Goal: Task Accomplishment & Management: Complete application form

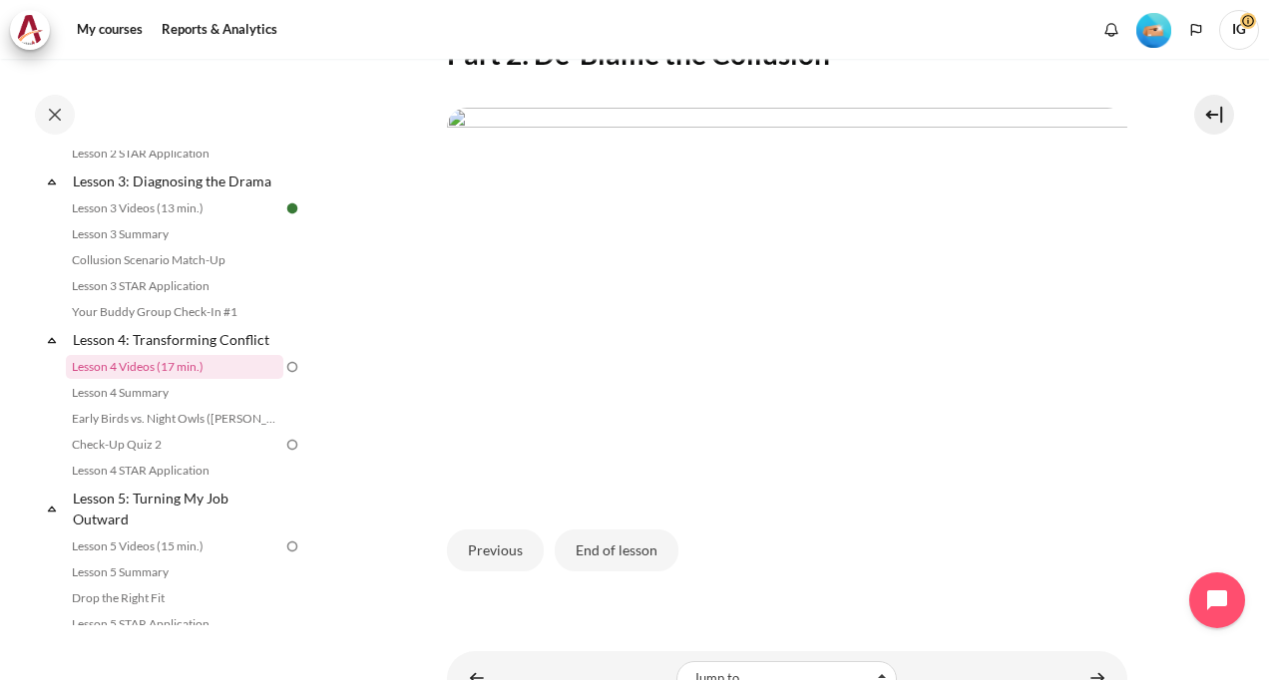
scroll to position [499, 0]
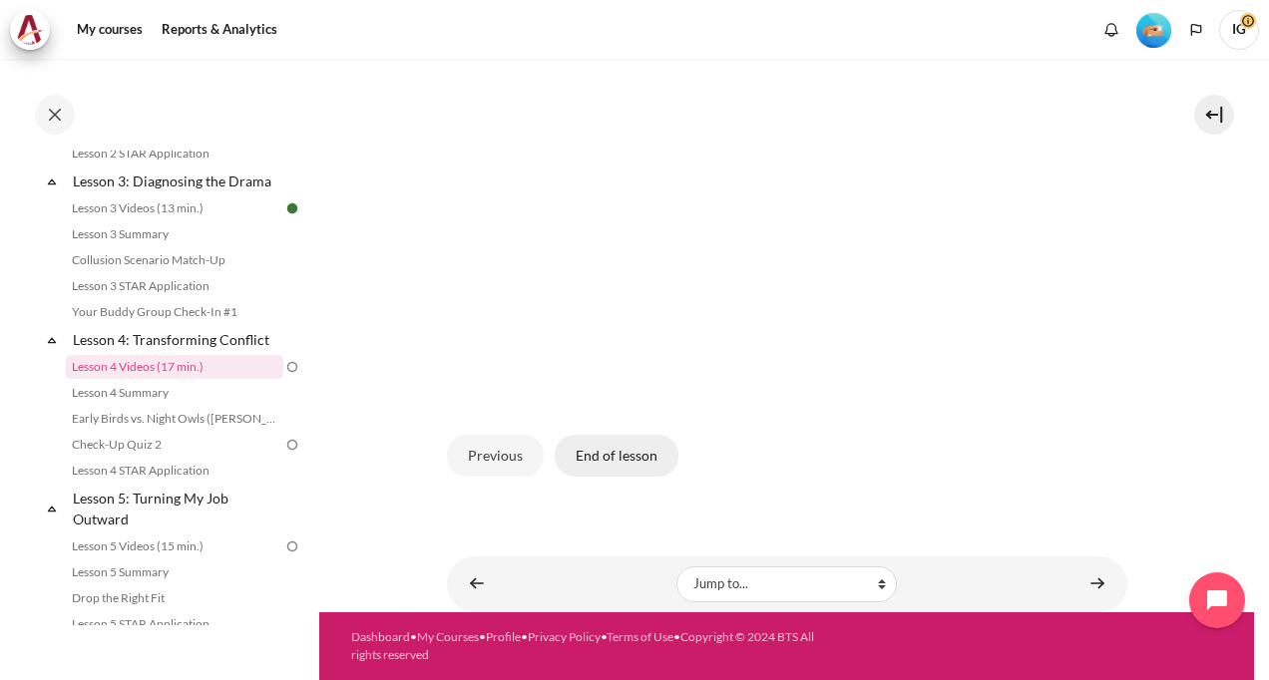
click at [644, 477] on button "End of lesson" at bounding box center [616, 456] width 124 height 42
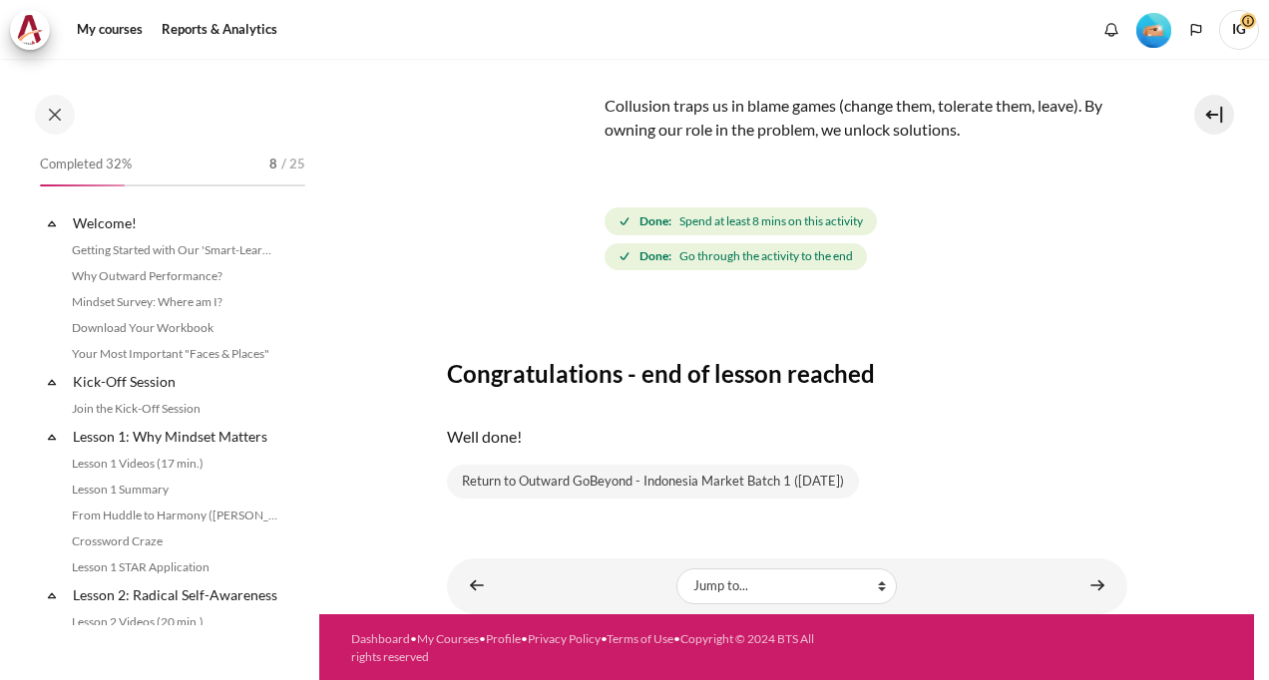
scroll to position [547, 0]
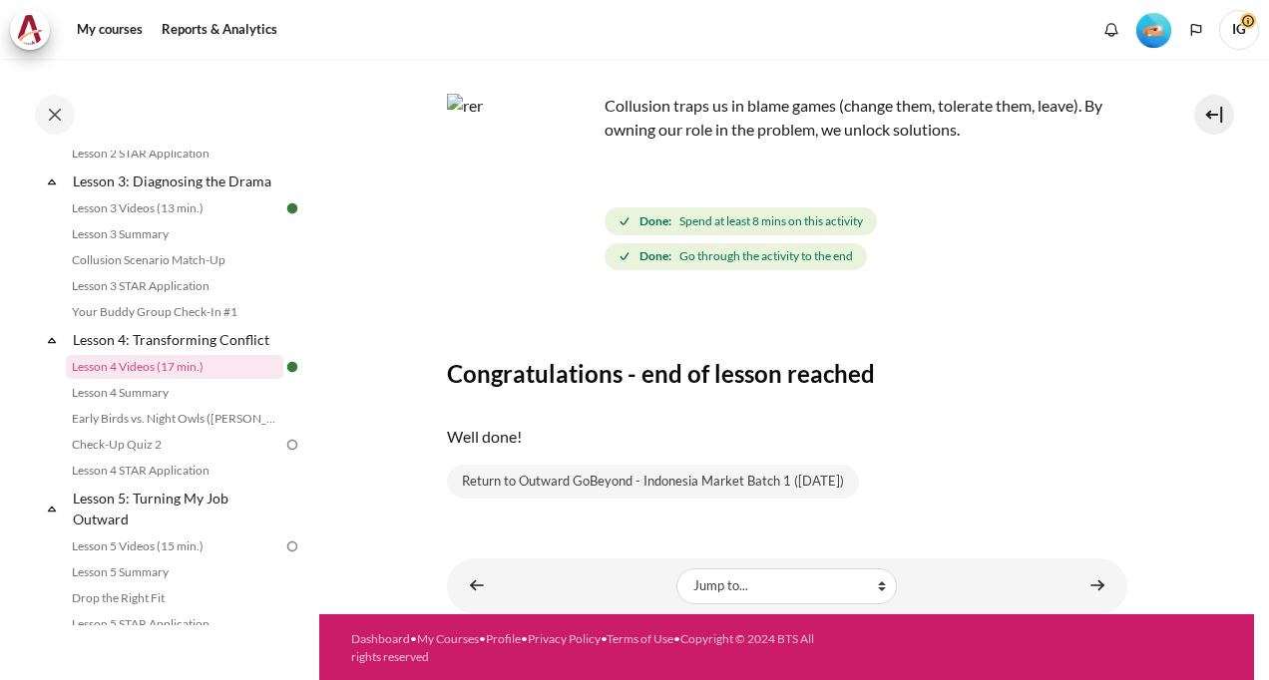
drag, startPoint x: 316, startPoint y: 358, endPoint x: 313, endPoint y: 395, distance: 37.0
click at [313, 395] on div "Completed 32% 8 / 25 Expand Collapse Welcome! Highlighted" at bounding box center [159, 369] width 319 height 619
click at [350, 447] on section "My courses ID B1 Lesson 4: Transforming Conflict Lesson 4 Videos (17 min.) Less…" at bounding box center [786, 280] width 934 height 667
click at [123, 405] on link "Lesson 4 Summary" at bounding box center [174, 393] width 217 height 24
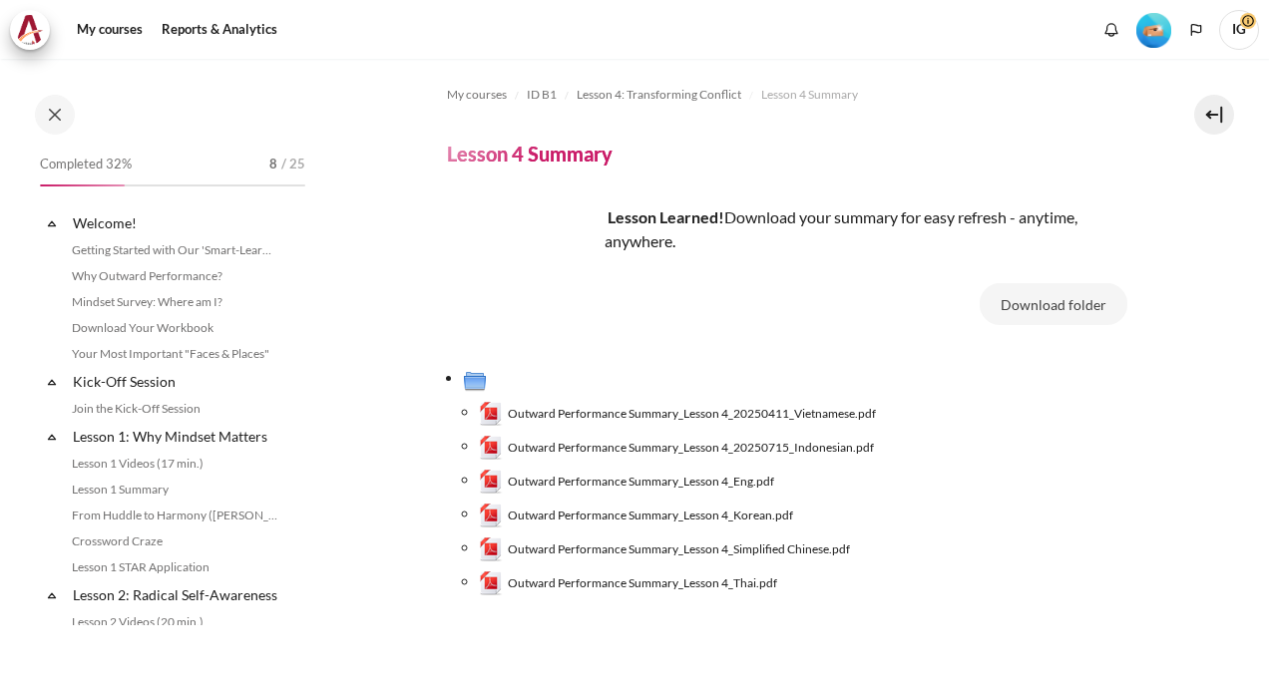
scroll to position [572, 0]
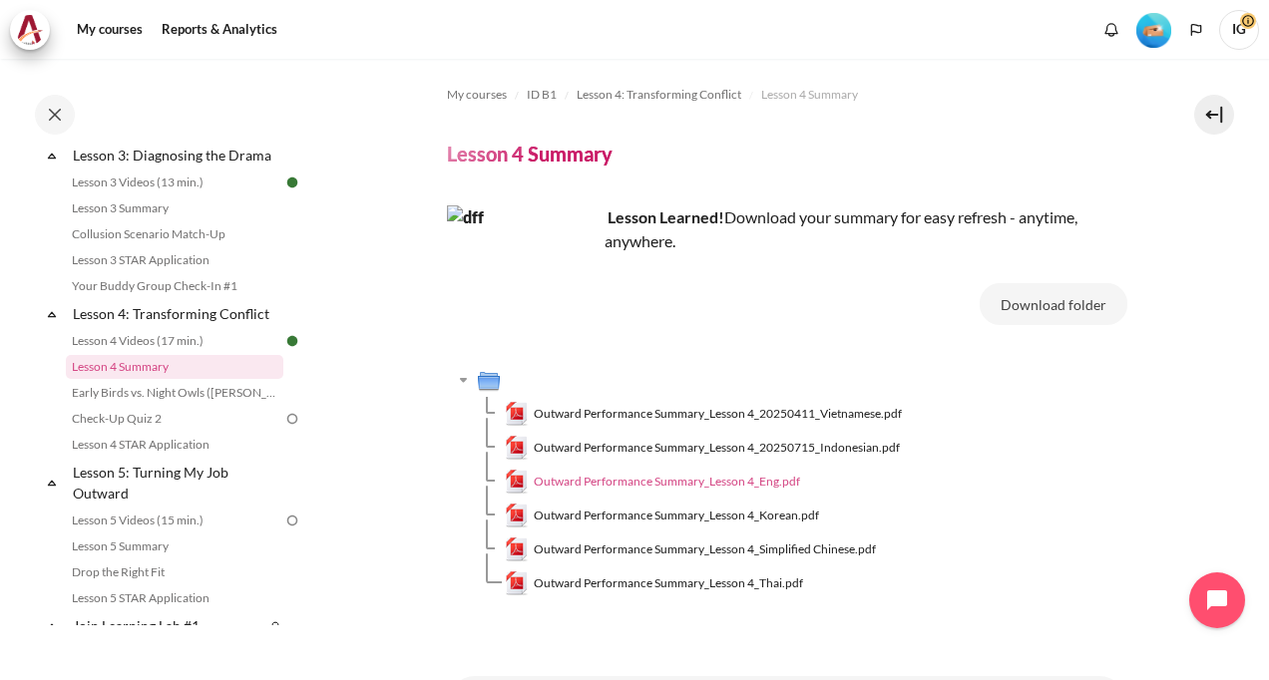
click at [766, 483] on span "Outward Performance Summary_Lesson 4_Eng.pdf" at bounding box center [667, 482] width 266 height 18
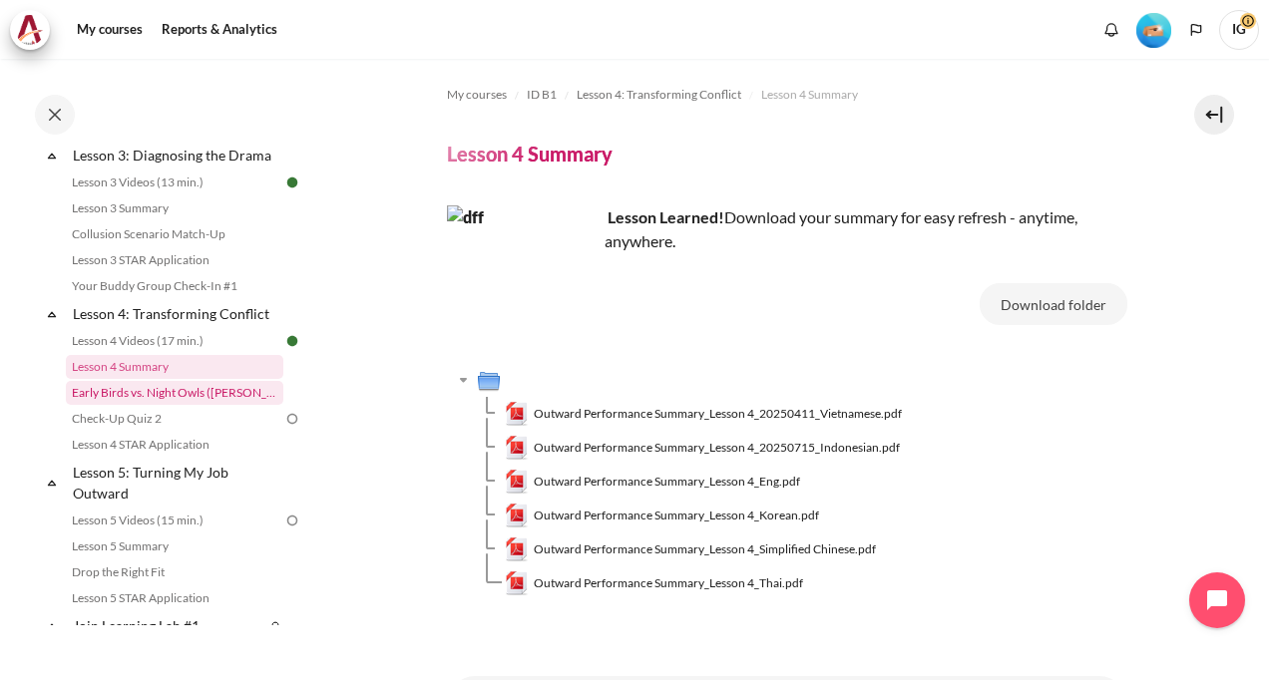
click at [136, 405] on link "Early Birds vs. Night Owls ([PERSON_NAME]'s Story)" at bounding box center [174, 393] width 217 height 24
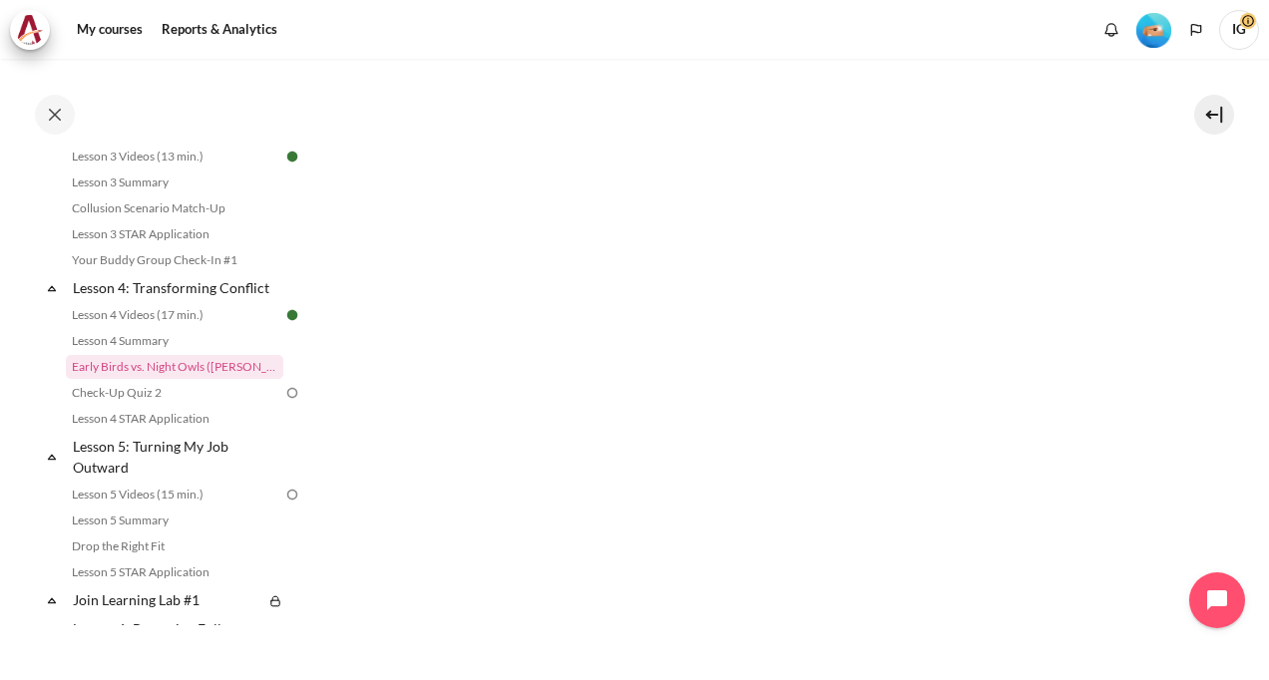
scroll to position [889, 0]
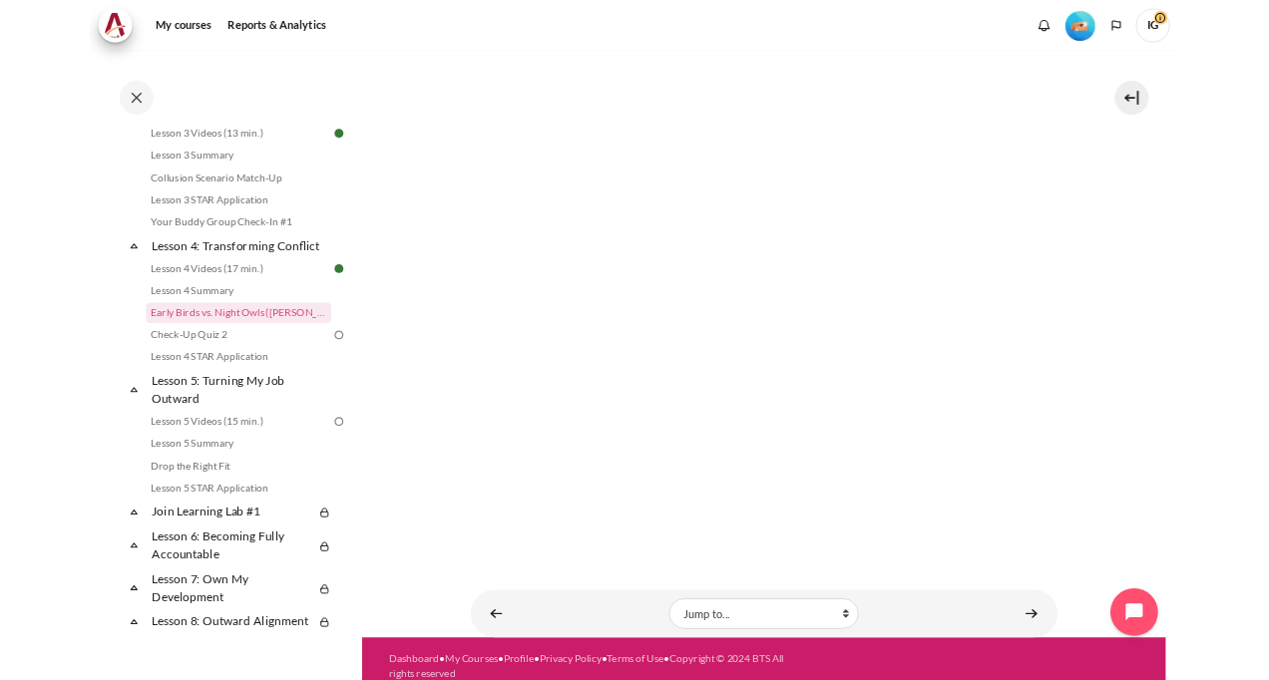
scroll to position [845, 0]
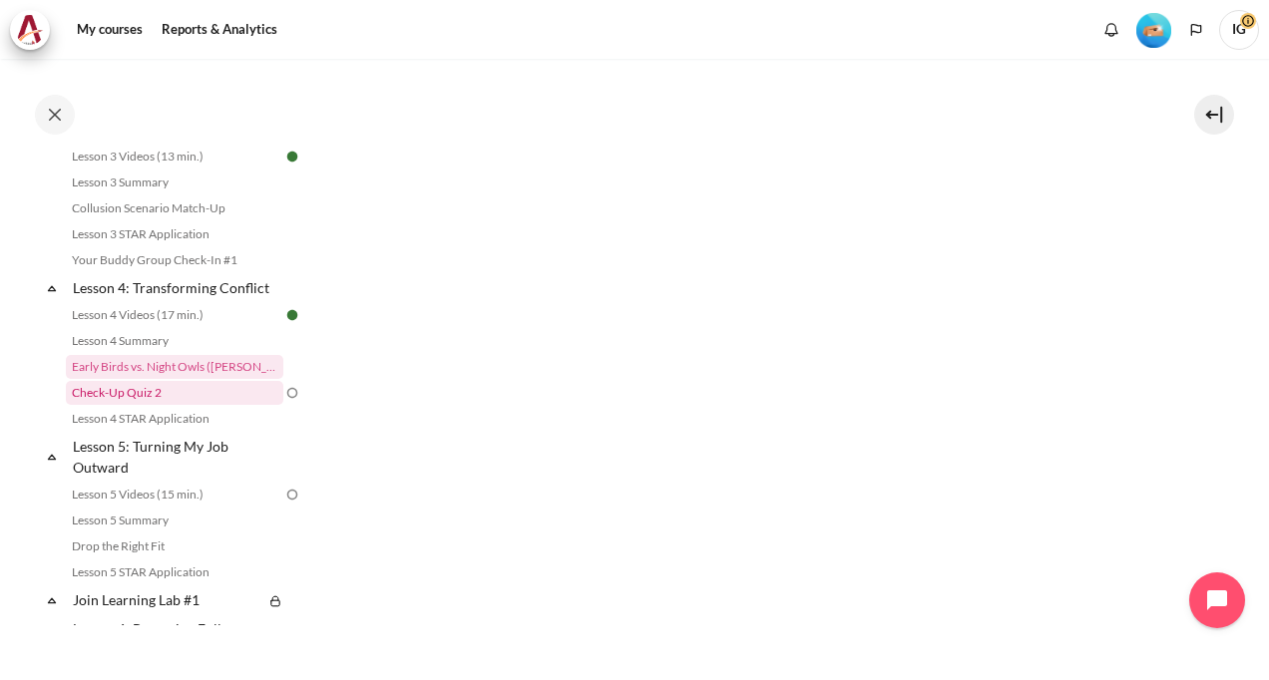
click at [138, 405] on link "Check-Up Quiz 2" at bounding box center [174, 393] width 217 height 24
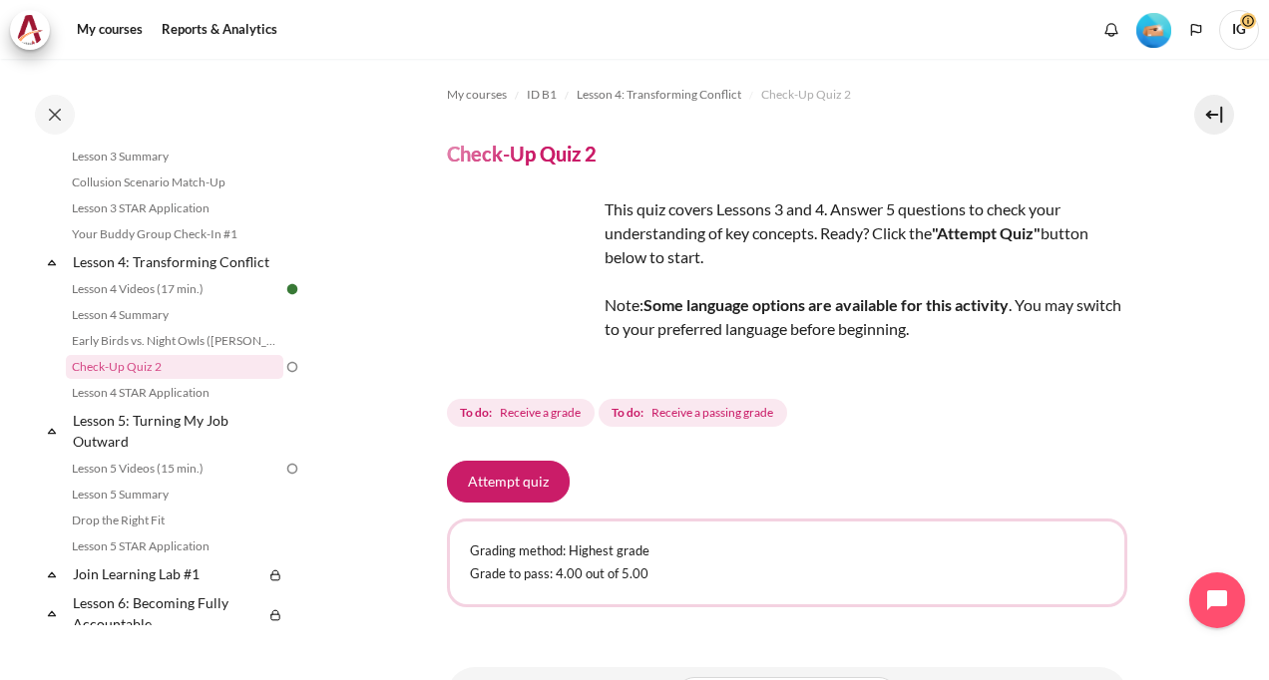
scroll to position [100, 0]
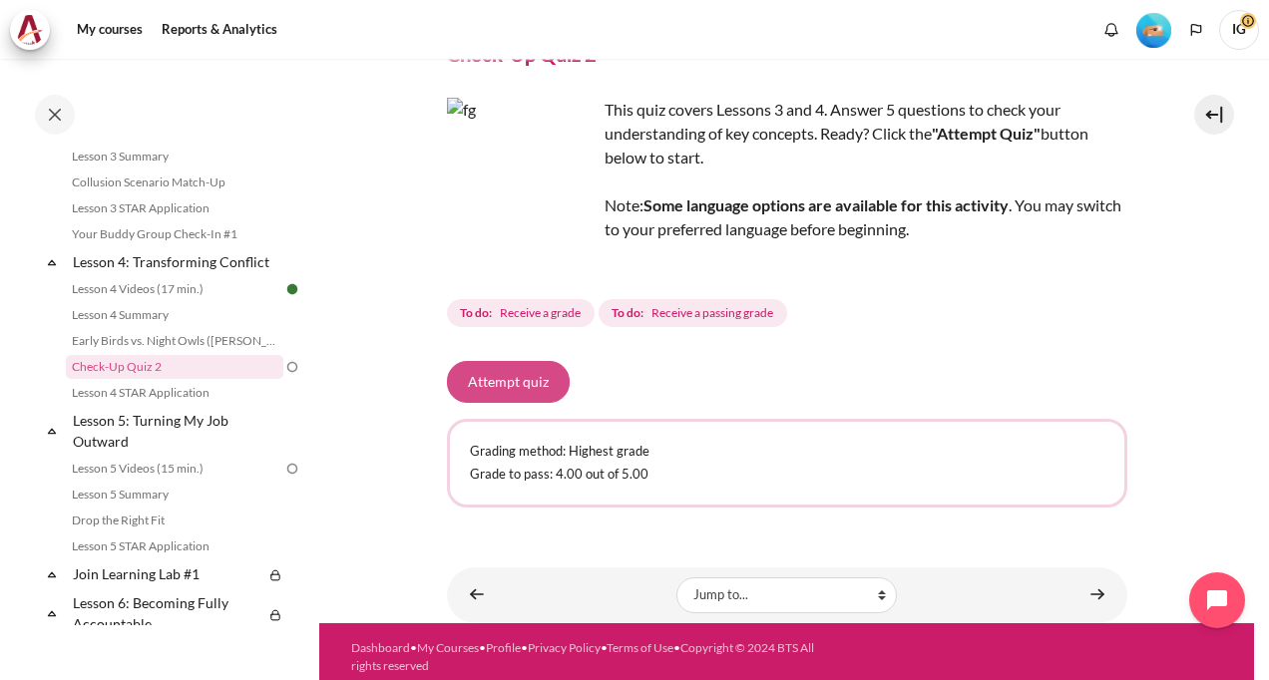
click at [504, 373] on button "Attempt quiz" at bounding box center [508, 382] width 123 height 42
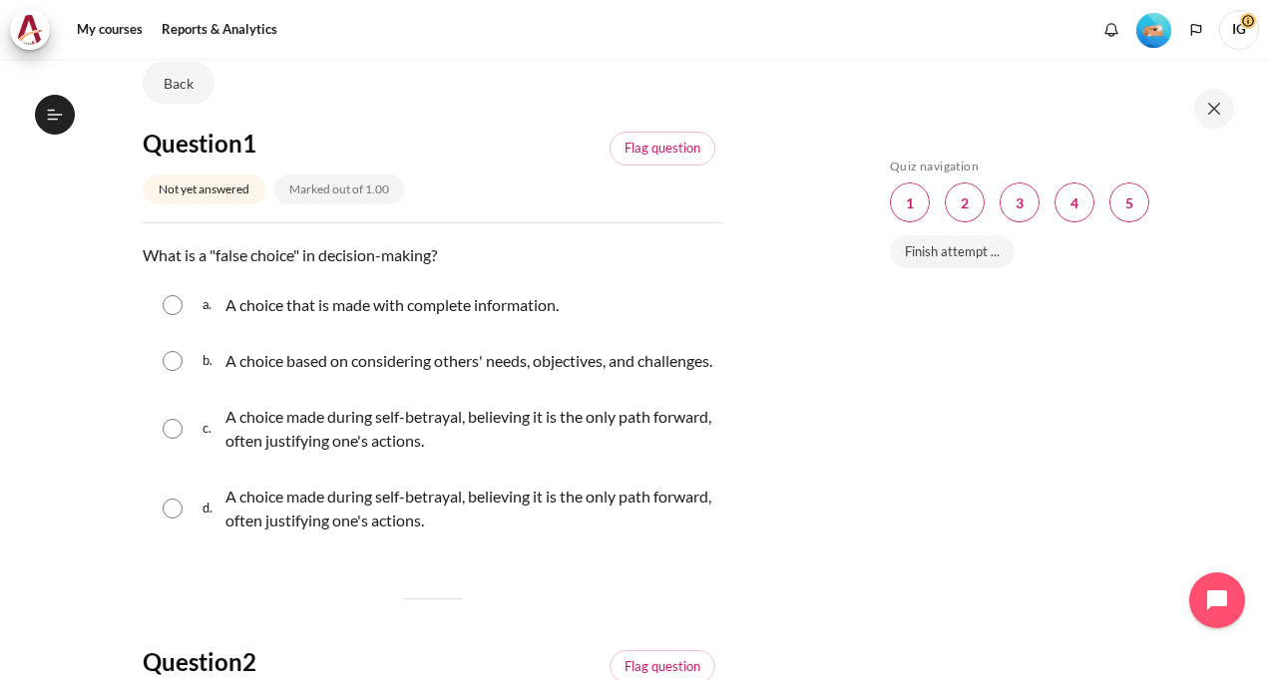
scroll to position [199, 0]
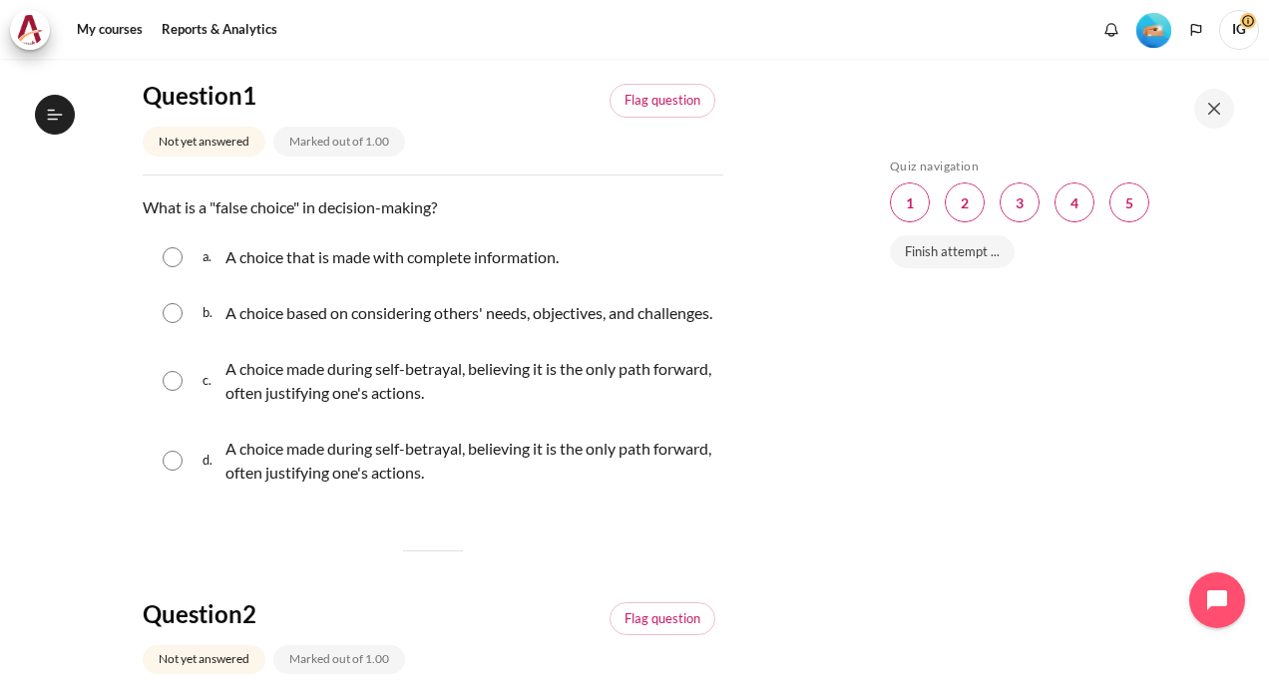
click at [158, 395] on div "c. A choice made during self-betrayal, believing it is the only path forward, o…" at bounding box center [433, 381] width 580 height 76
click at [174, 391] on input "Content" at bounding box center [173, 381] width 20 height 20
radio input "true"
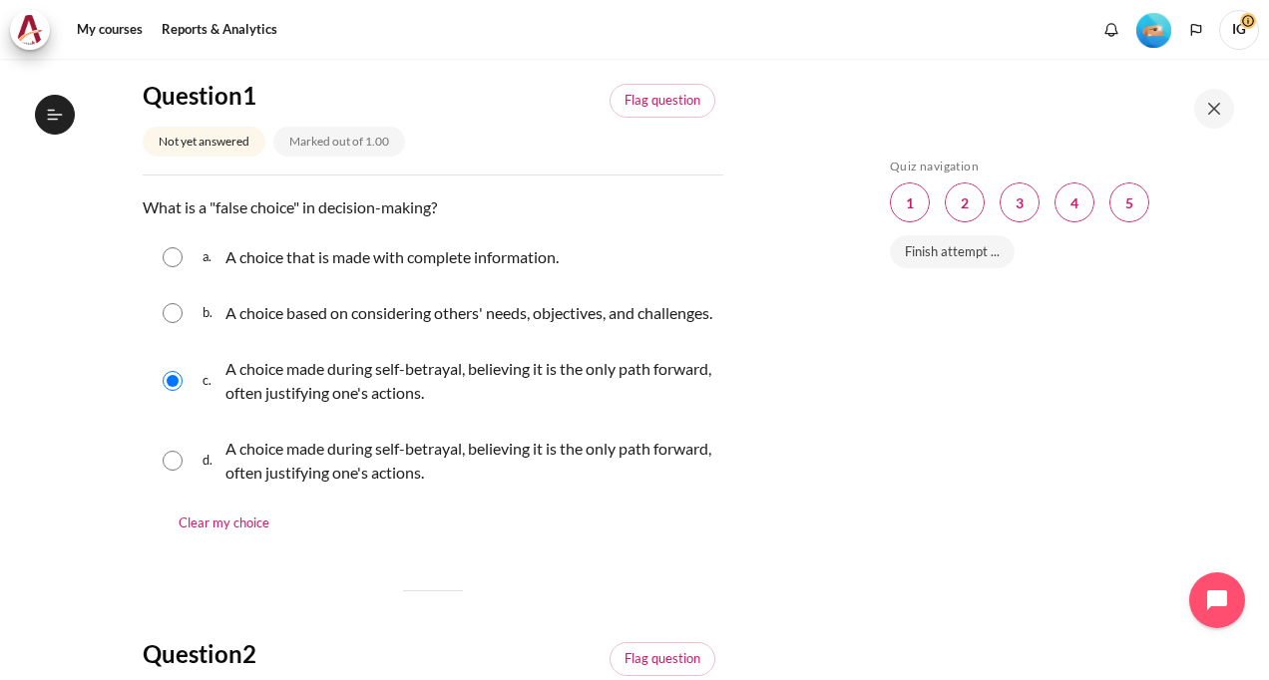
click at [175, 471] on input "Content" at bounding box center [173, 461] width 20 height 20
radio input "true"
click at [178, 391] on input "Content" at bounding box center [173, 381] width 20 height 20
radio input "true"
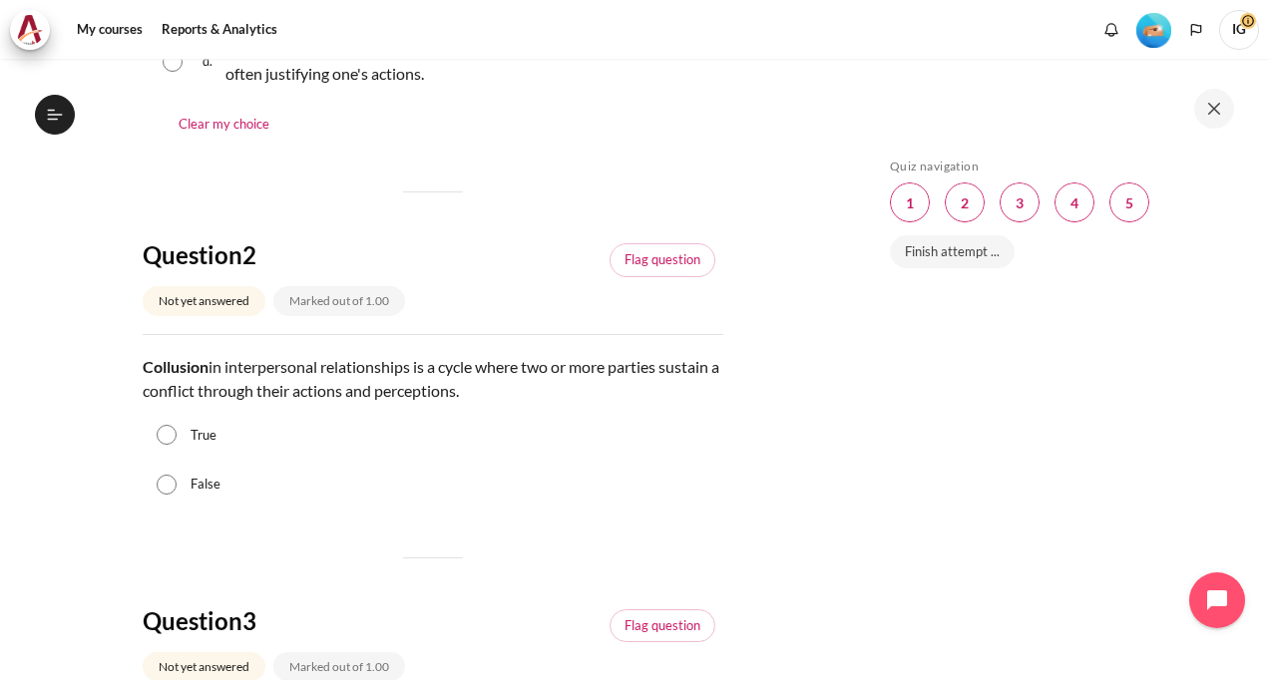
scroll to position [698, 0]
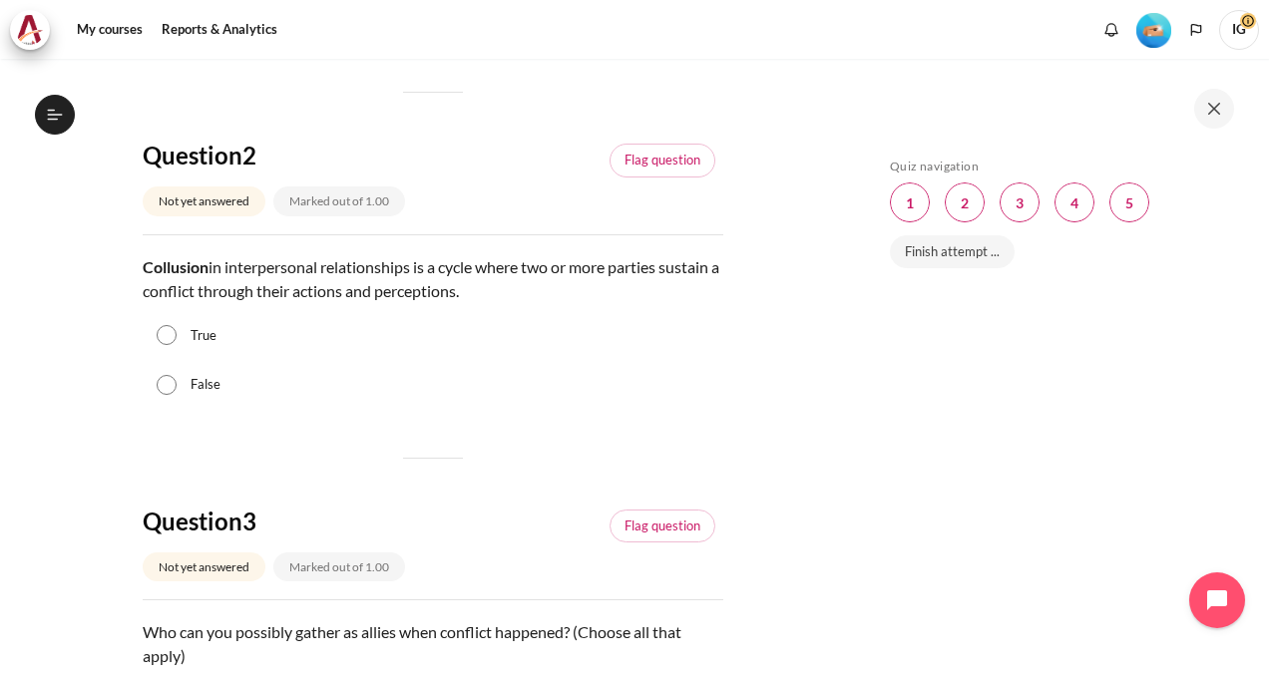
click at [166, 395] on input "False" at bounding box center [167, 385] width 20 height 20
radio input "true"
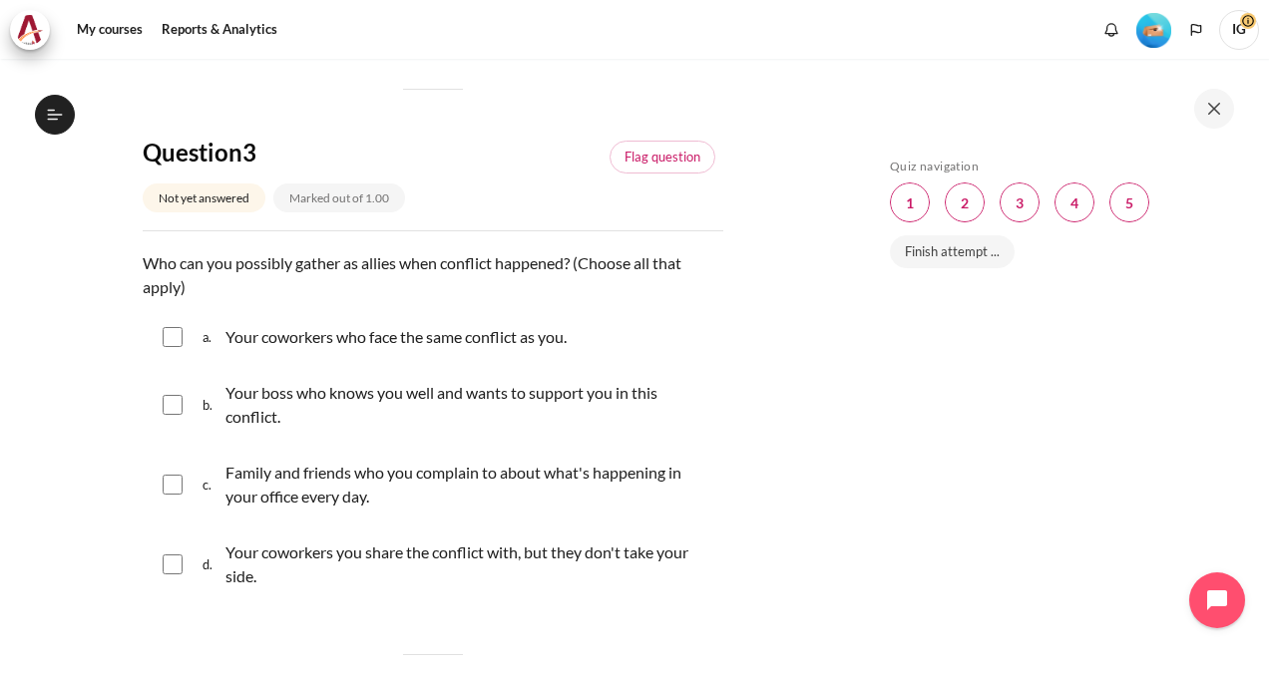
scroll to position [1097, 0]
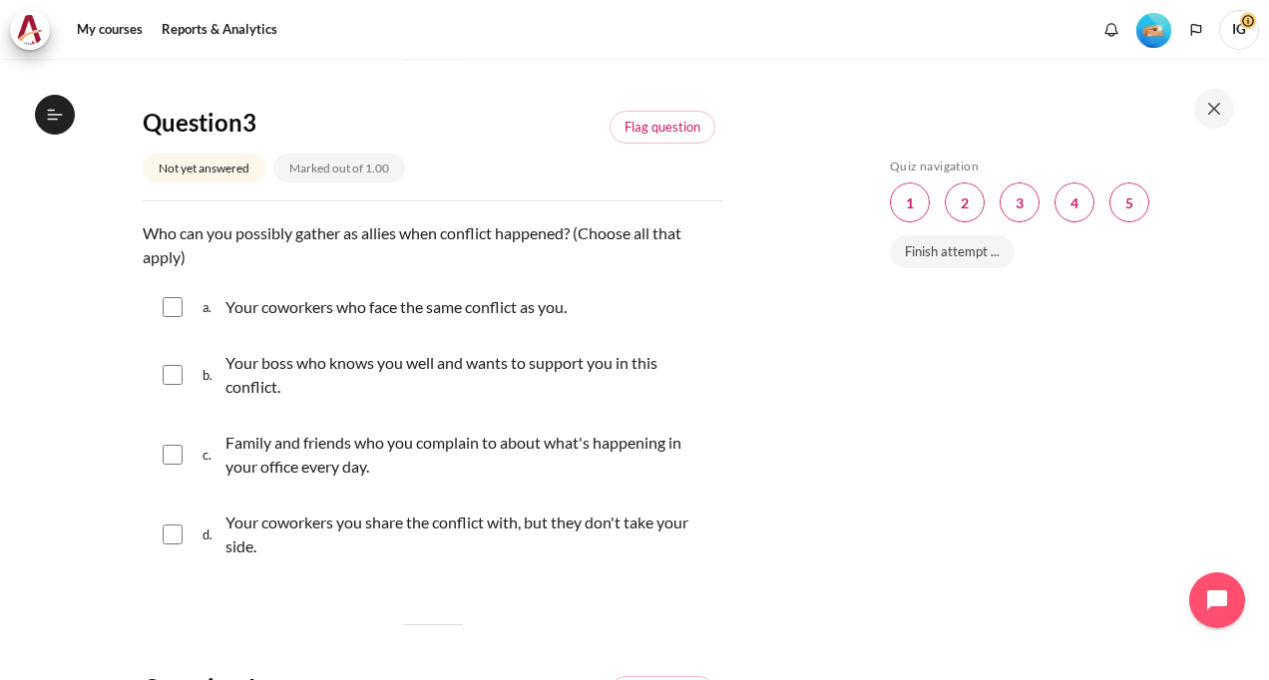
click at [172, 317] on input "Content" at bounding box center [173, 307] width 20 height 20
checkbox input "true"
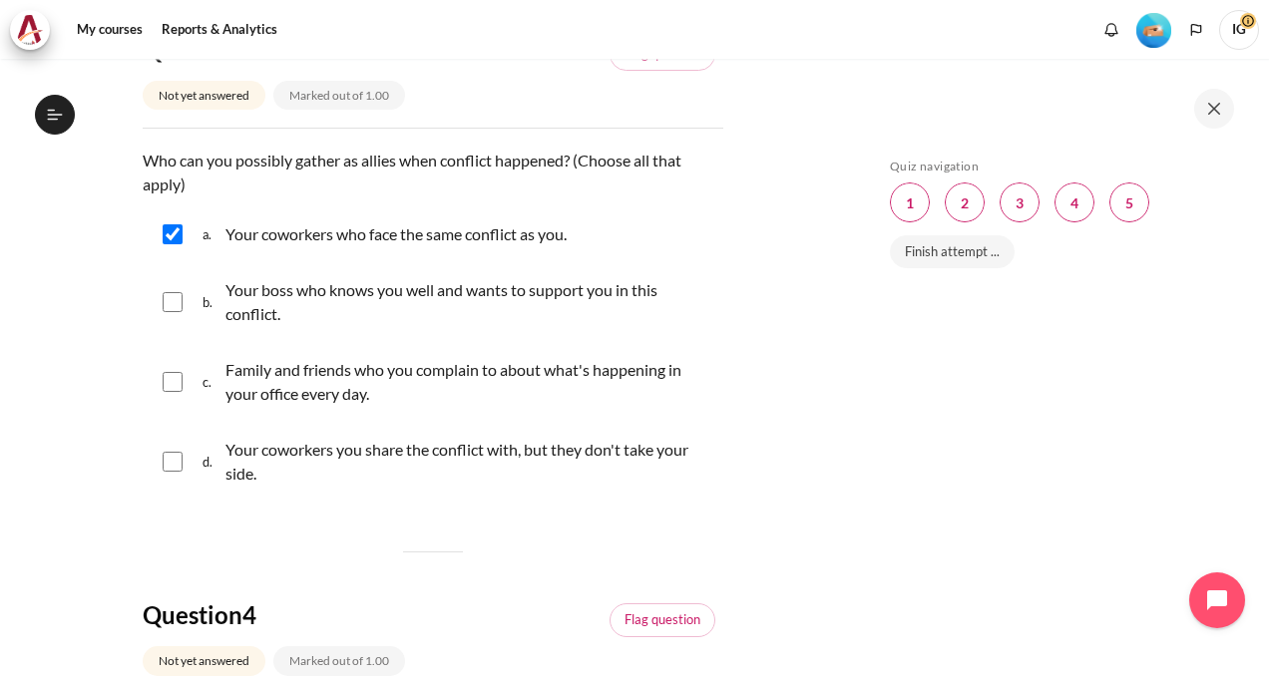
scroll to position [1197, 0]
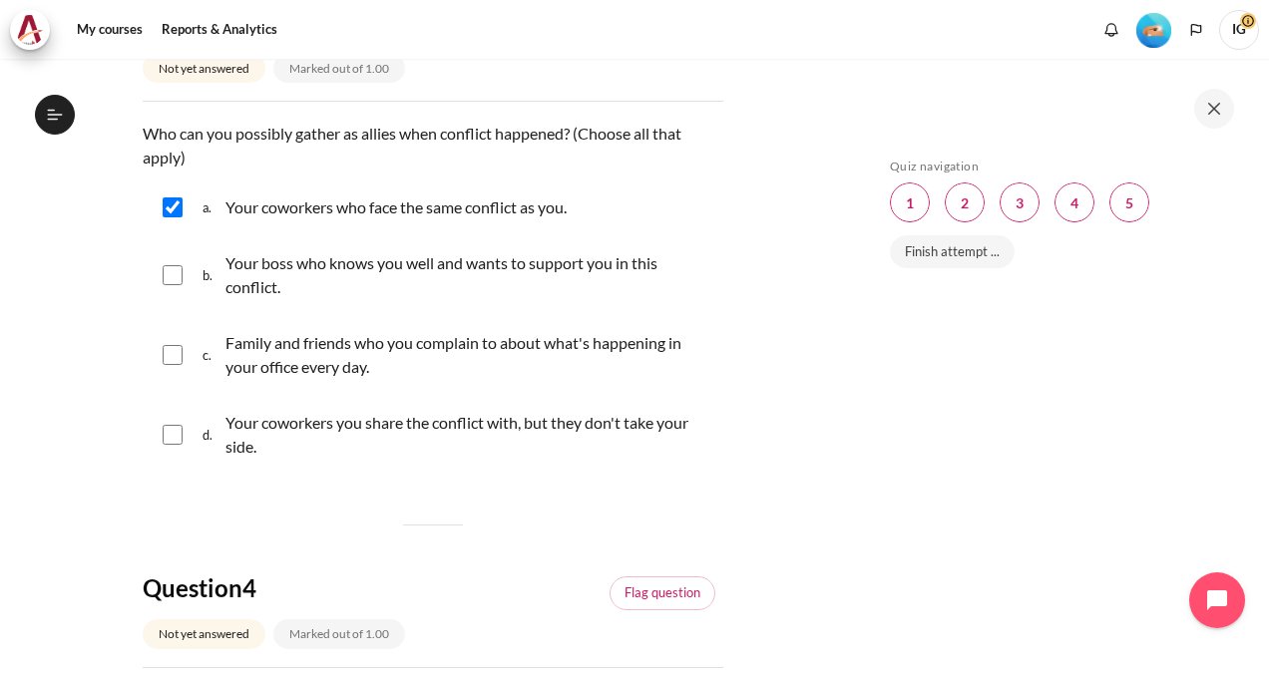
click at [172, 285] on input "Content" at bounding box center [173, 275] width 20 height 20
checkbox input "true"
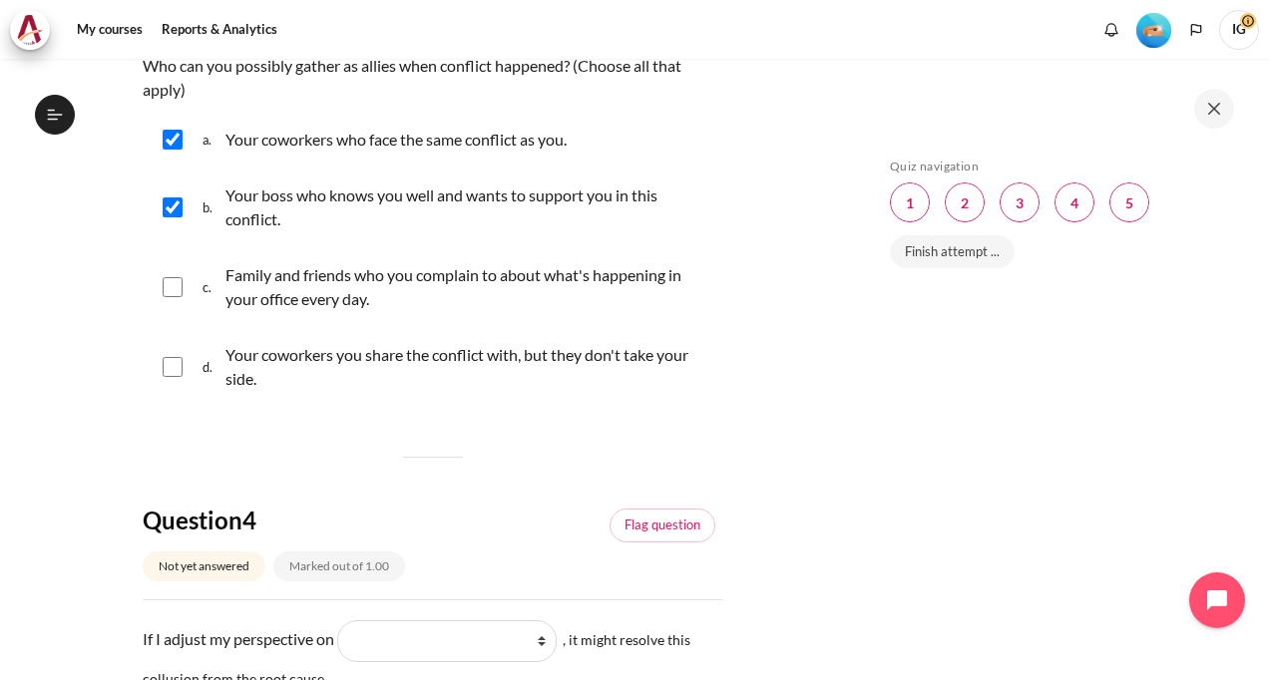
scroll to position [1296, 0]
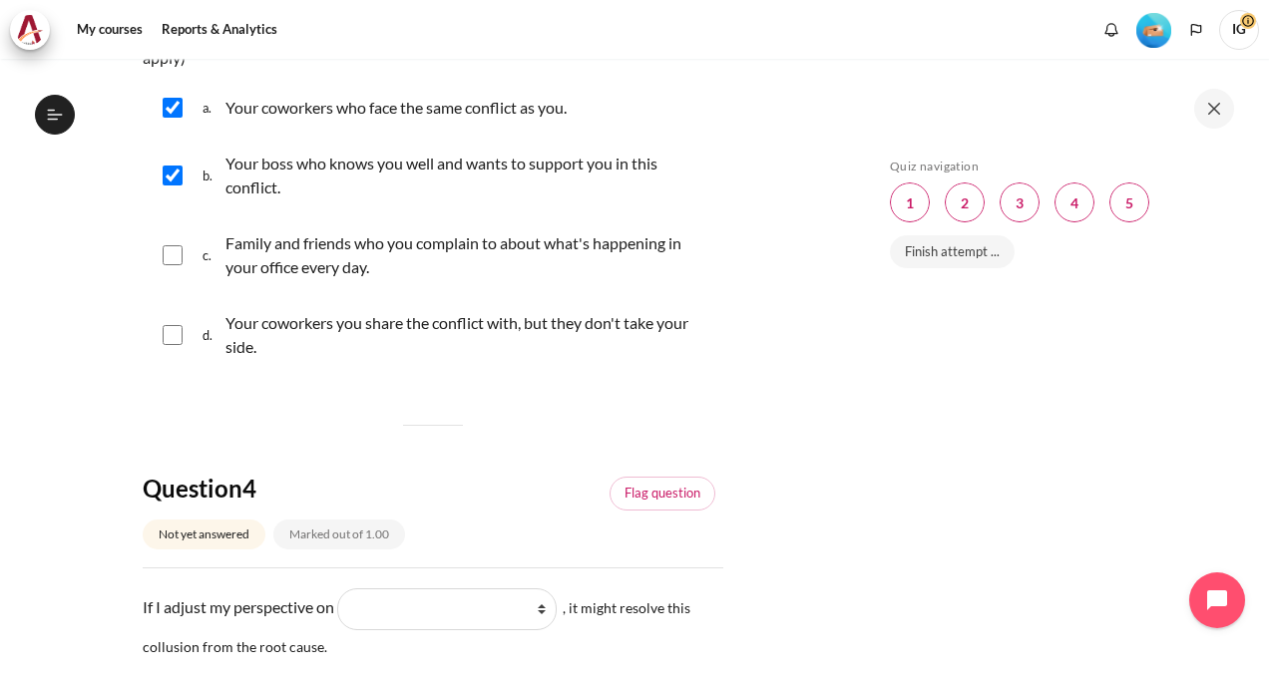
click at [173, 265] on input "Content" at bounding box center [173, 255] width 20 height 20
checkbox input "true"
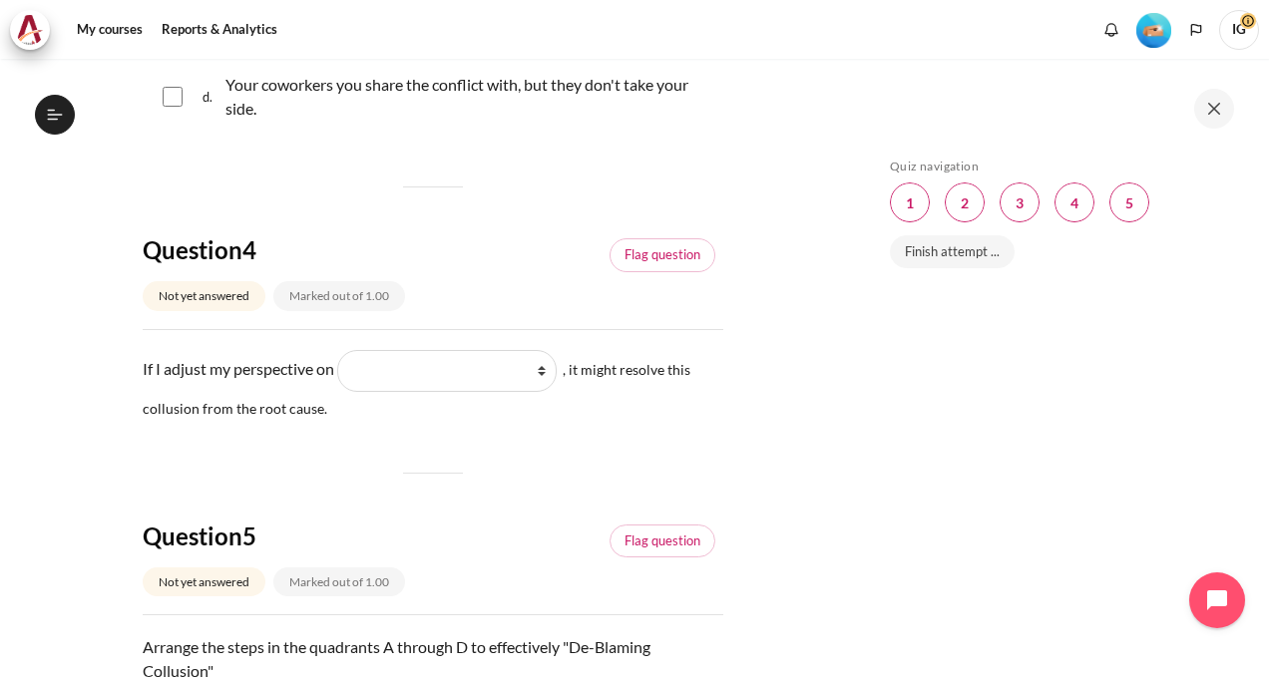
scroll to position [1596, 0]
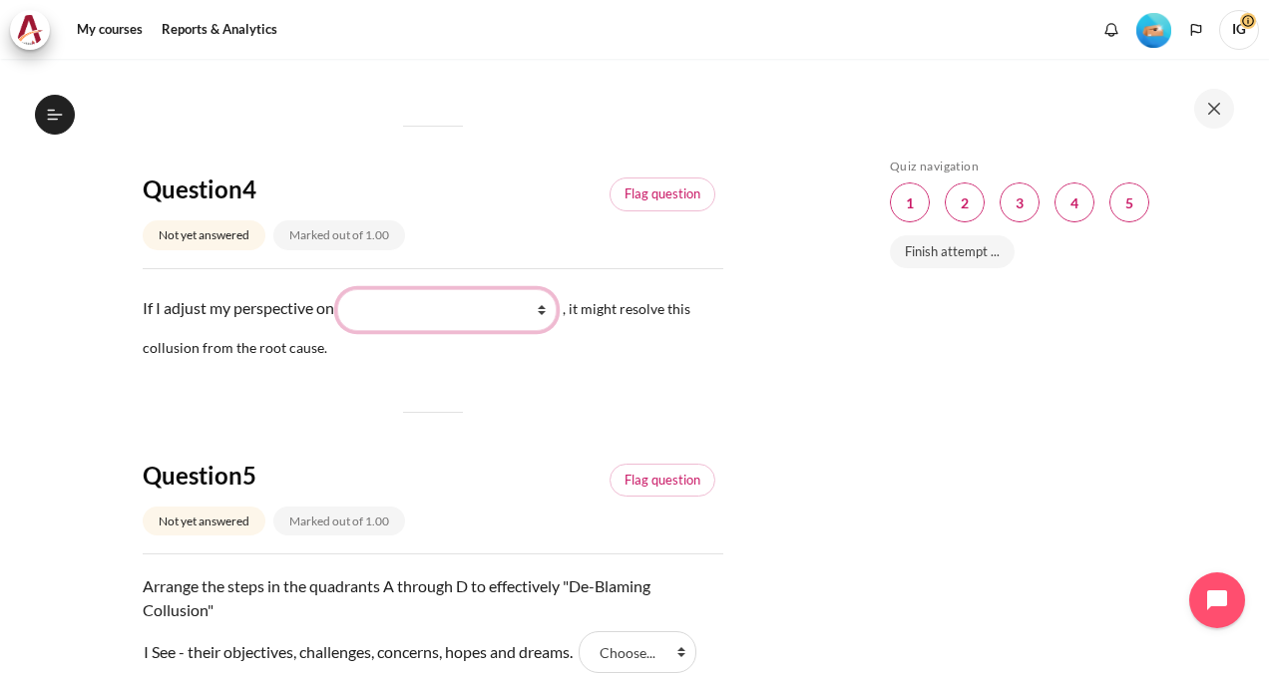
click at [548, 331] on select "What they do What I see and feel about what they do What I do What they see and…" at bounding box center [446, 310] width 219 height 42
select select "4"
click at [347, 310] on select "What they do What I see and feel about what they do What I do What they see and…" at bounding box center [446, 310] width 219 height 42
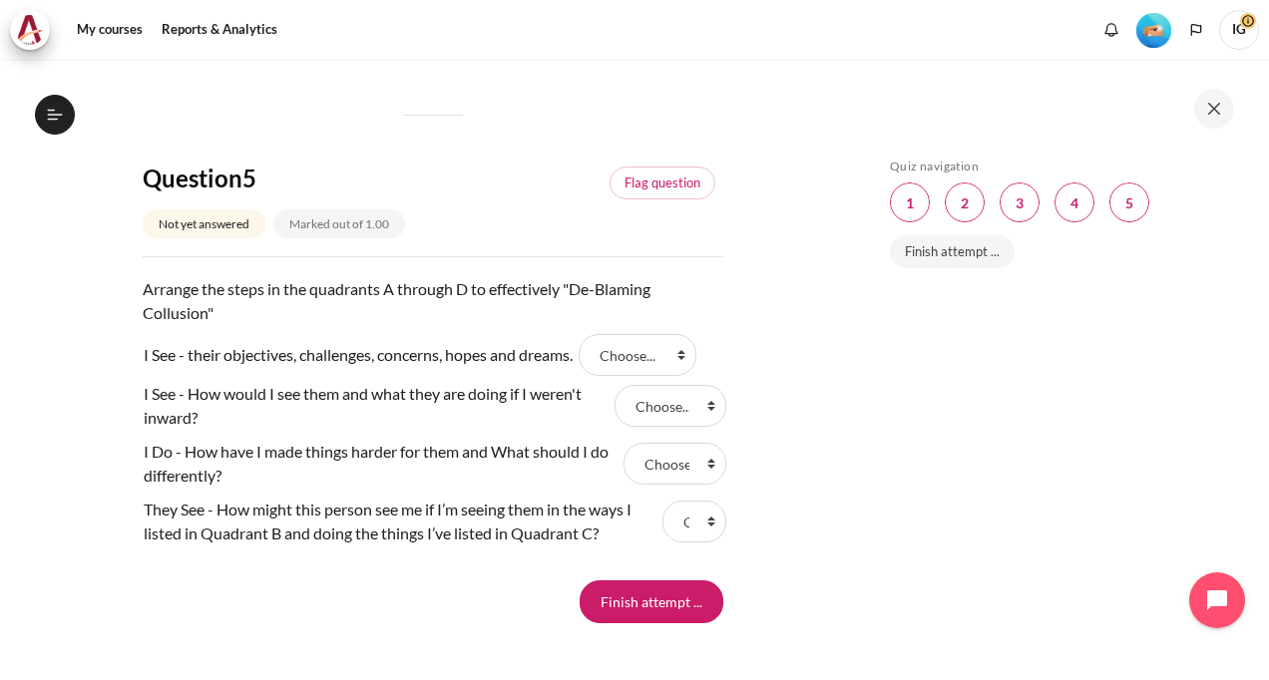
scroll to position [1895, 0]
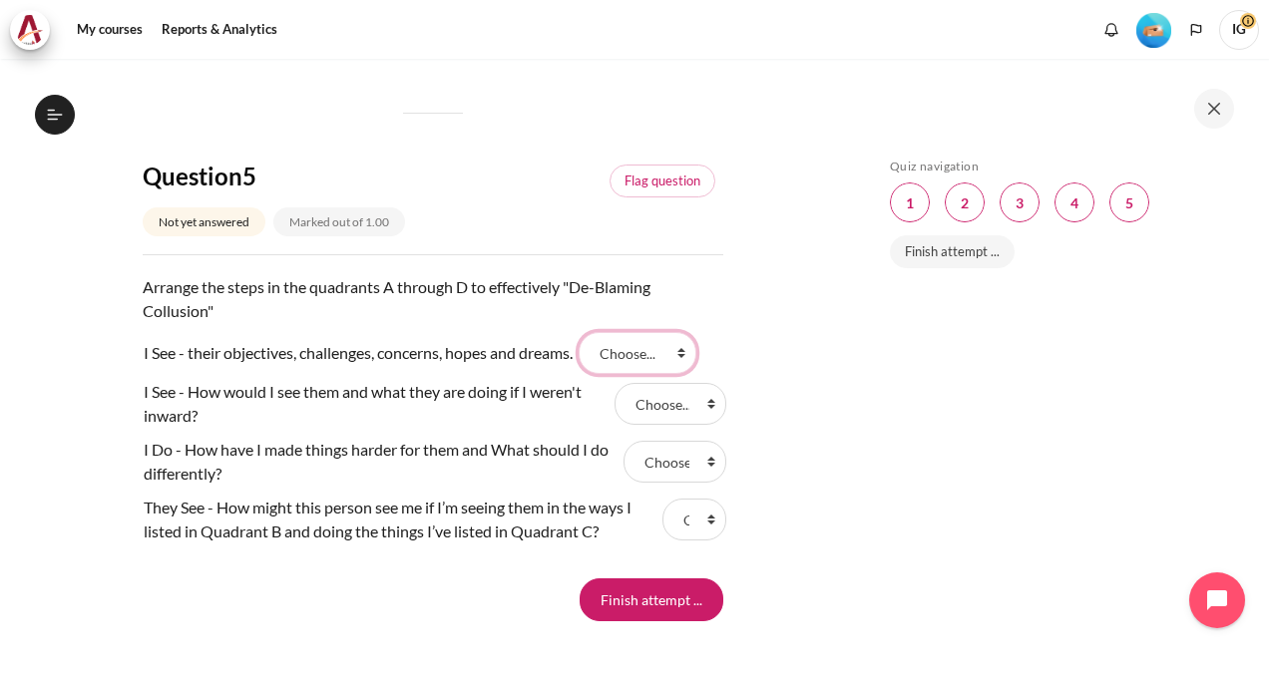
click at [680, 374] on select "Choose... A C D B" at bounding box center [637, 353] width 118 height 42
click at [679, 374] on select "Choose... A C D B" at bounding box center [637, 353] width 118 height 42
click at [706, 483] on select "Choose... A C D B" at bounding box center [674, 462] width 103 height 42
select select "2"
click at [623, 462] on select "Choose... A C D B" at bounding box center [674, 462] width 103 height 42
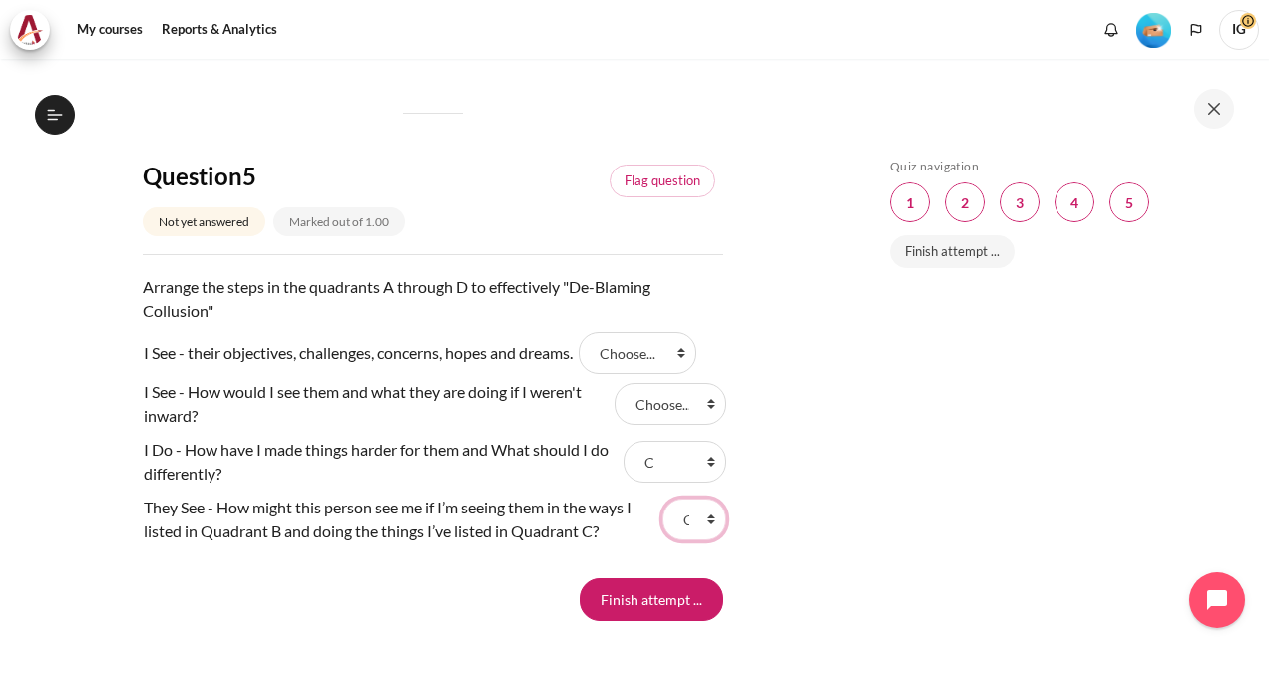
click at [701, 541] on select "Choose... A C D B" at bounding box center [694, 520] width 64 height 42
select select "3"
click at [662, 520] on select "Choose... A C D B" at bounding box center [694, 520] width 64 height 42
click at [702, 425] on select "Choose... A C D B" at bounding box center [669, 404] width 111 height 42
select select "4"
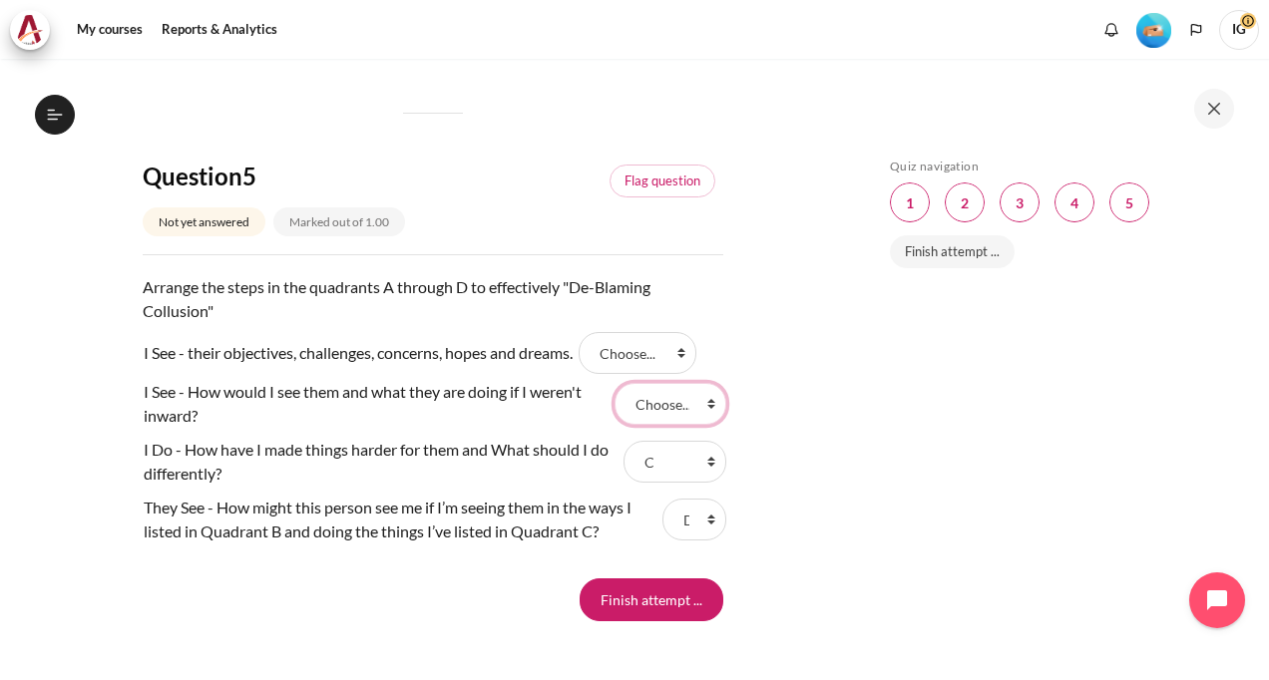
click at [614, 404] on select "Choose... A C D B" at bounding box center [669, 404] width 111 height 42
click at [676, 374] on select "Choose... A C D B" at bounding box center [637, 353] width 118 height 42
select select "1"
click at [589, 353] on select "Choose... A C D B" at bounding box center [637, 353] width 118 height 42
click at [660, 620] on input "Finish attempt ..." at bounding box center [651, 599] width 144 height 42
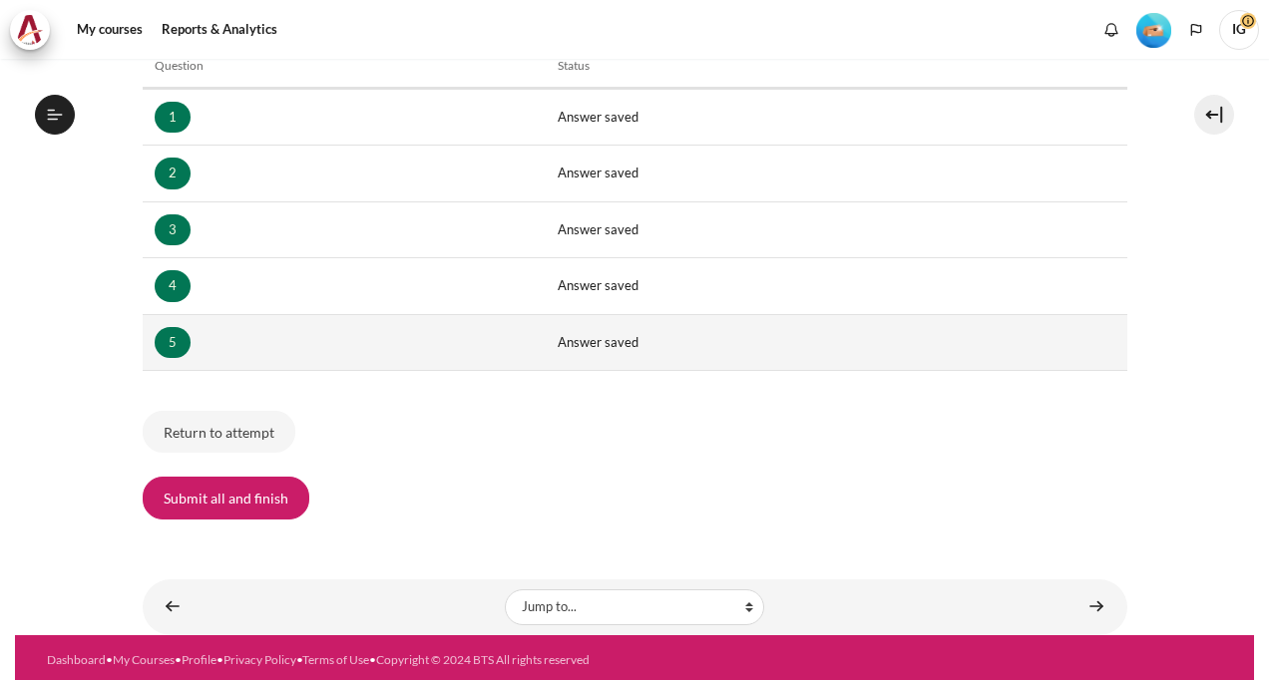
scroll to position [624, 0]
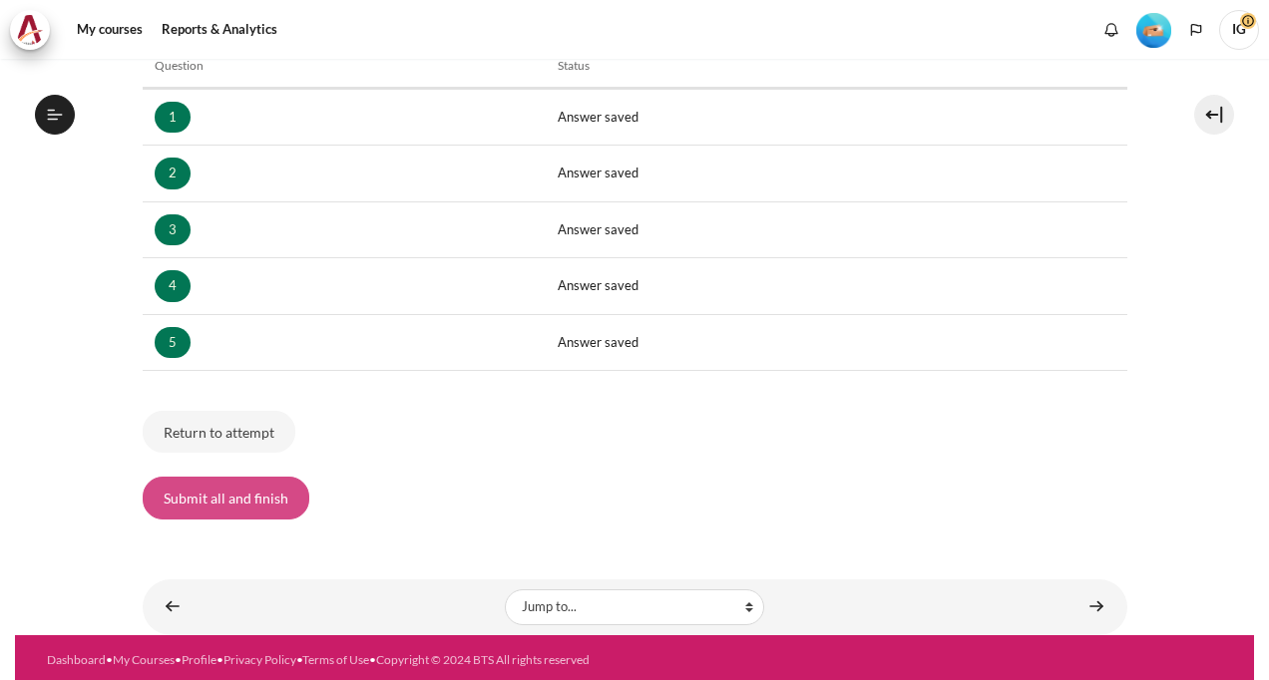
click at [234, 493] on button "Submit all and finish" at bounding box center [226, 498] width 167 height 42
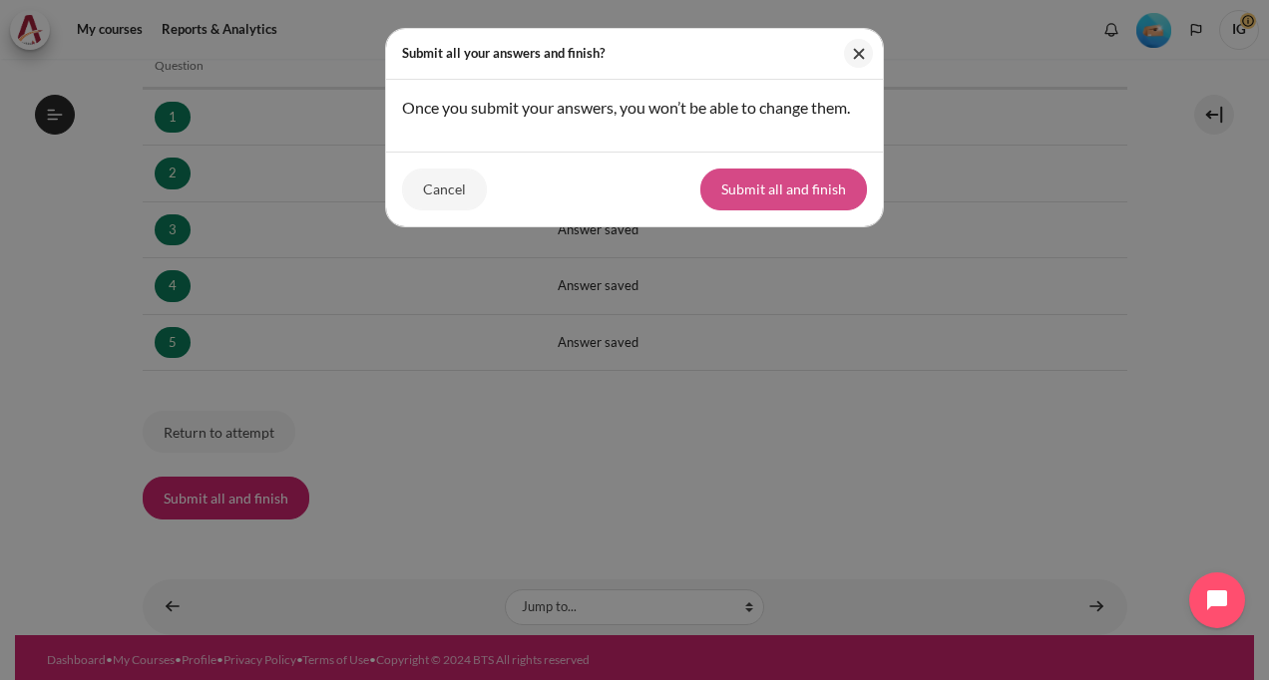
click at [799, 187] on button "Submit all and finish" at bounding box center [783, 190] width 167 height 42
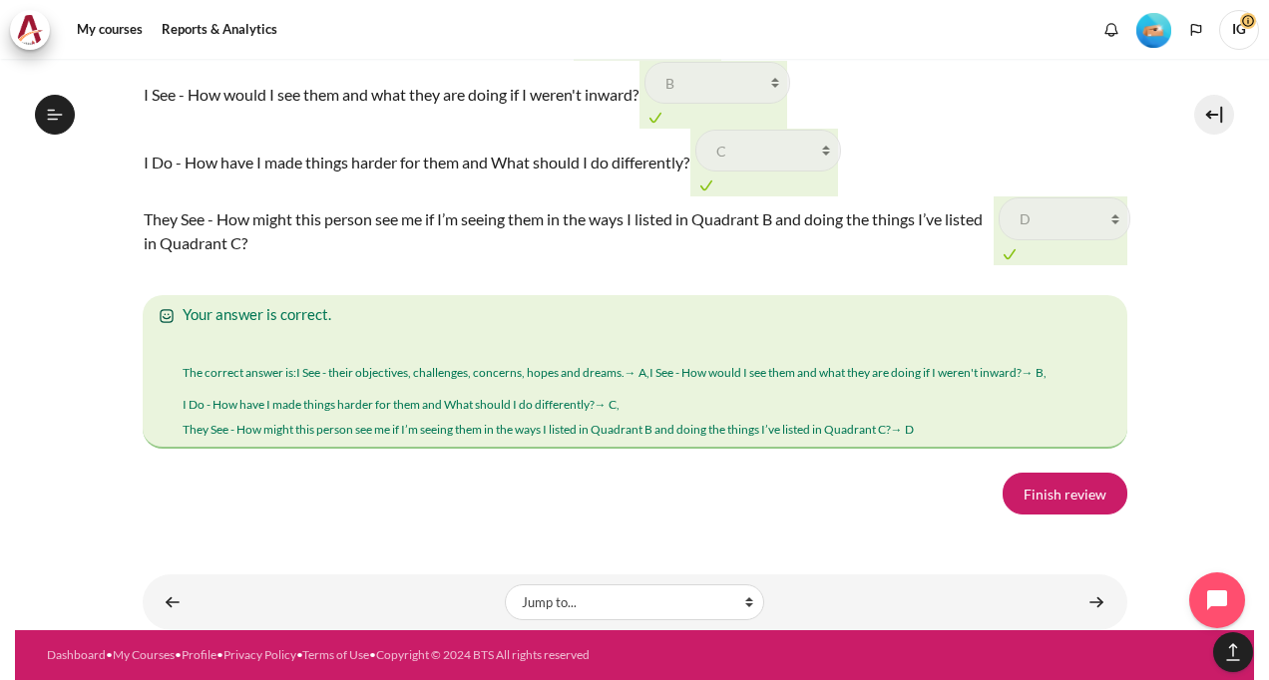
scroll to position [3227, 0]
click at [1037, 496] on link "Finish review" at bounding box center [1064, 494] width 125 height 42
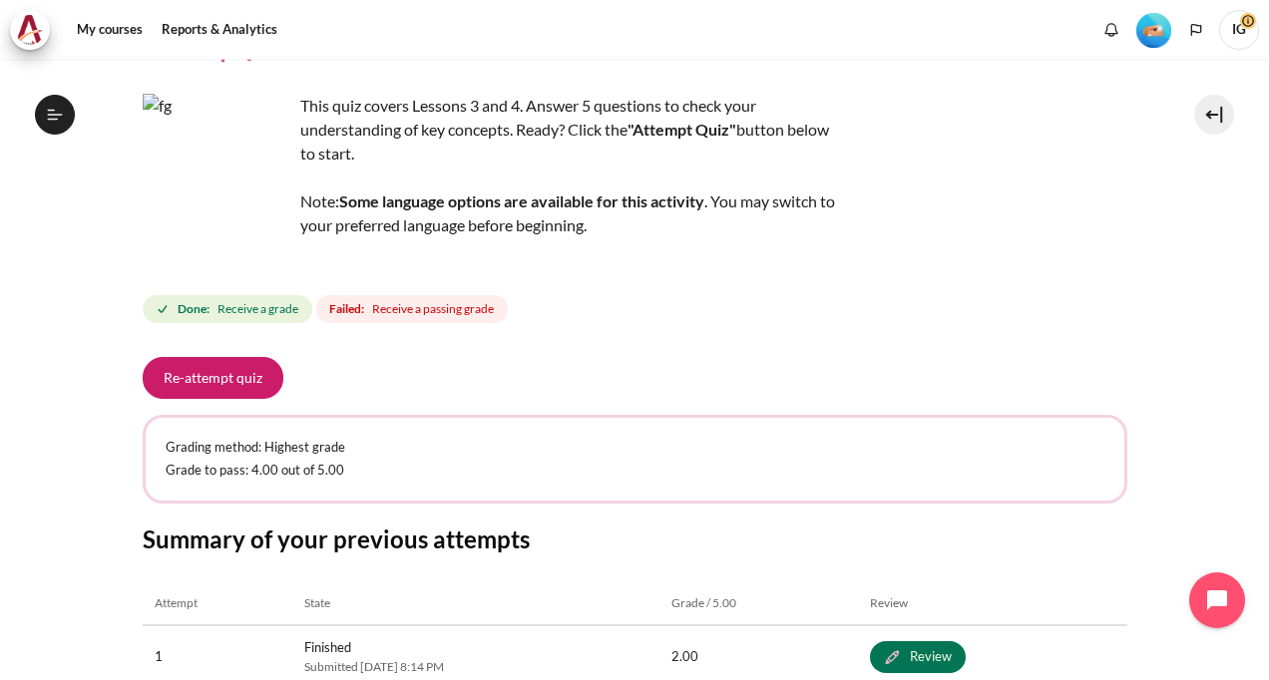
scroll to position [30, 0]
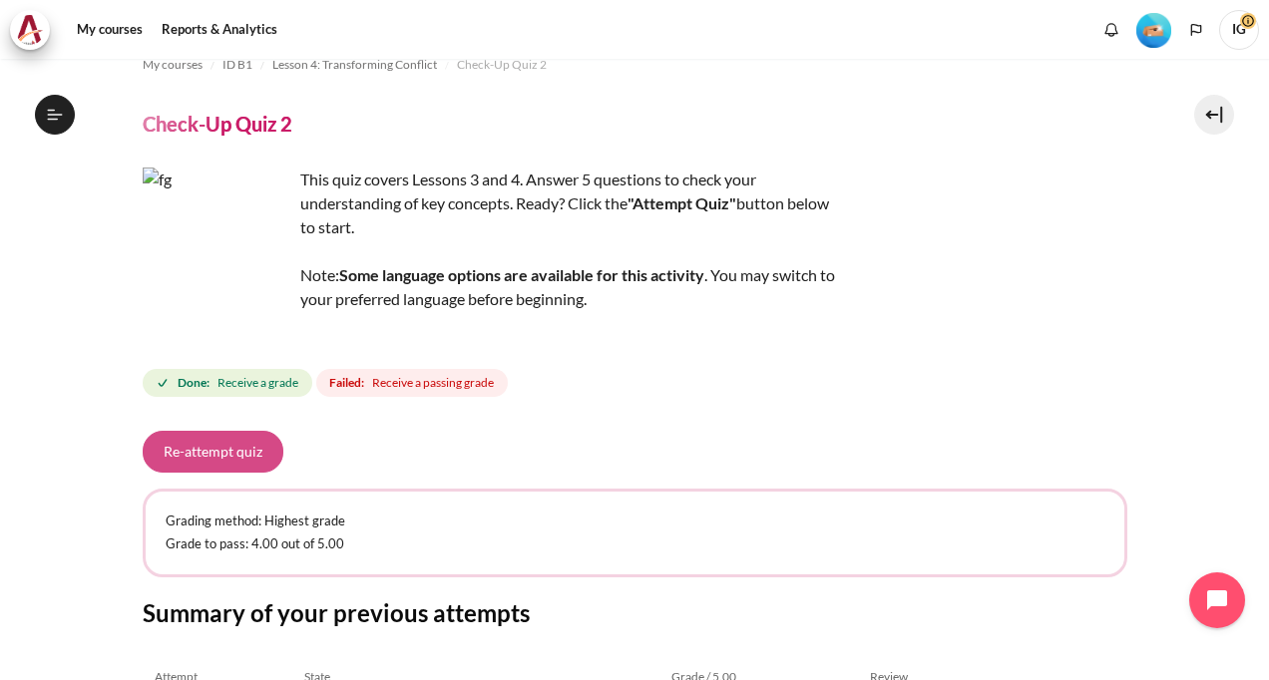
click at [219, 453] on button "Re-attempt quiz" at bounding box center [213, 452] width 141 height 42
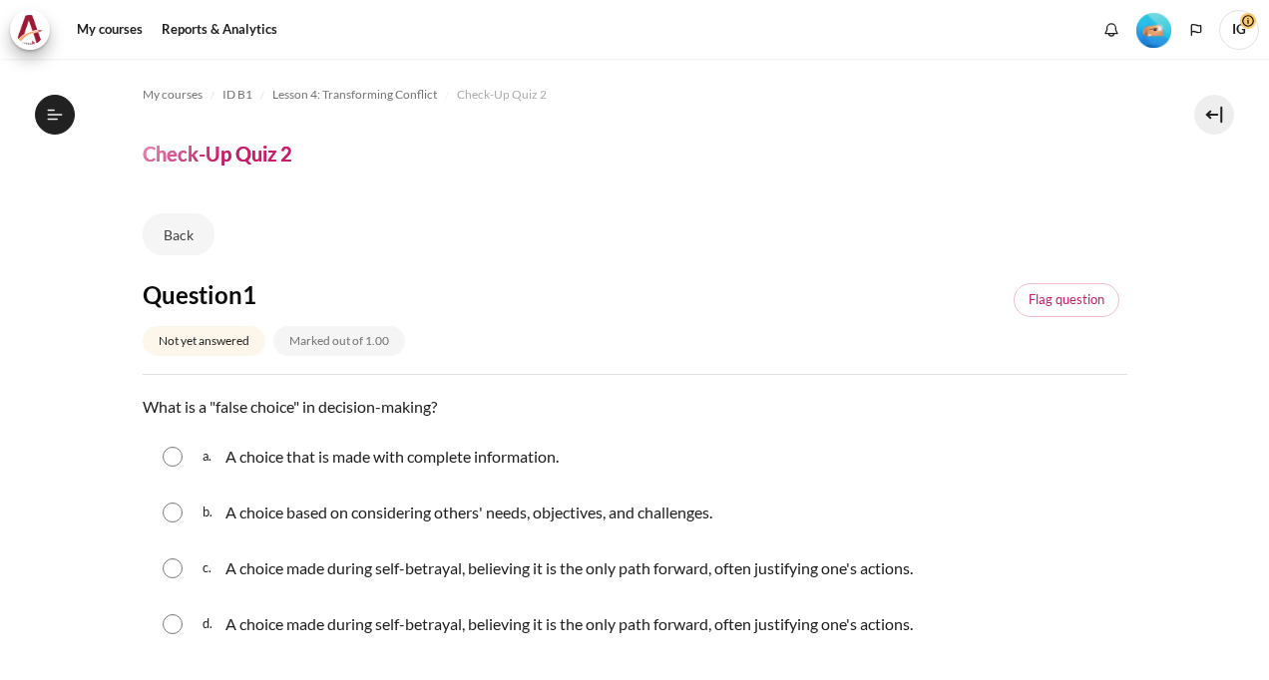
scroll to position [624, 0]
click at [187, 452] on div "a. A choice that is made with complete information." at bounding box center [635, 457] width 984 height 52
click at [168, 455] on input "Content" at bounding box center [173, 457] width 20 height 20
radio input "true"
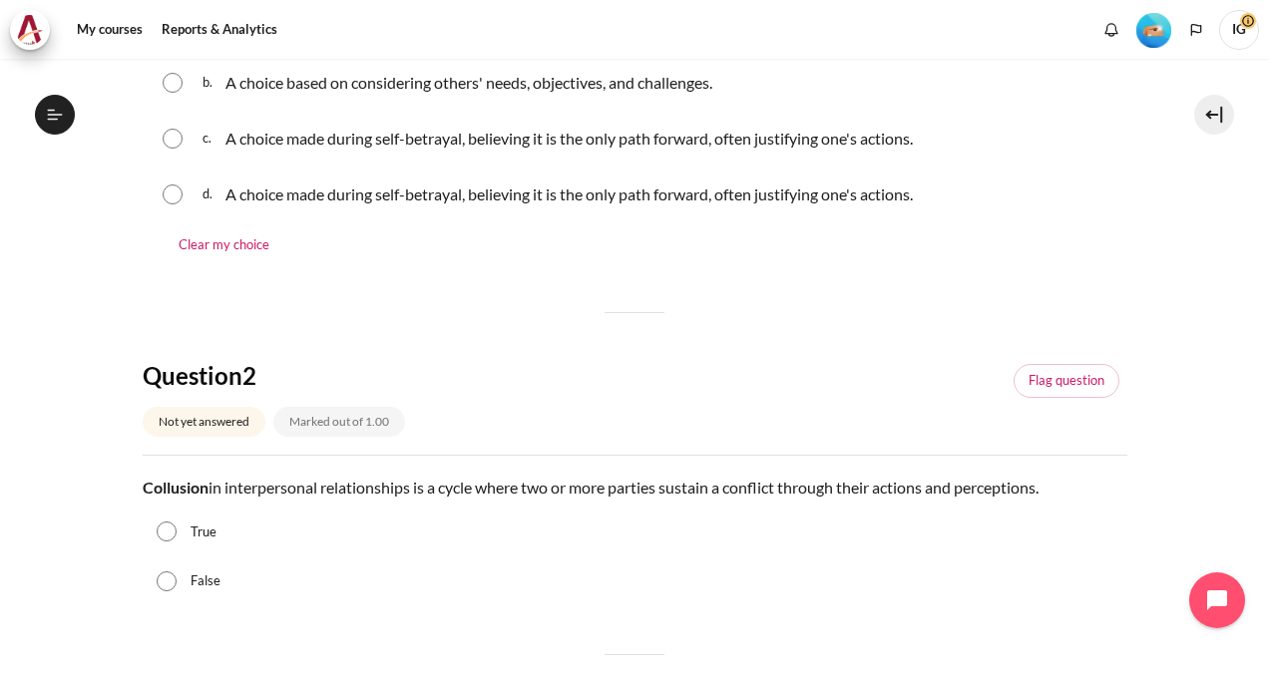
scroll to position [399, 0]
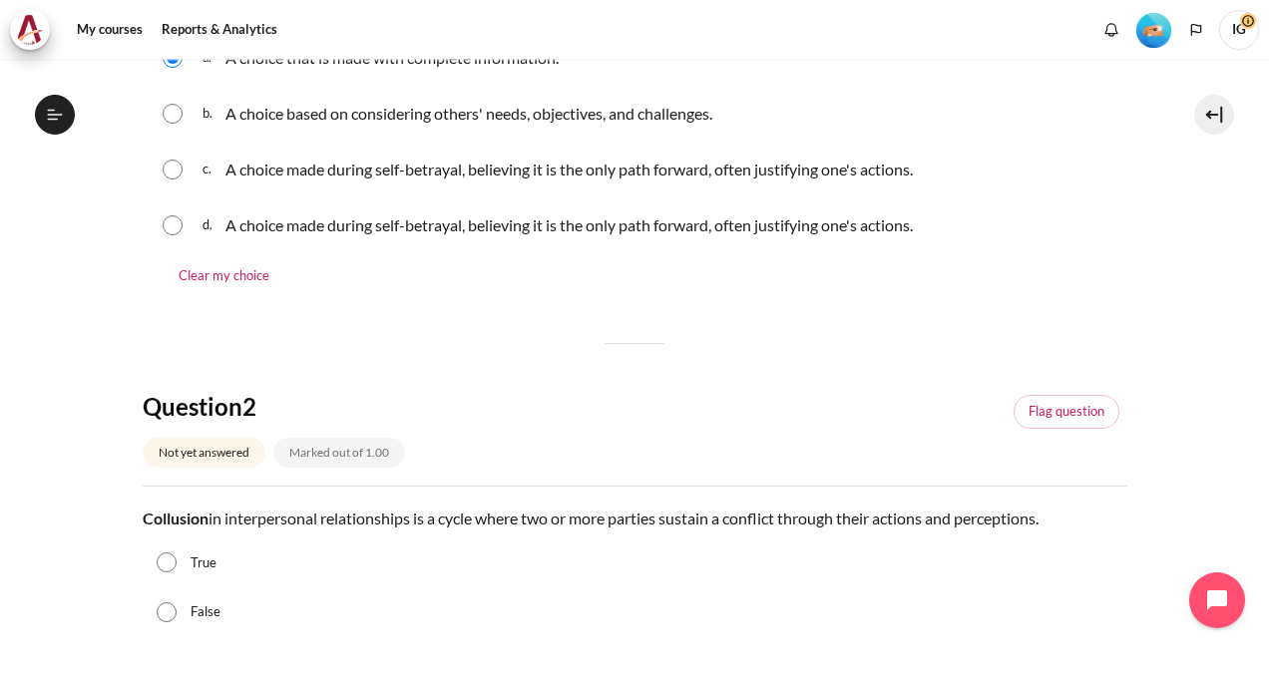
click at [178, 554] on div "True" at bounding box center [635, 564] width 984 height 50
click at [171, 556] on input "True" at bounding box center [167, 563] width 20 height 20
radio input "true"
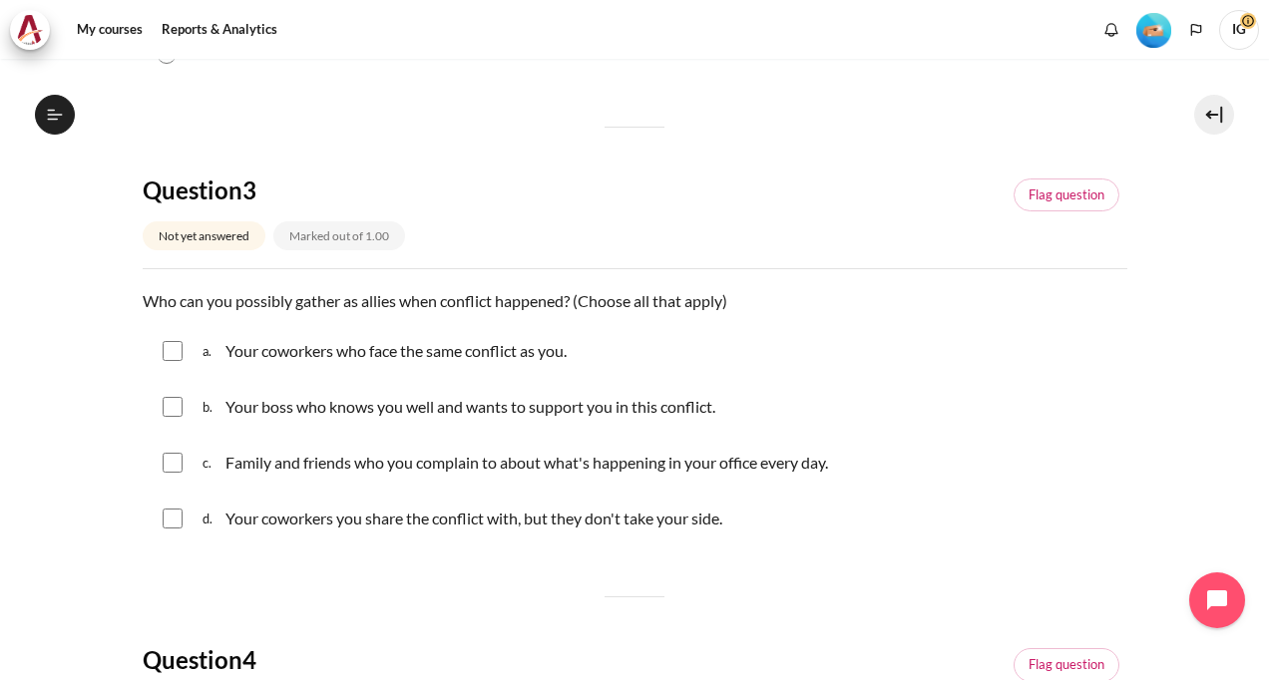
scroll to position [997, 0]
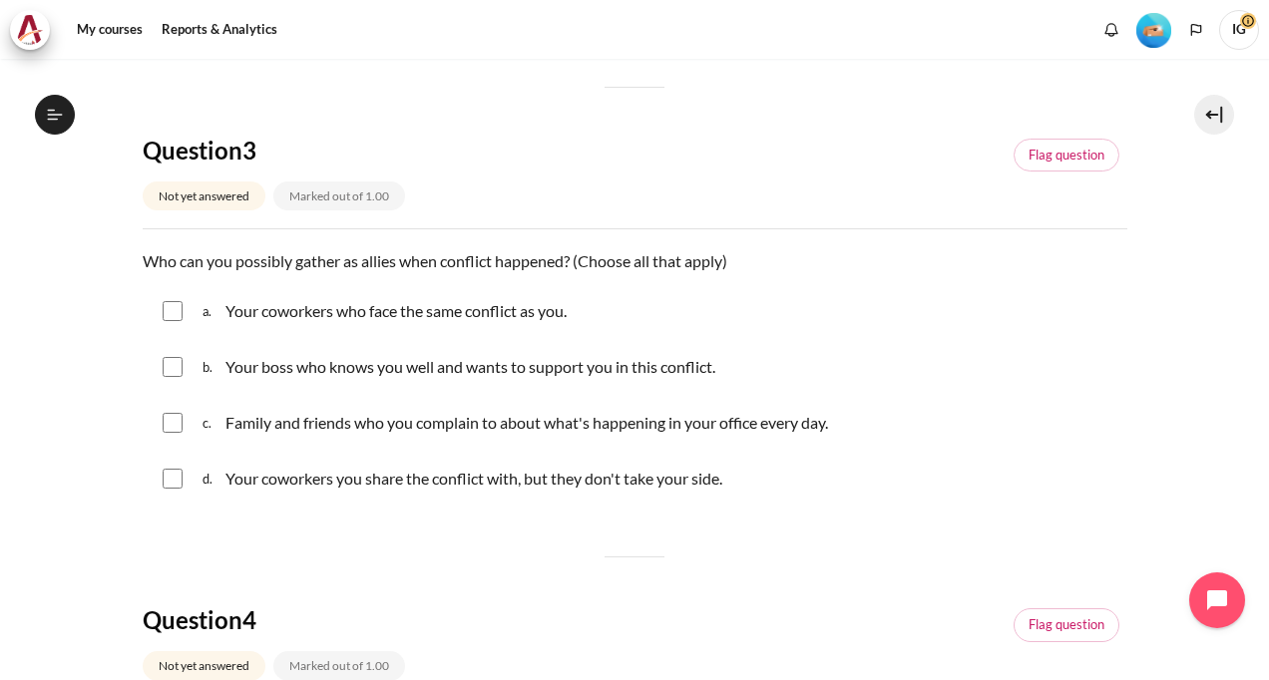
click at [184, 305] on div "a. Your coworkers who face the same conflict as you." at bounding box center [635, 311] width 984 height 52
click at [177, 301] on input "Content" at bounding box center [173, 311] width 20 height 20
checkbox input "true"
click at [171, 361] on input "Content" at bounding box center [173, 367] width 20 height 20
checkbox input "true"
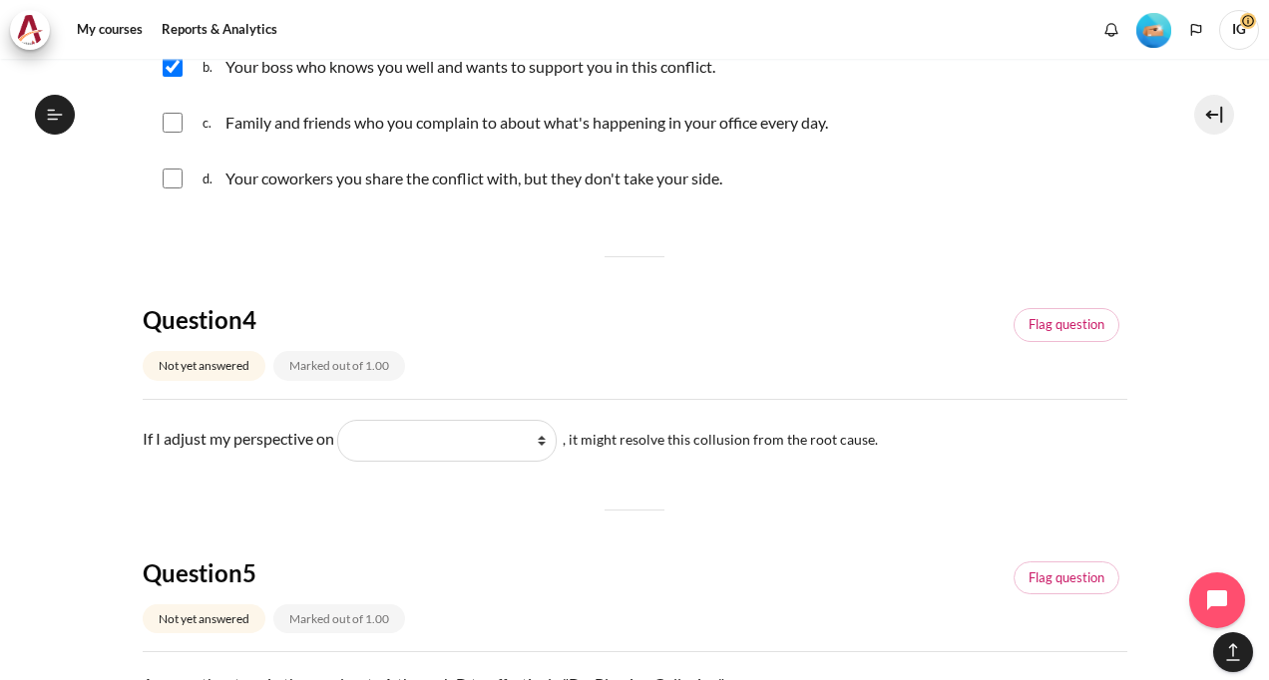
scroll to position [1396, 0]
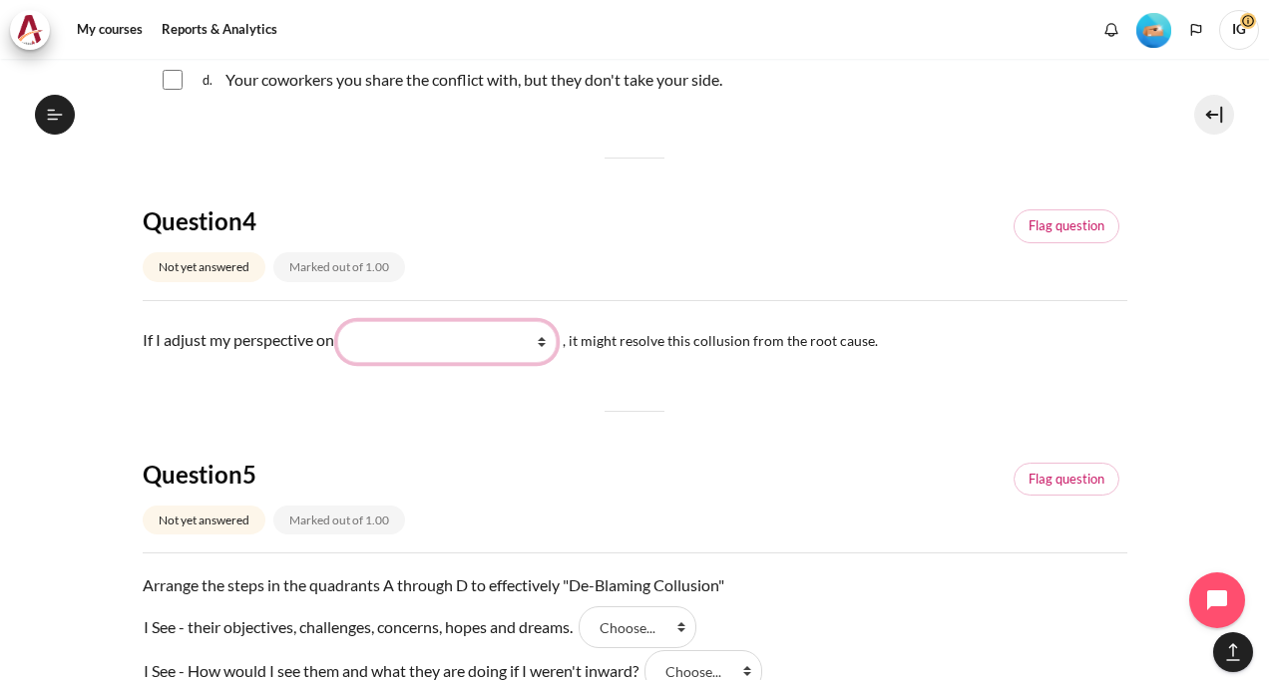
click at [555, 331] on select "What they do What I see and feel about what they do What I do What they see and…" at bounding box center [446, 342] width 219 height 42
select select "2"
click at [347, 321] on select "What they do What I see and feel about what they do What I do What they see and…" at bounding box center [446, 342] width 219 height 42
click at [554, 337] on select "What they do What I see and feel about what they do What I do What they see and…" at bounding box center [446, 342] width 219 height 42
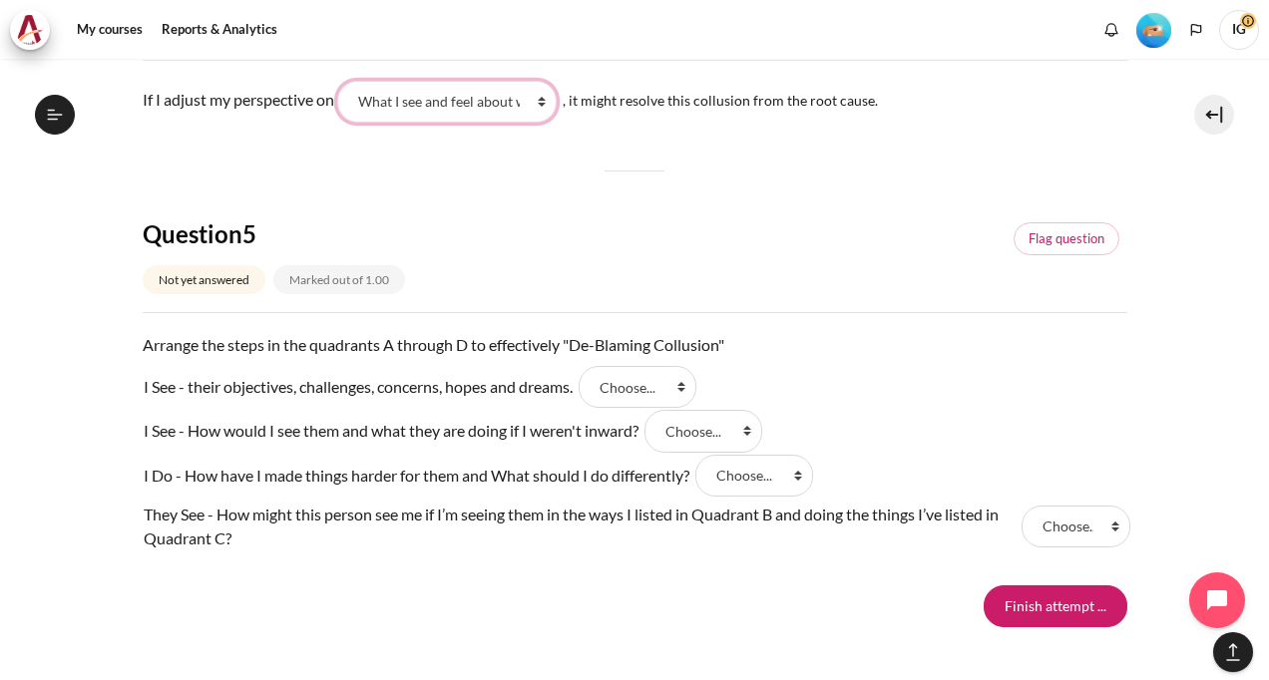
scroll to position [1695, 0]
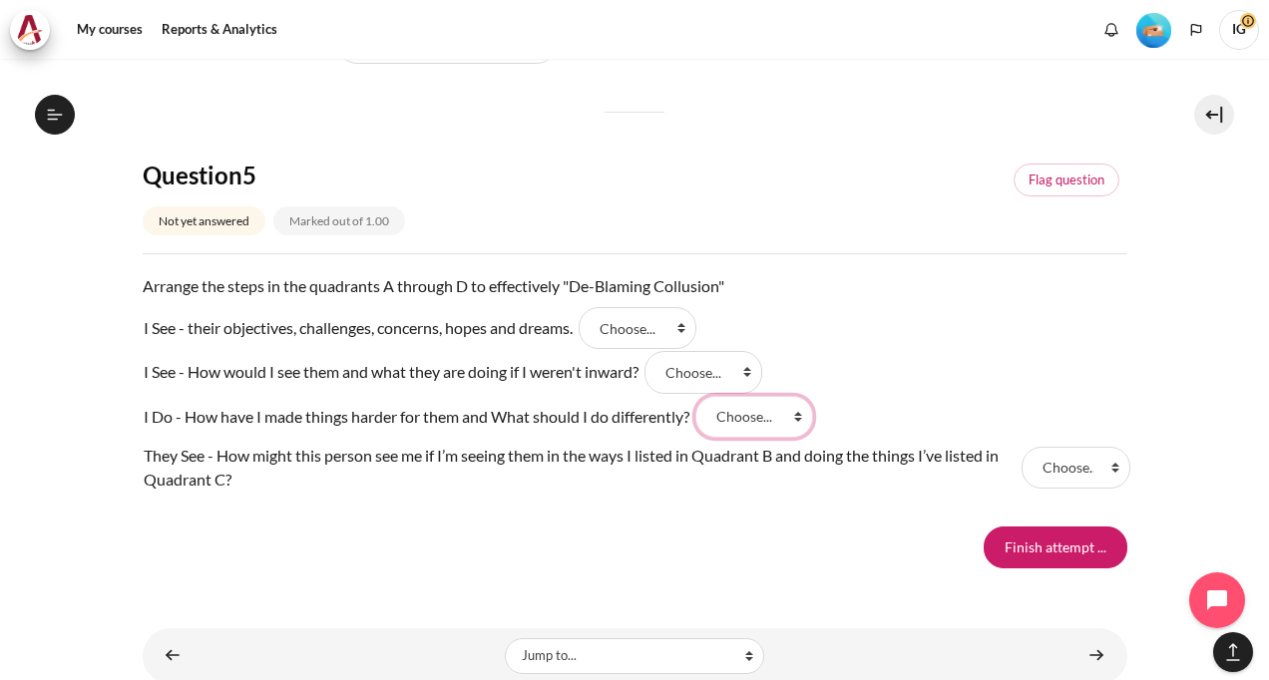
click at [803, 415] on select "Choose... A C D B" at bounding box center [754, 417] width 118 height 42
select select "2"
click at [703, 396] on select "Choose... A C D B" at bounding box center [754, 417] width 118 height 42
click at [1104, 468] on select "Choose... A C D B" at bounding box center [1075, 468] width 109 height 42
select select "3"
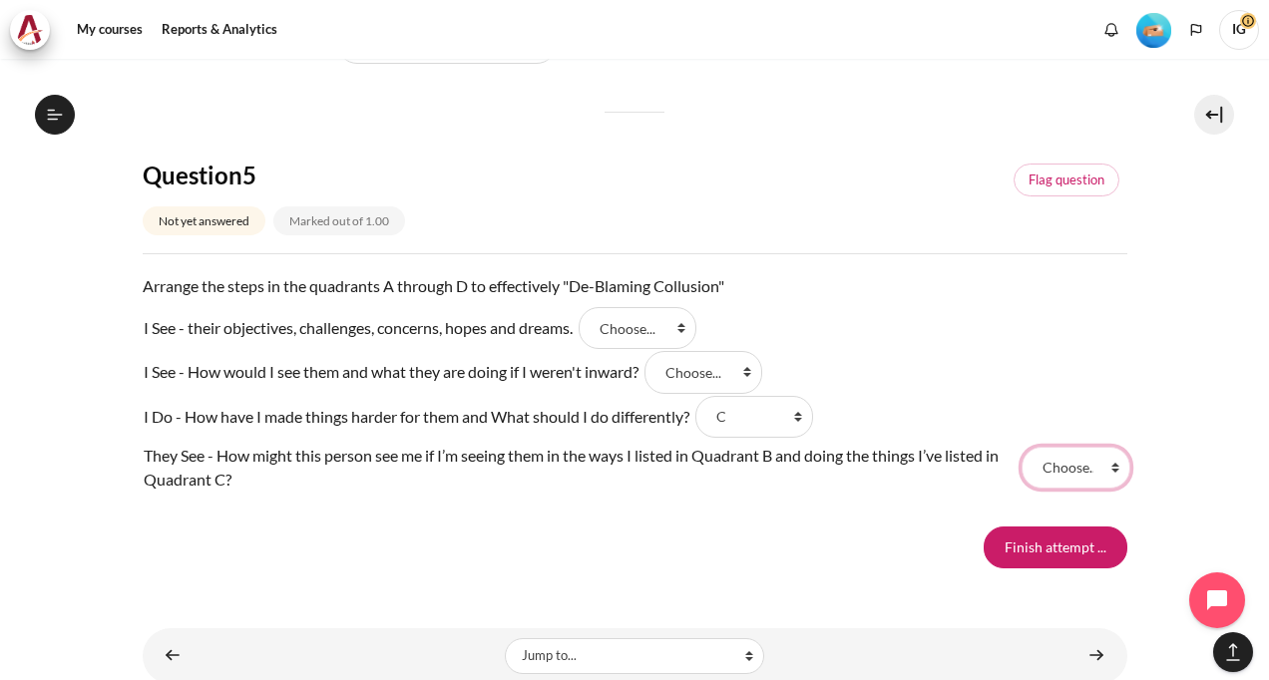
click at [1021, 447] on select "Choose... A C D B" at bounding box center [1075, 468] width 109 height 42
click at [691, 324] on select "Choose... A C D B" at bounding box center [637, 328] width 118 height 42
select select "1"
click at [589, 307] on select "Choose... A C D B" at bounding box center [637, 328] width 118 height 42
click at [750, 374] on select "Choose... A C D B" at bounding box center [703, 372] width 118 height 42
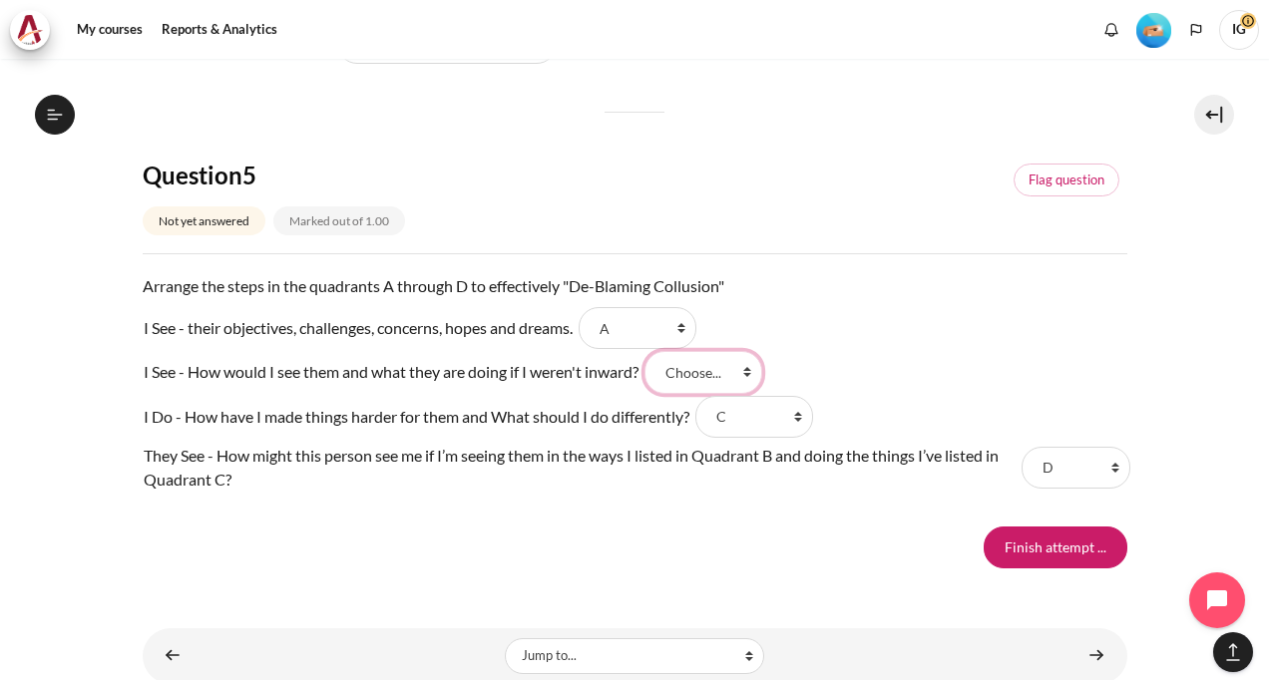
select select "4"
click at [654, 351] on select "Choose... A C D B" at bounding box center [703, 372] width 118 height 42
click at [1024, 547] on input "Finish attempt ..." at bounding box center [1055, 548] width 144 height 42
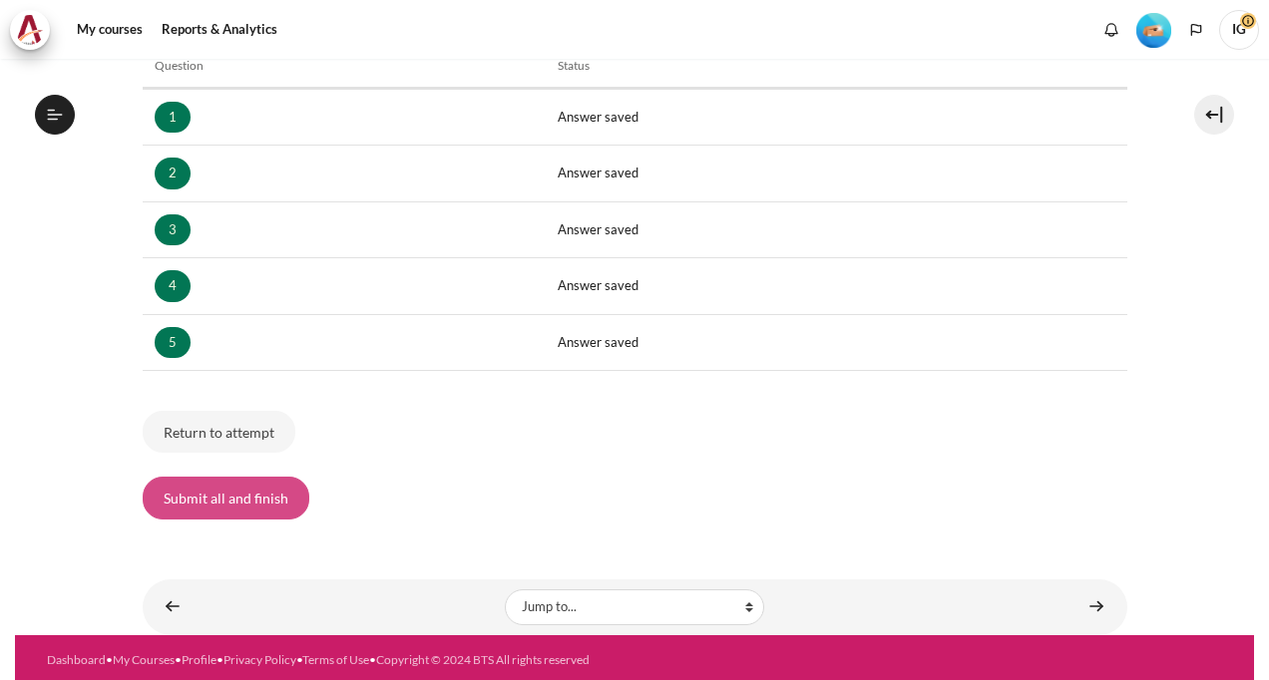
scroll to position [624, 0]
click at [222, 491] on button "Submit all and finish" at bounding box center [226, 498] width 167 height 42
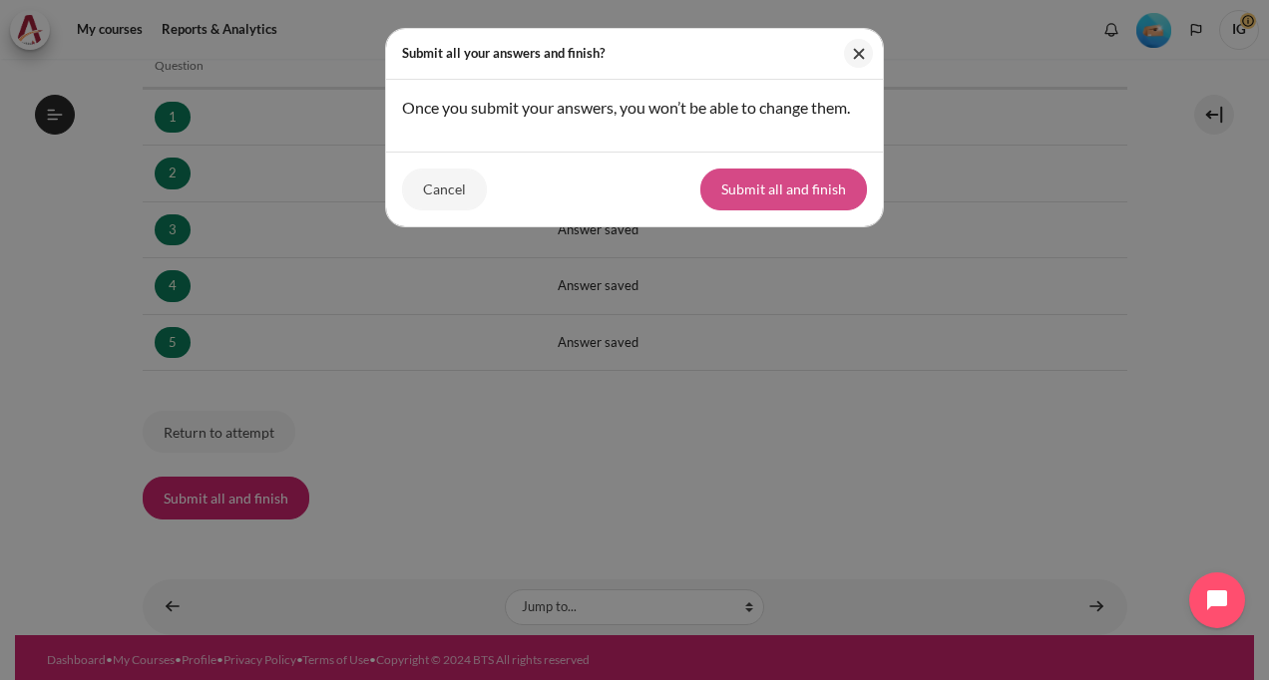
click at [760, 185] on button "Submit all and finish" at bounding box center [783, 190] width 167 height 42
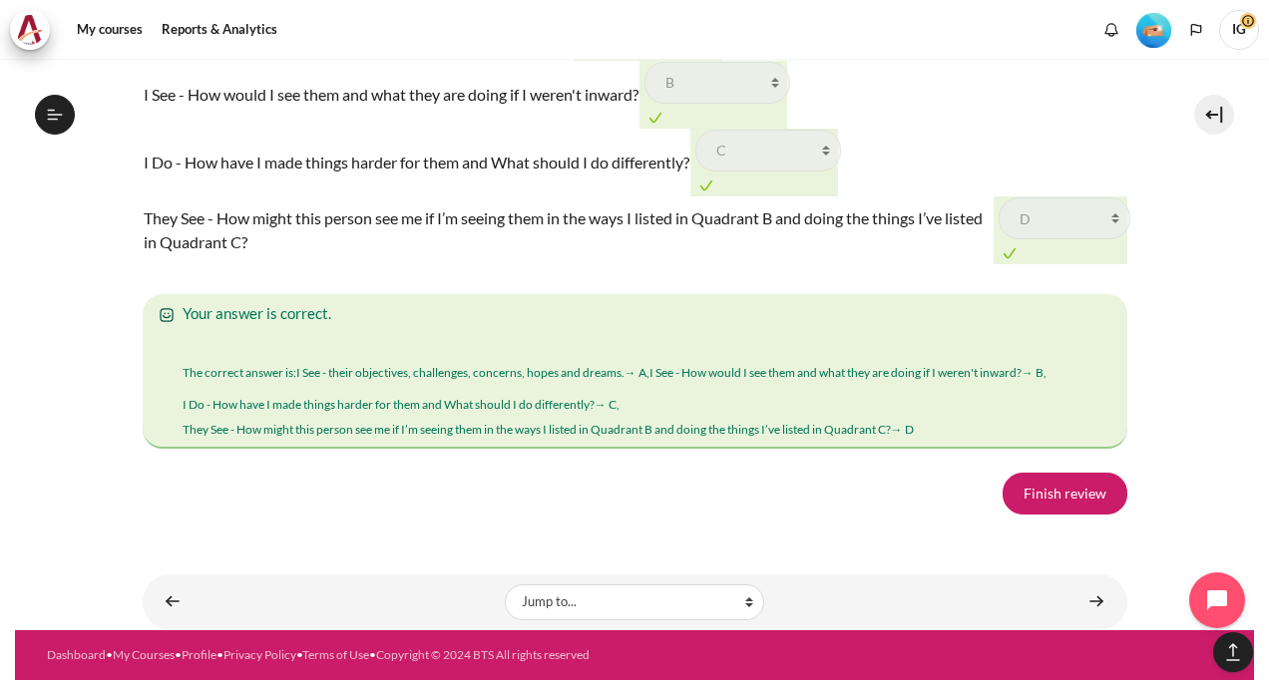
scroll to position [3267, 0]
click at [1035, 495] on link "Finish review" at bounding box center [1064, 494] width 125 height 42
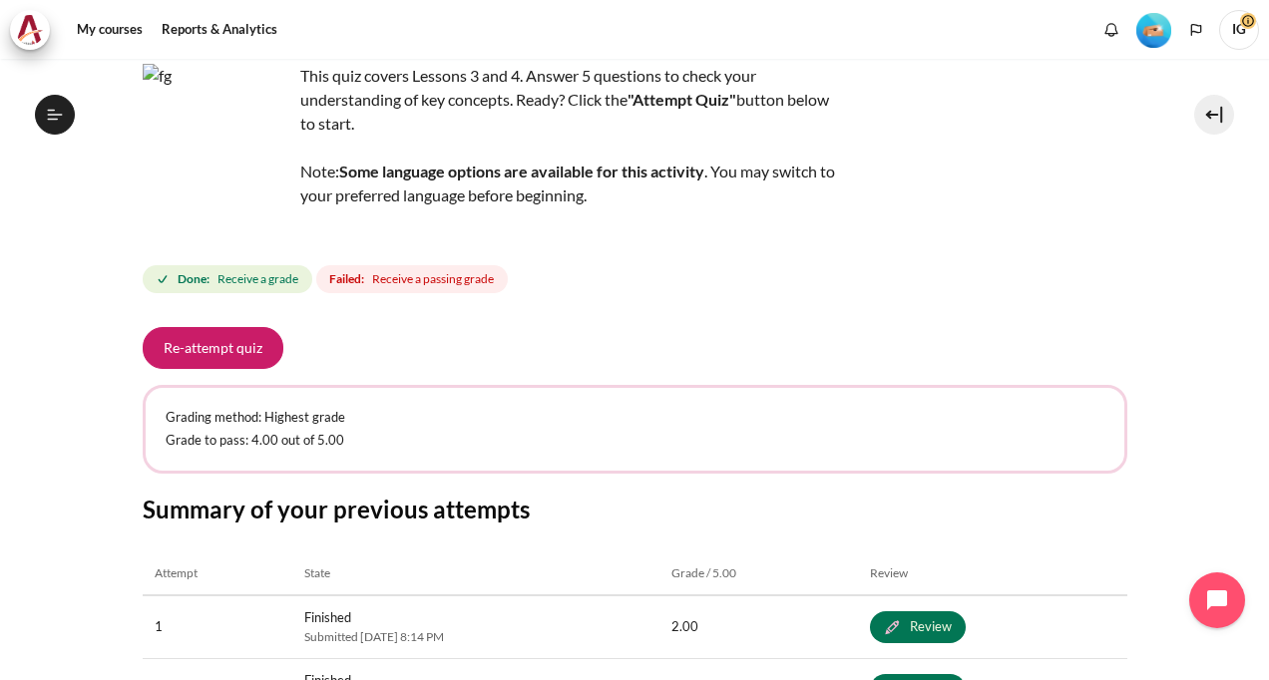
scroll to position [391, 0]
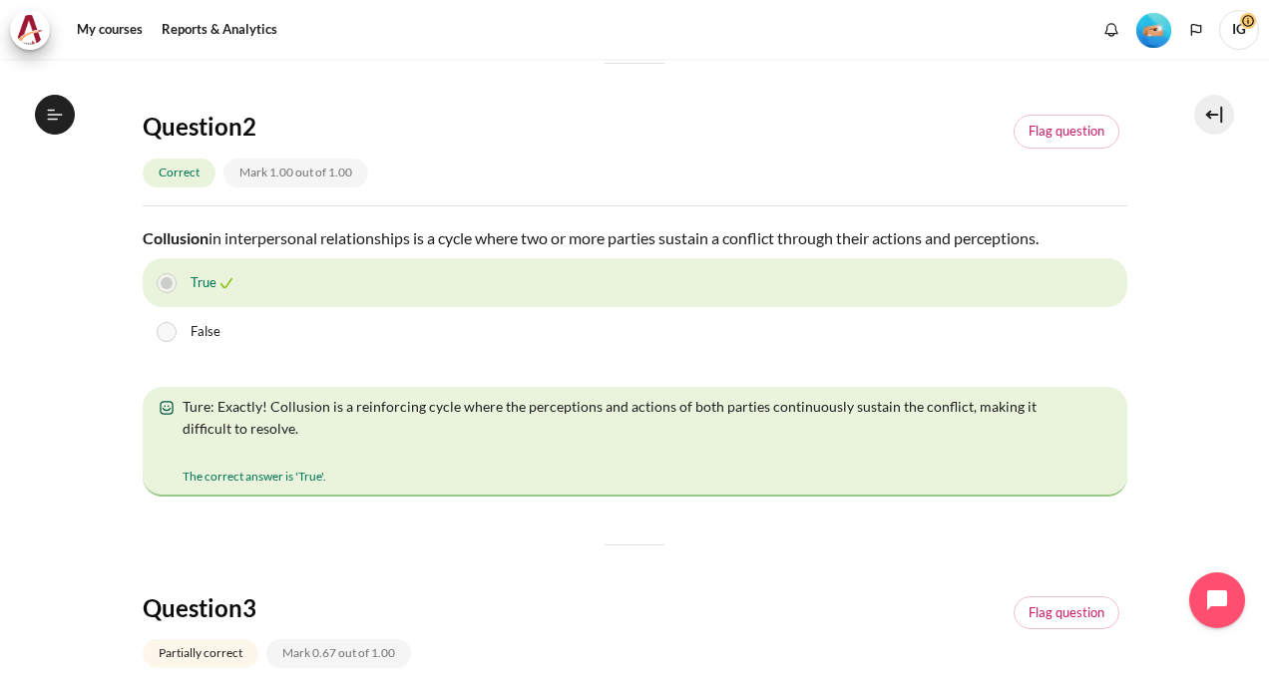
scroll to position [898, 0]
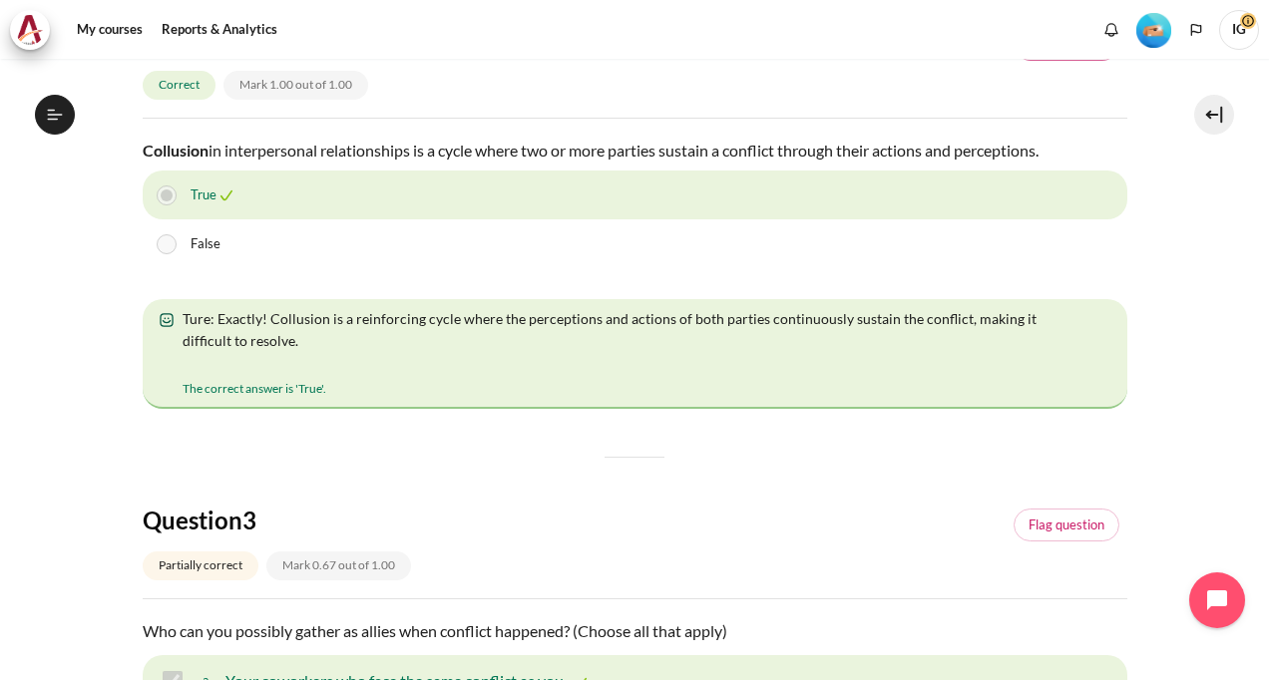
click at [1046, 61] on link "Flag question" at bounding box center [1066, 44] width 106 height 34
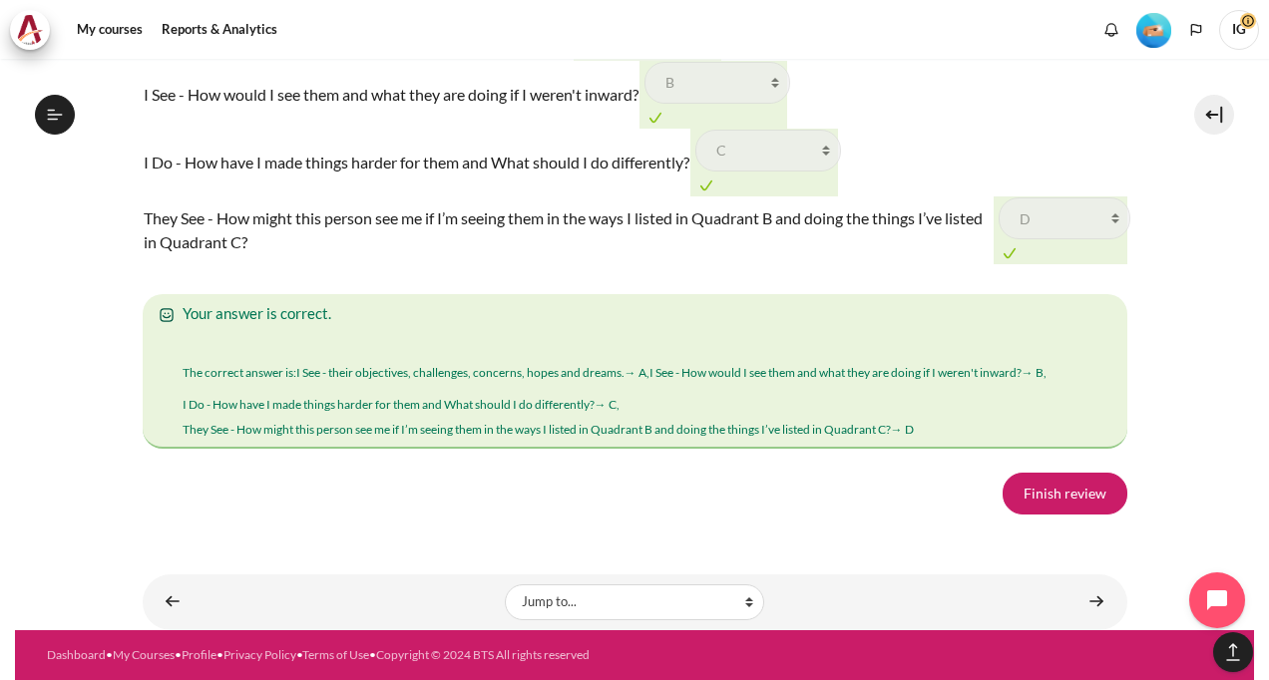
scroll to position [3267, 0]
click at [1082, 493] on link "Finish review" at bounding box center [1064, 494] width 125 height 42
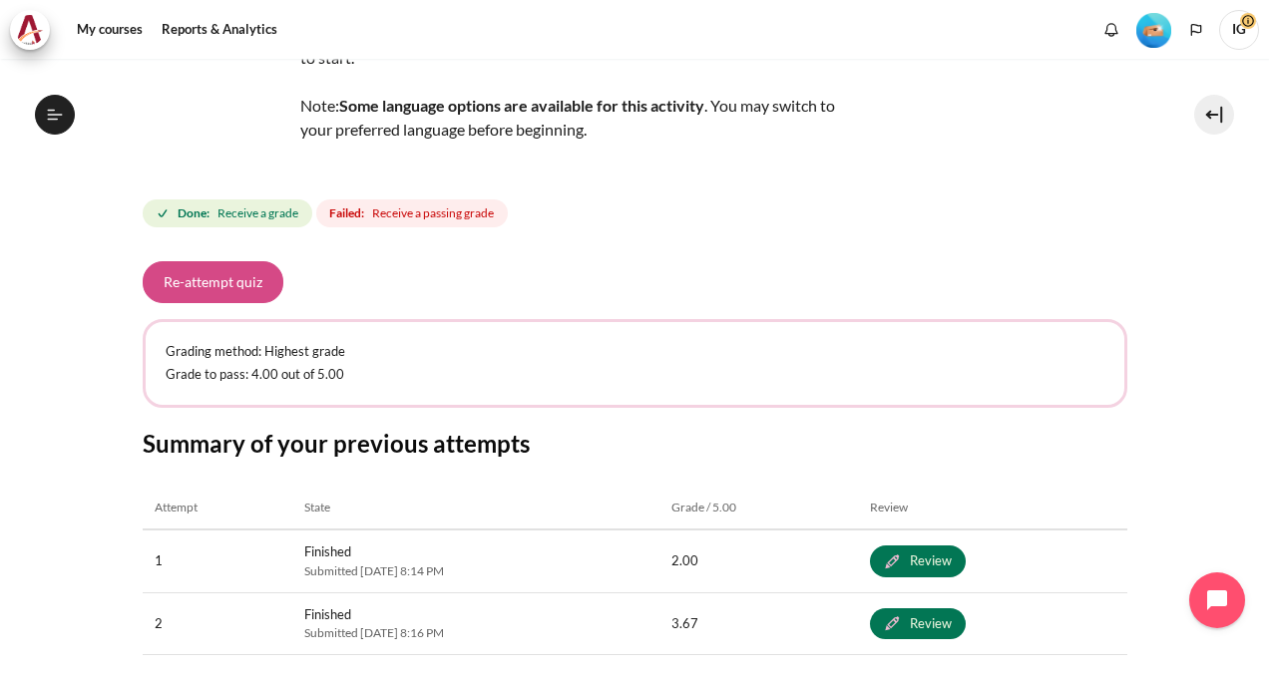
scroll to position [624, 0]
click at [189, 277] on button "Re-attempt quiz" at bounding box center [213, 282] width 141 height 42
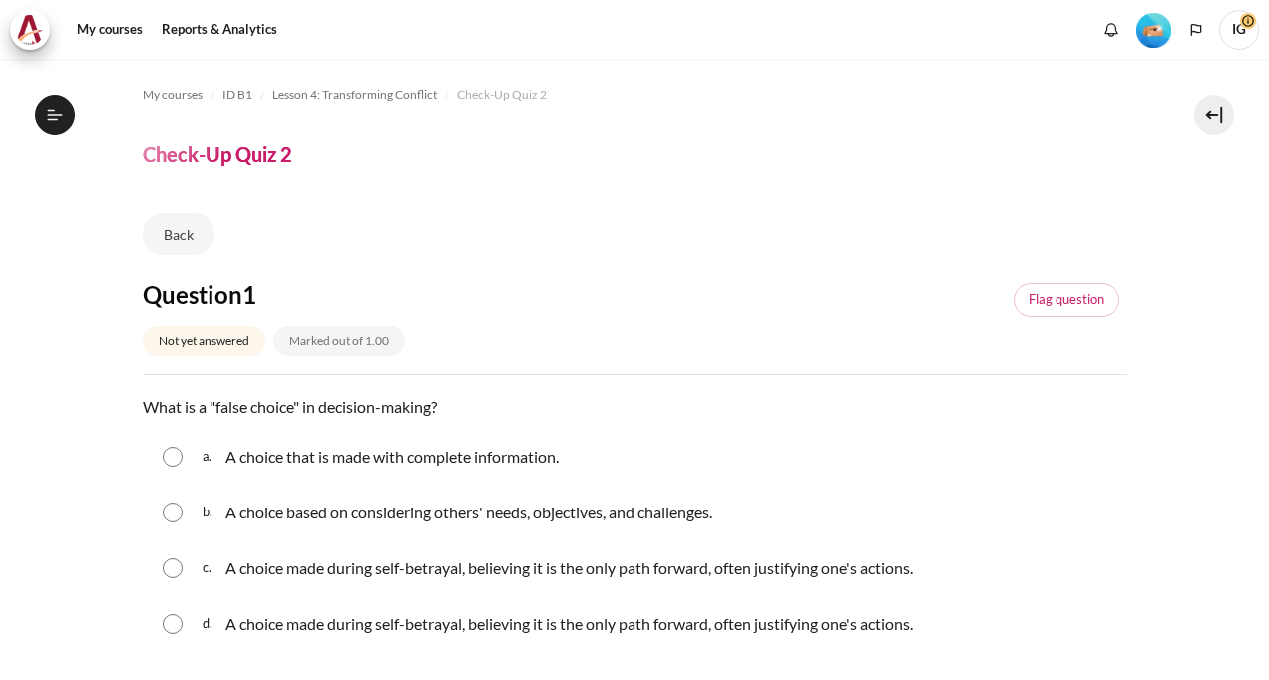
scroll to position [100, 0]
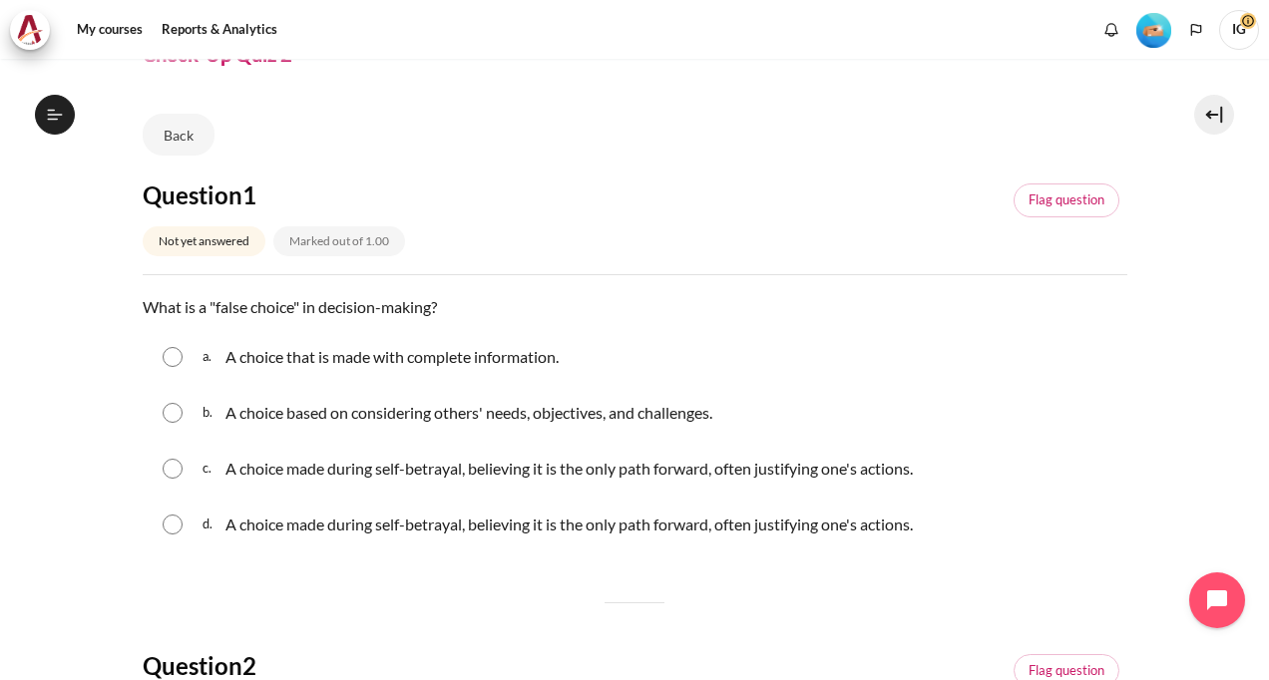
click at [178, 526] on input "Content" at bounding box center [173, 525] width 20 height 20
radio input "true"
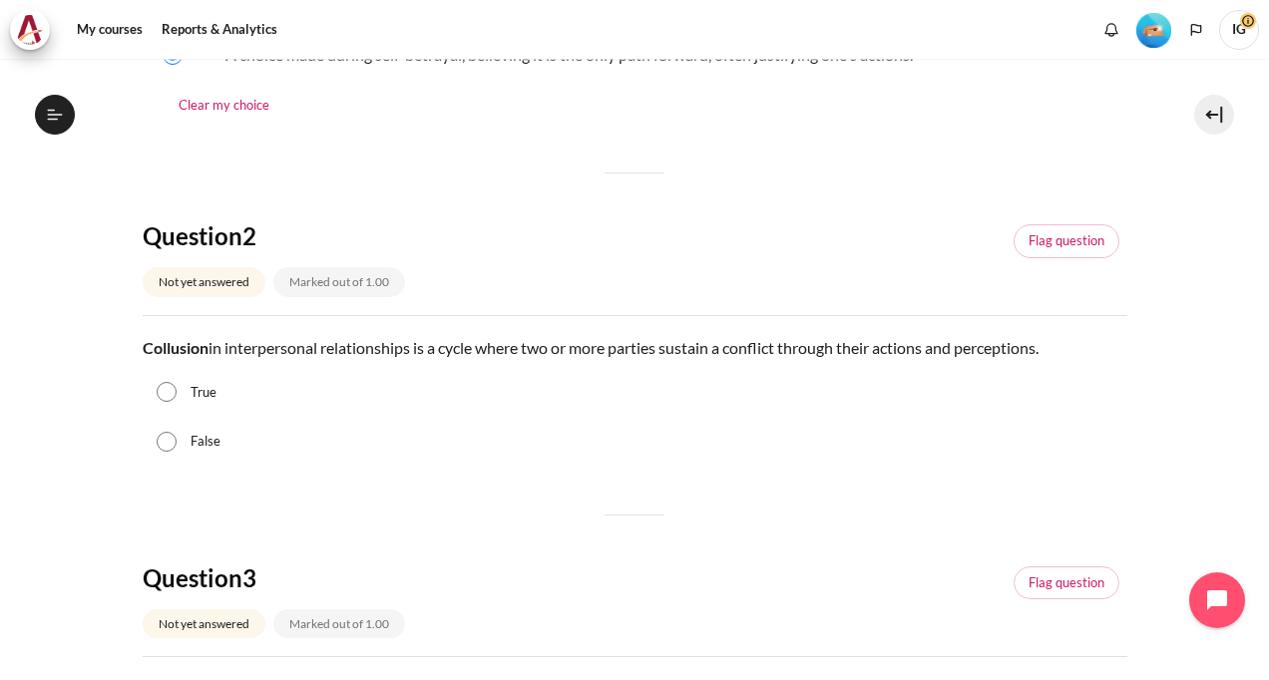
scroll to position [598, 0]
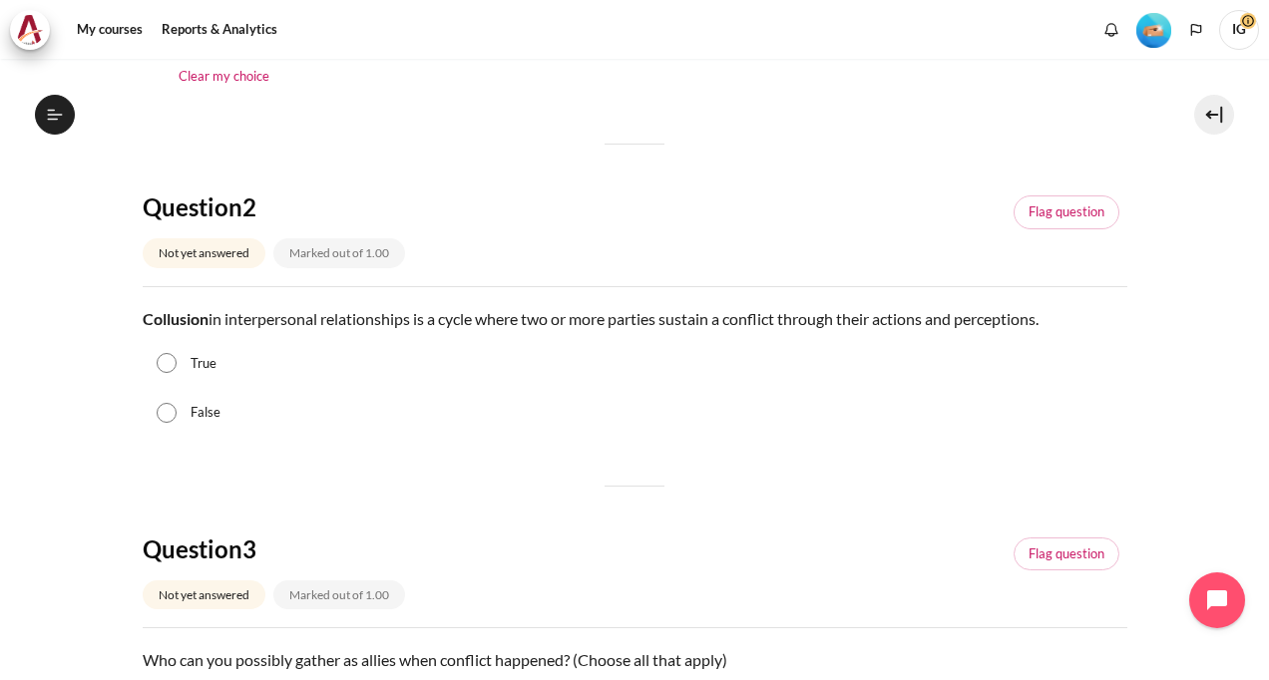
click at [168, 366] on input "True" at bounding box center [167, 363] width 20 height 20
radio input "true"
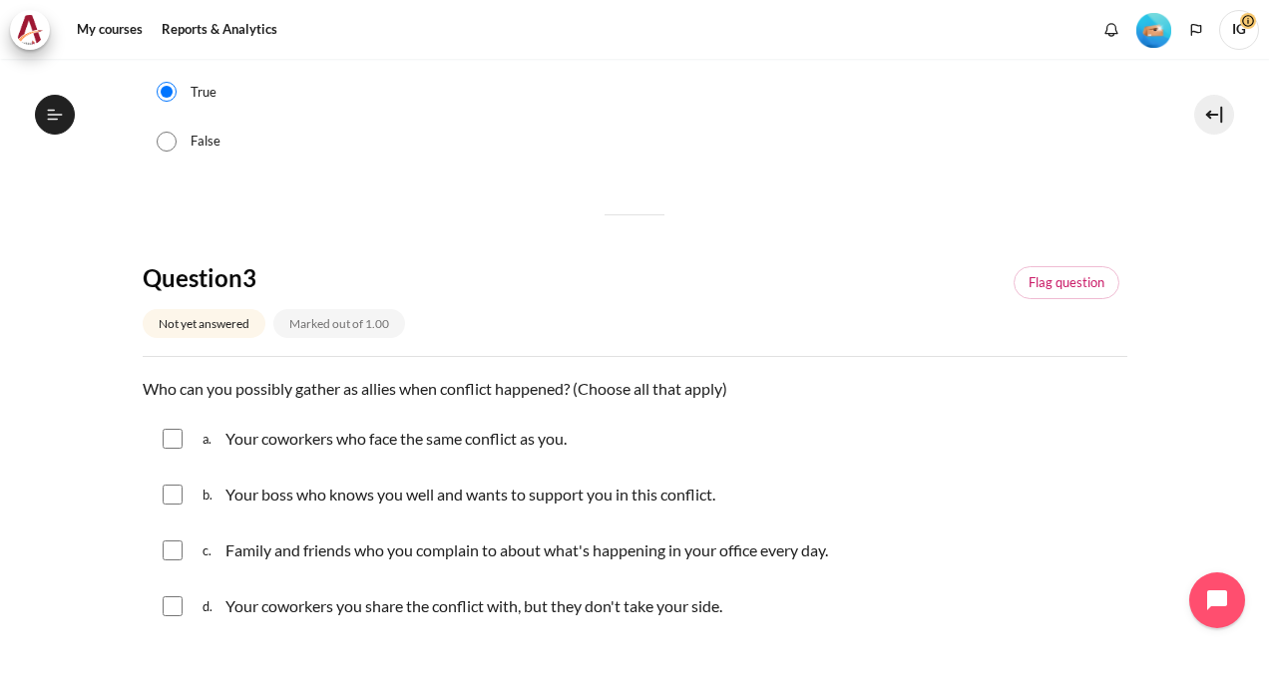
scroll to position [997, 0]
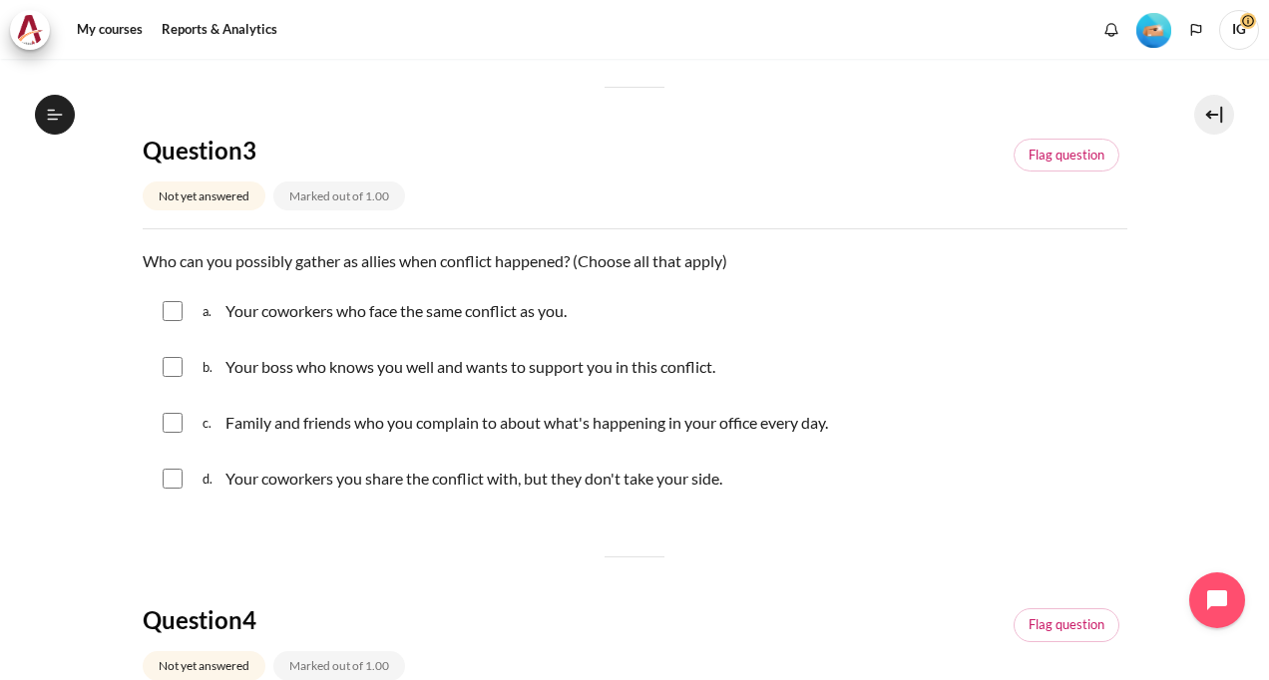
click at [169, 315] on input "Content" at bounding box center [173, 311] width 20 height 20
checkbox input "true"
click at [166, 367] on input "Content" at bounding box center [173, 367] width 20 height 20
checkbox input "true"
click at [172, 418] on input "Content" at bounding box center [173, 423] width 20 height 20
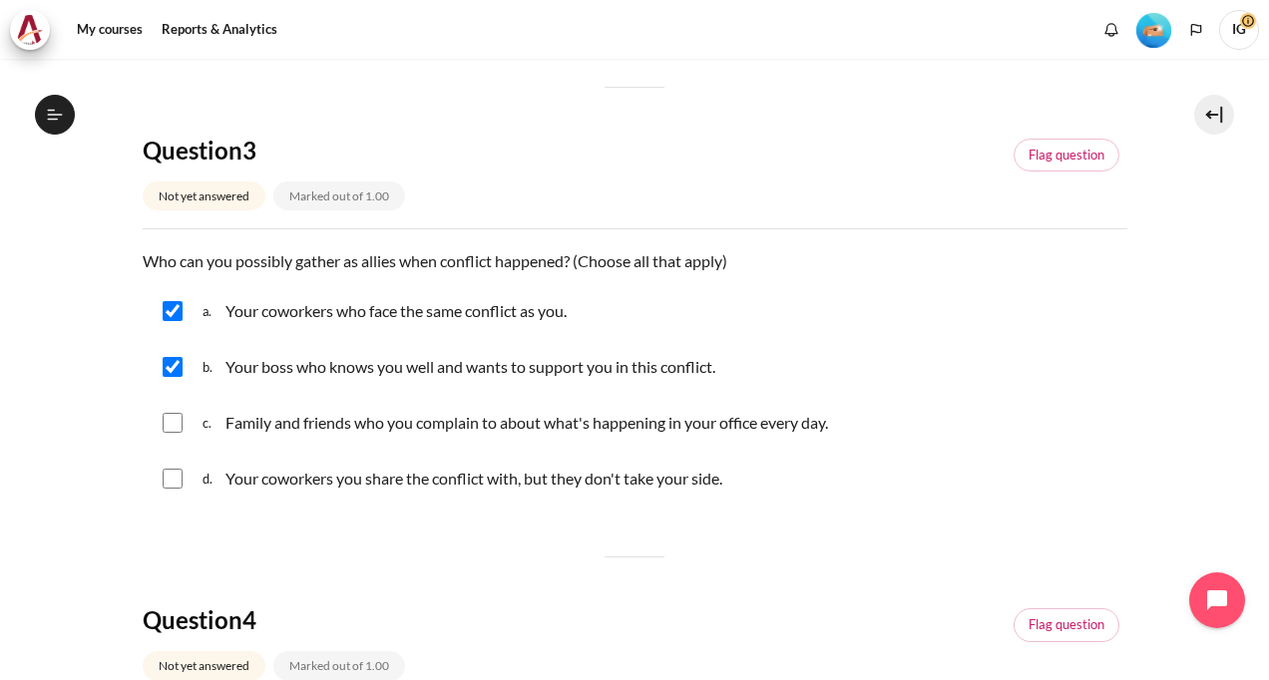
checkbox input "true"
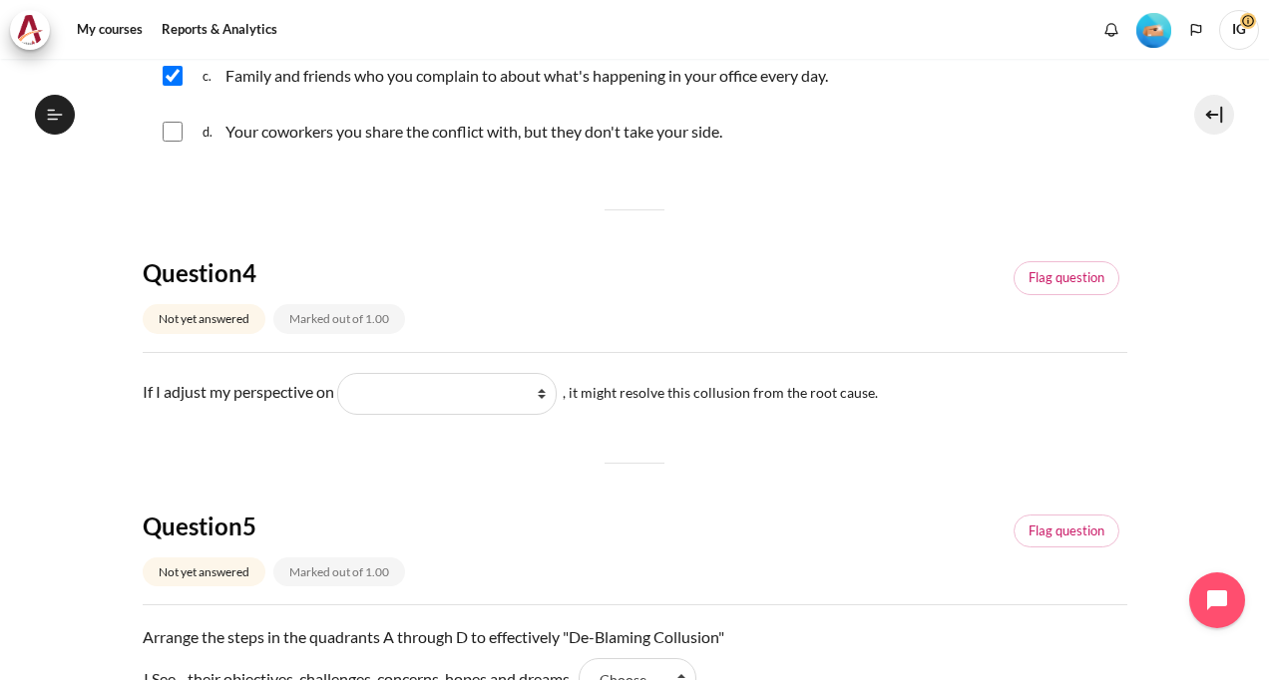
scroll to position [1396, 0]
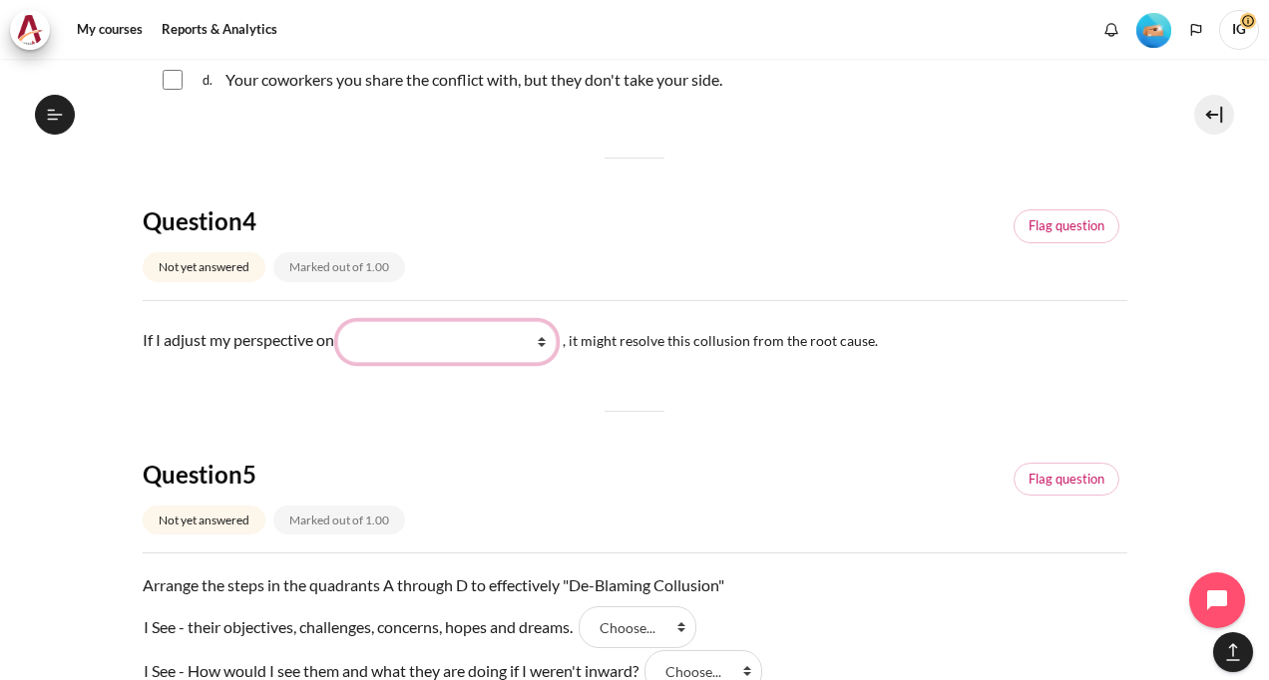
click at [556, 337] on select "What they do What I see and feel about what they do What I do What they see and…" at bounding box center [446, 342] width 219 height 42
select select "2"
click at [347, 321] on select "What they do What I see and feel about what they do What I do What they see and…" at bounding box center [446, 342] width 219 height 42
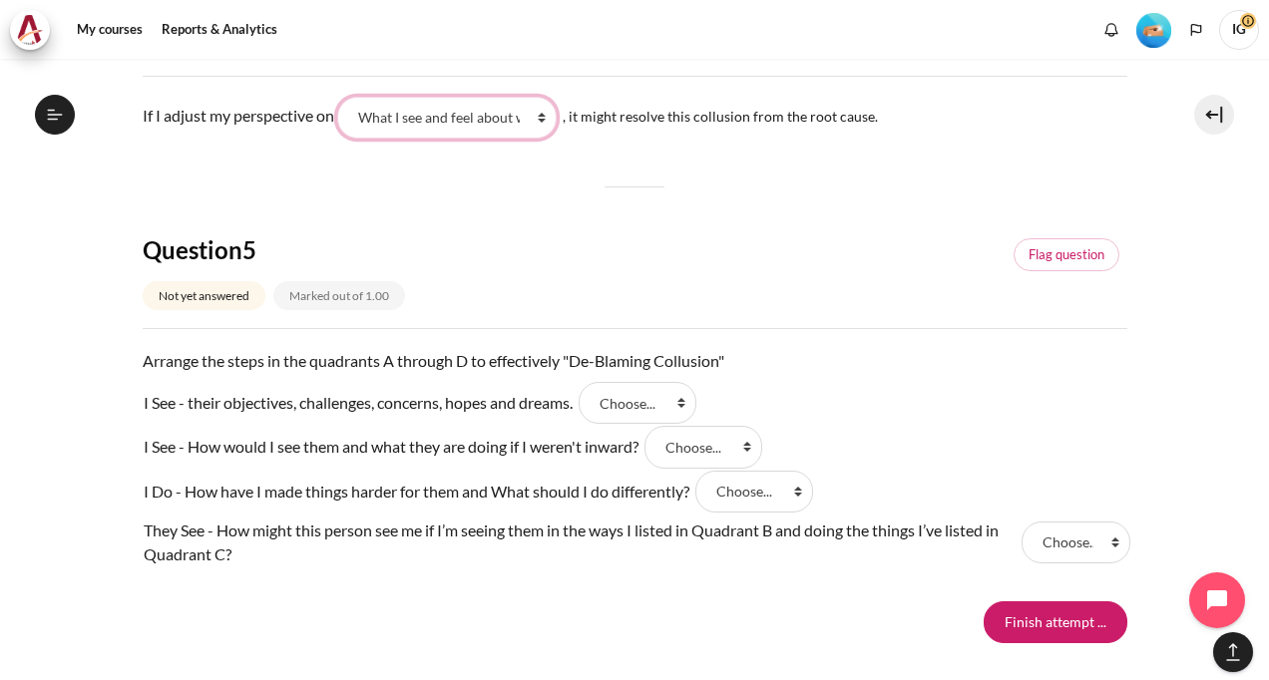
scroll to position [1695, 0]
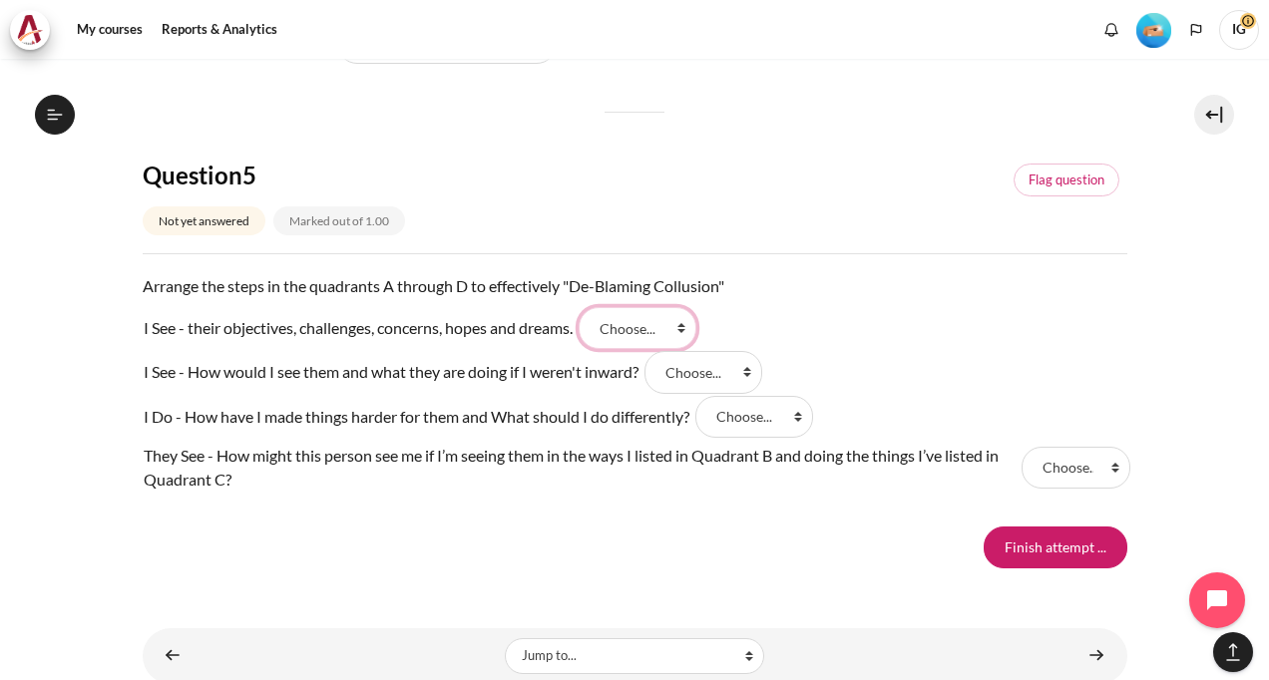
click at [690, 325] on select "Choose... A D C B" at bounding box center [637, 328] width 118 height 42
select select "1"
click at [589, 307] on select "Choose... A D C B" at bounding box center [637, 328] width 118 height 42
click at [752, 369] on select "Choose... A D C B" at bounding box center [703, 372] width 118 height 42
select select "4"
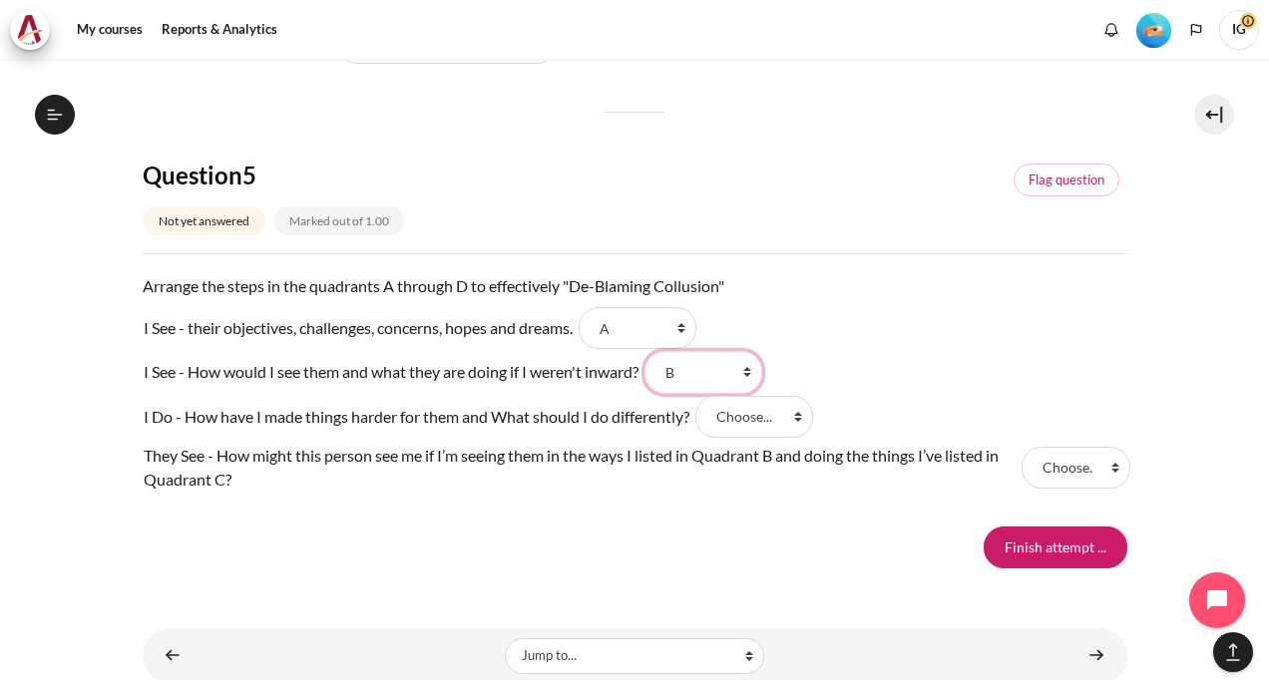
click at [654, 351] on select "Choose... A D C B" at bounding box center [703, 372] width 118 height 42
click at [800, 415] on select "Choose... A D C B" at bounding box center [754, 417] width 118 height 42
select select "3"
click at [703, 396] on select "Choose... A D C B" at bounding box center [754, 417] width 118 height 42
click at [1105, 467] on select "Choose... A D C B" at bounding box center [1075, 468] width 109 height 42
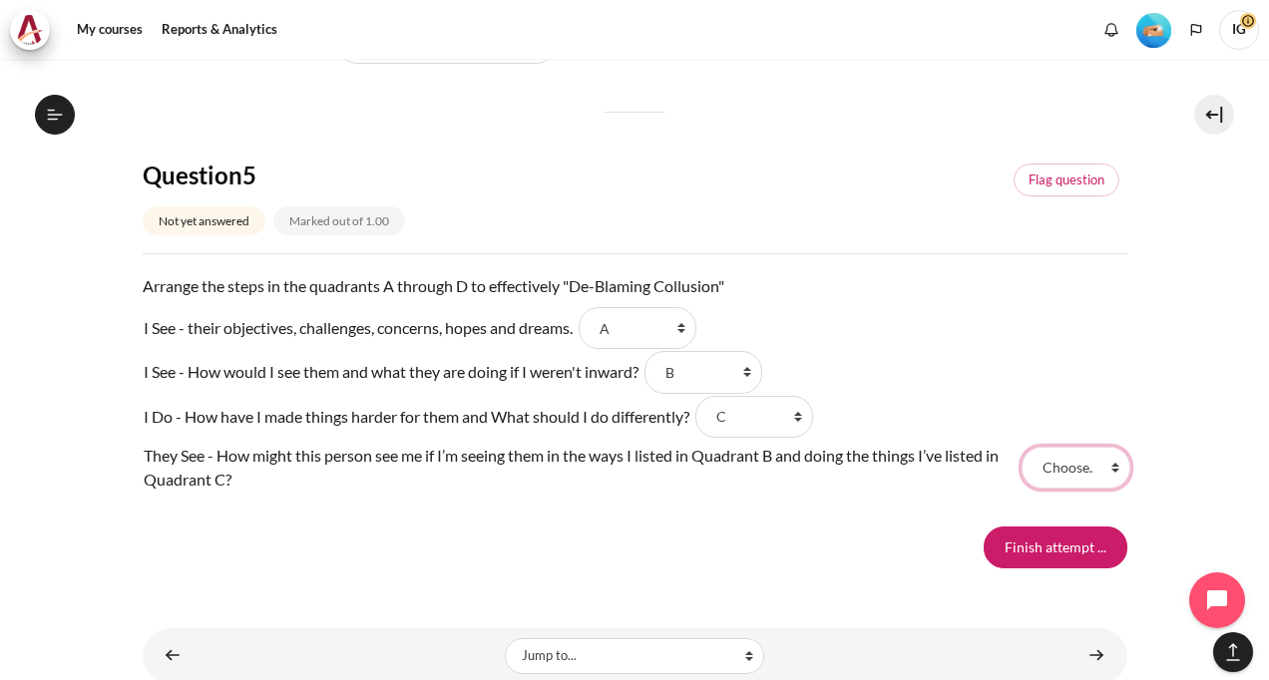
select select "2"
click at [1021, 447] on select "Choose... A D C B" at bounding box center [1075, 468] width 109 height 42
click at [1032, 543] on input "Finish attempt ..." at bounding box center [1055, 548] width 144 height 42
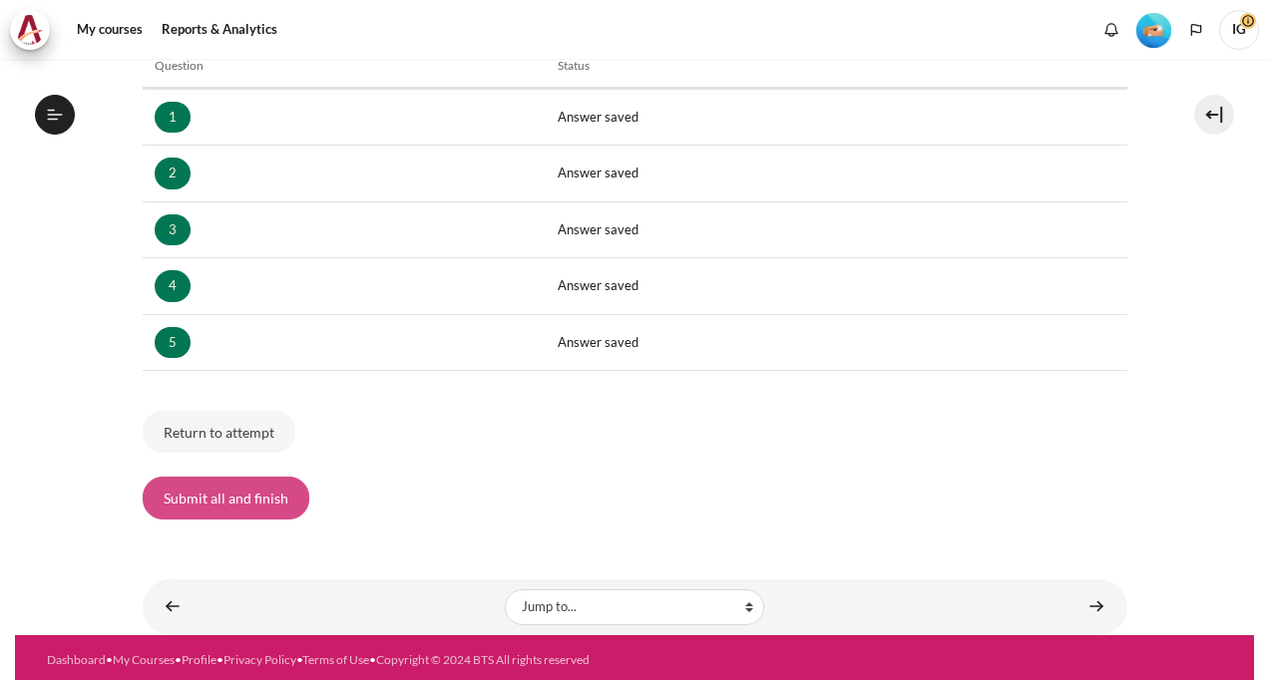
scroll to position [624, 0]
click at [263, 491] on button "Submit all and finish" at bounding box center [226, 498] width 167 height 42
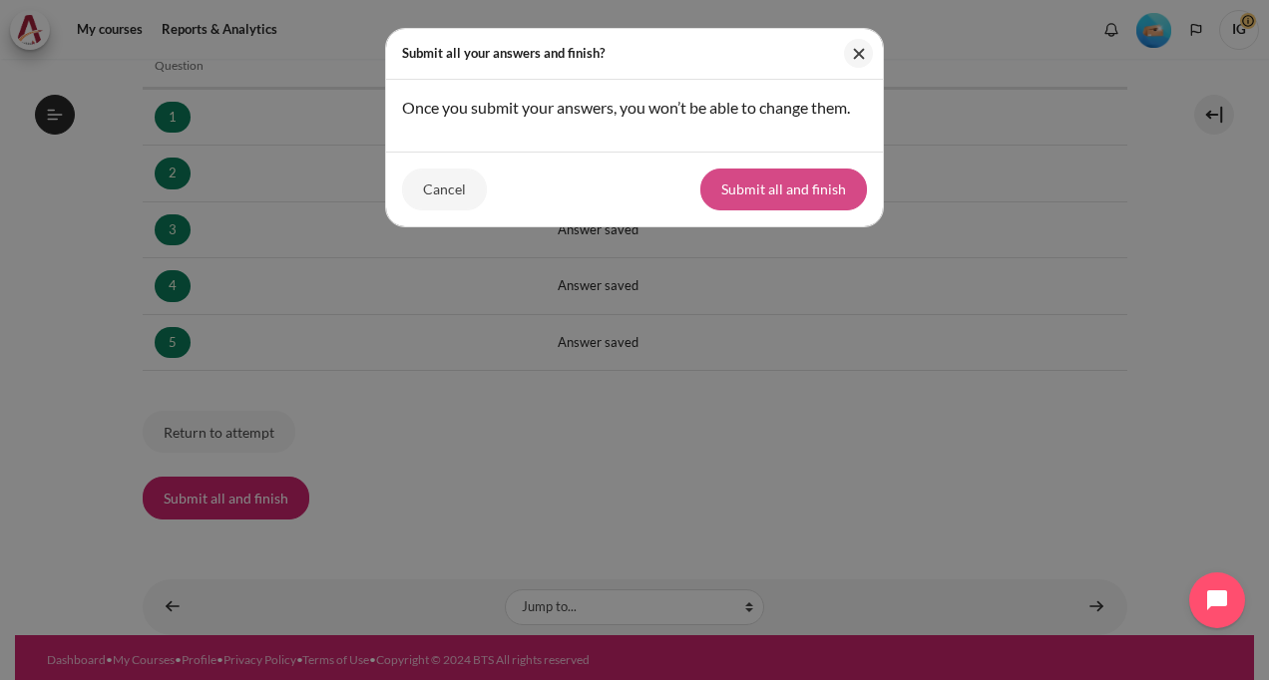
click at [774, 187] on button "Submit all and finish" at bounding box center [783, 190] width 167 height 42
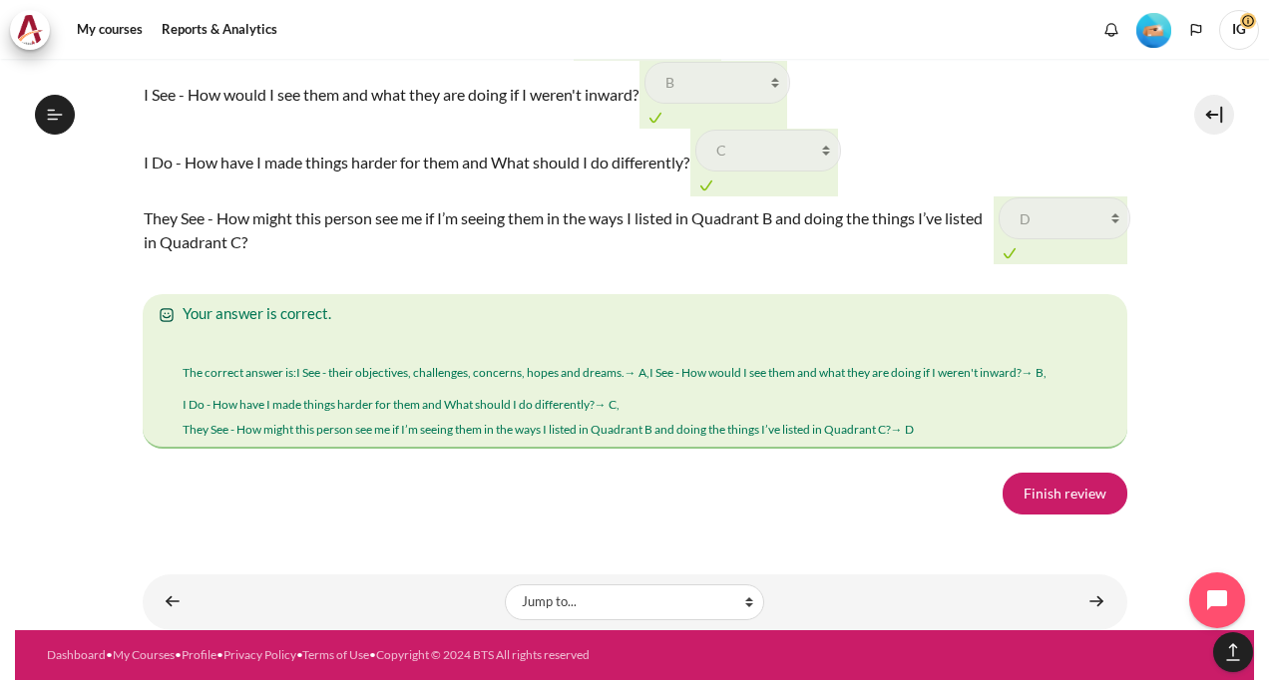
scroll to position [3249, 0]
click at [1083, 474] on link "Finish review" at bounding box center [1064, 494] width 125 height 42
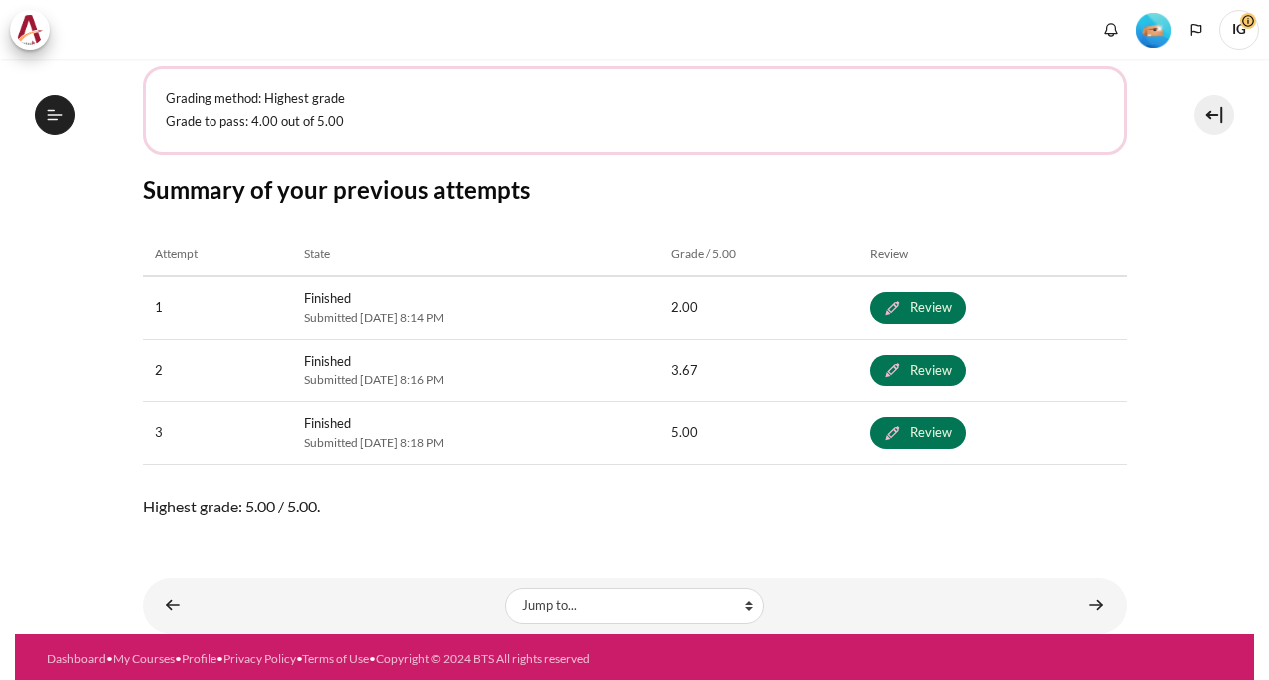
scroll to position [624, 0]
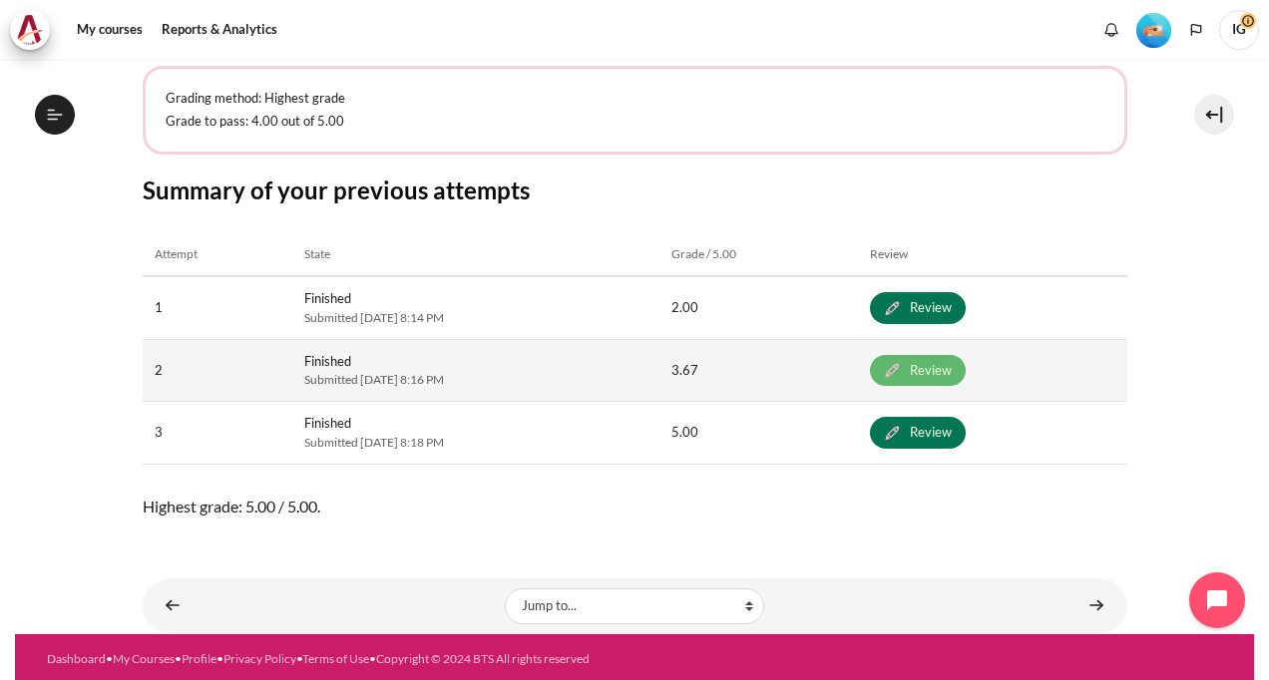
click at [937, 369] on link "Review" at bounding box center [918, 371] width 96 height 32
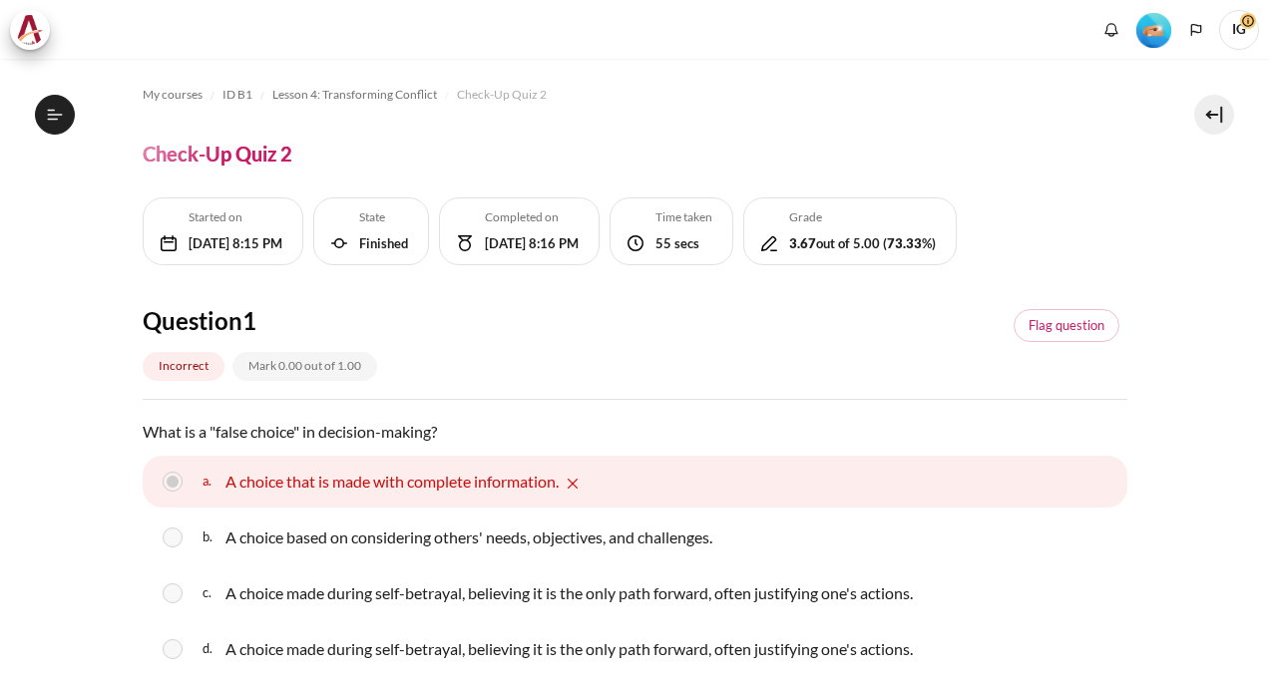
scroll to position [624, 0]
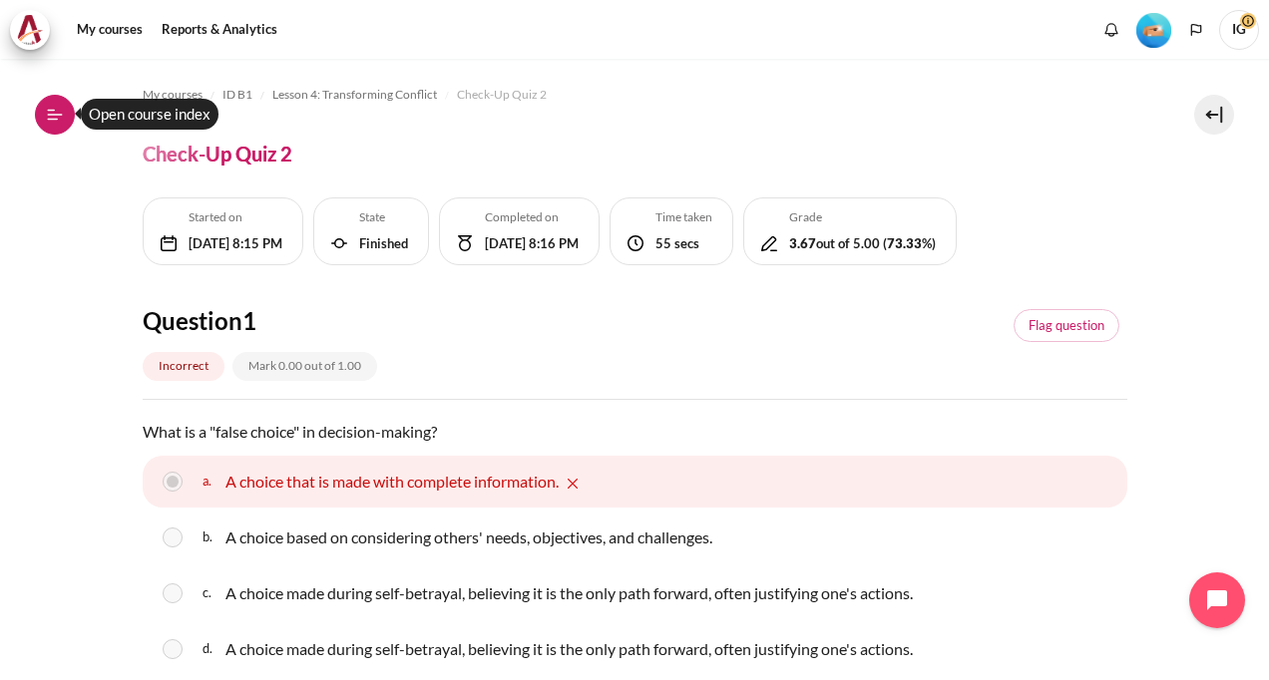
click at [50, 100] on button "Open course index" at bounding box center [55, 115] width 40 height 40
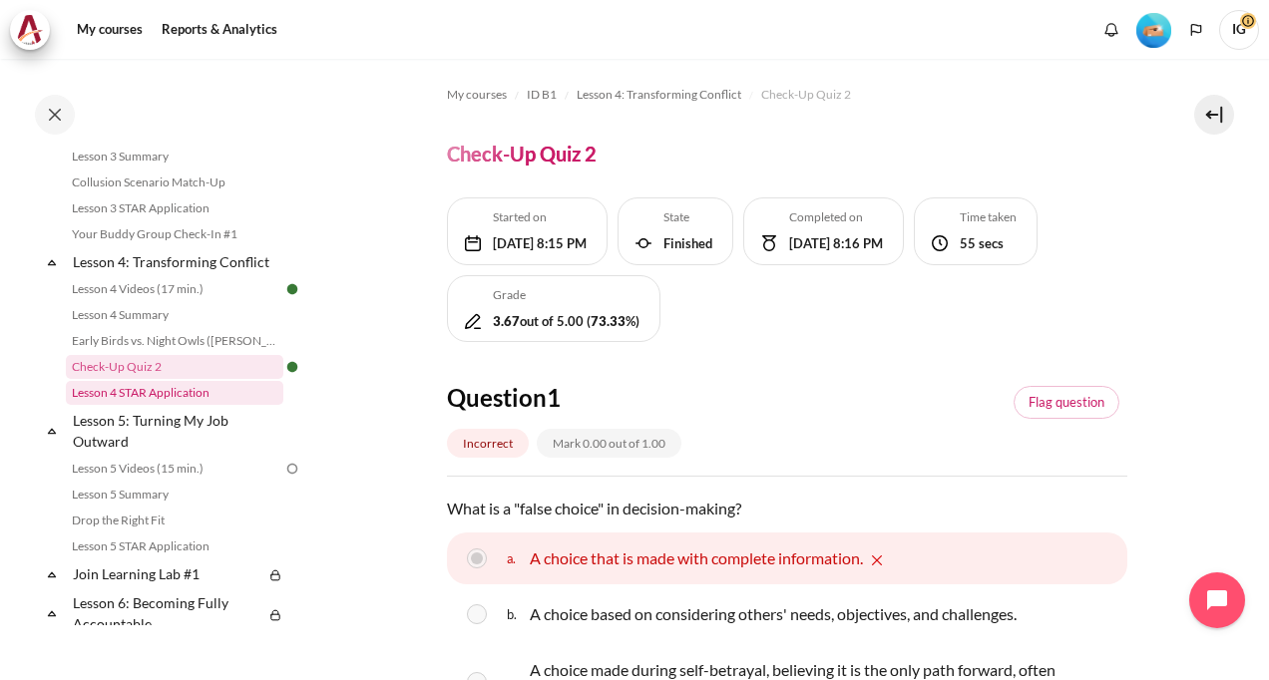
click at [164, 405] on link "Lesson 4 STAR Application" at bounding box center [174, 393] width 217 height 24
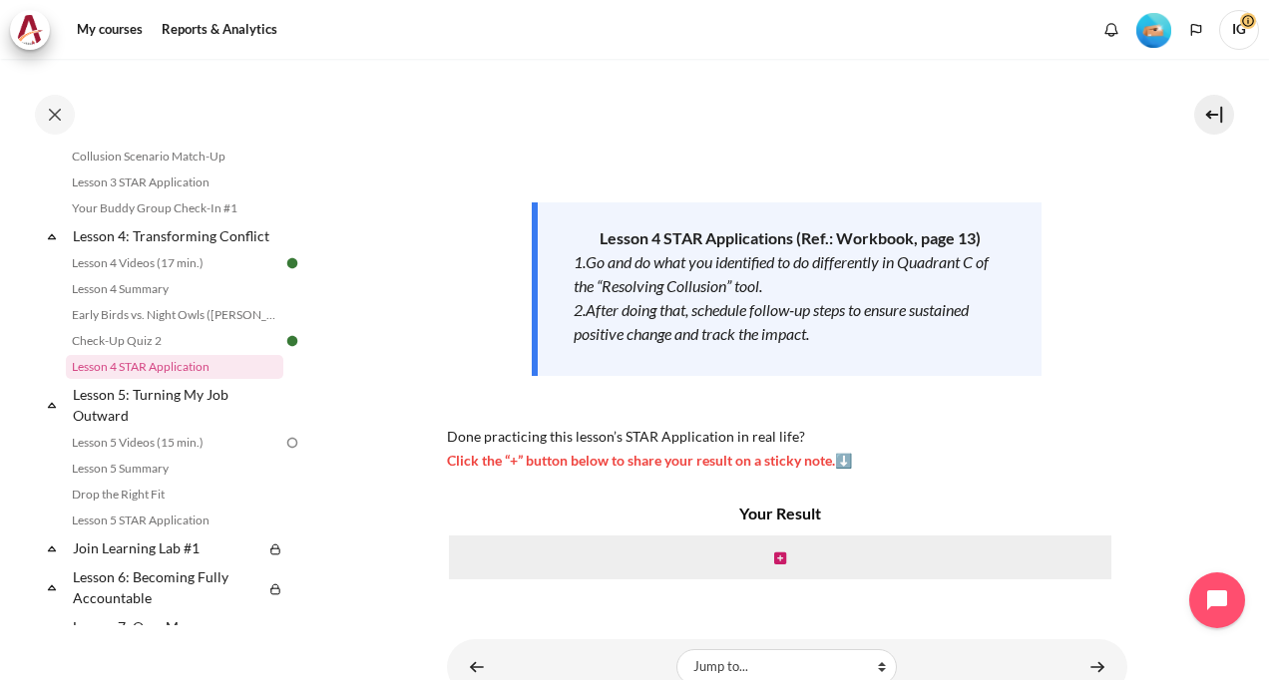
scroll to position [170, 0]
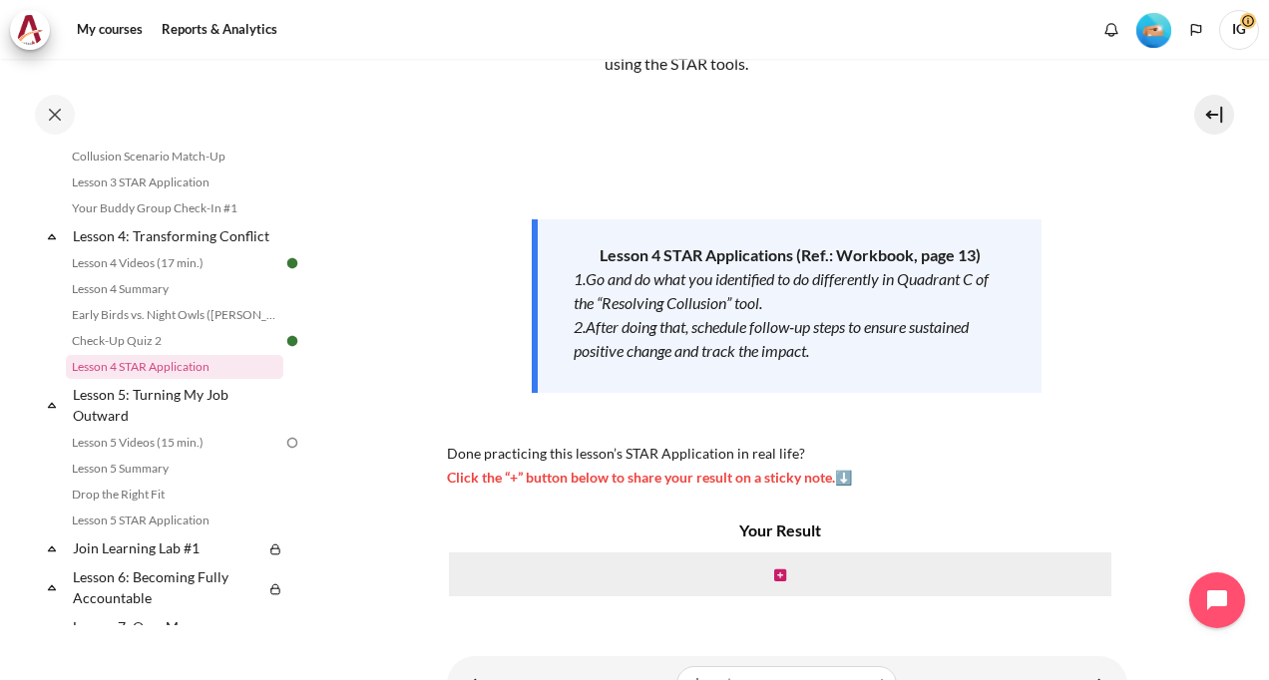
click at [767, 576] on div "Content" at bounding box center [780, 575] width 666 height 48
click at [774, 580] on icon "Content" at bounding box center [780, 575] width 12 height 14
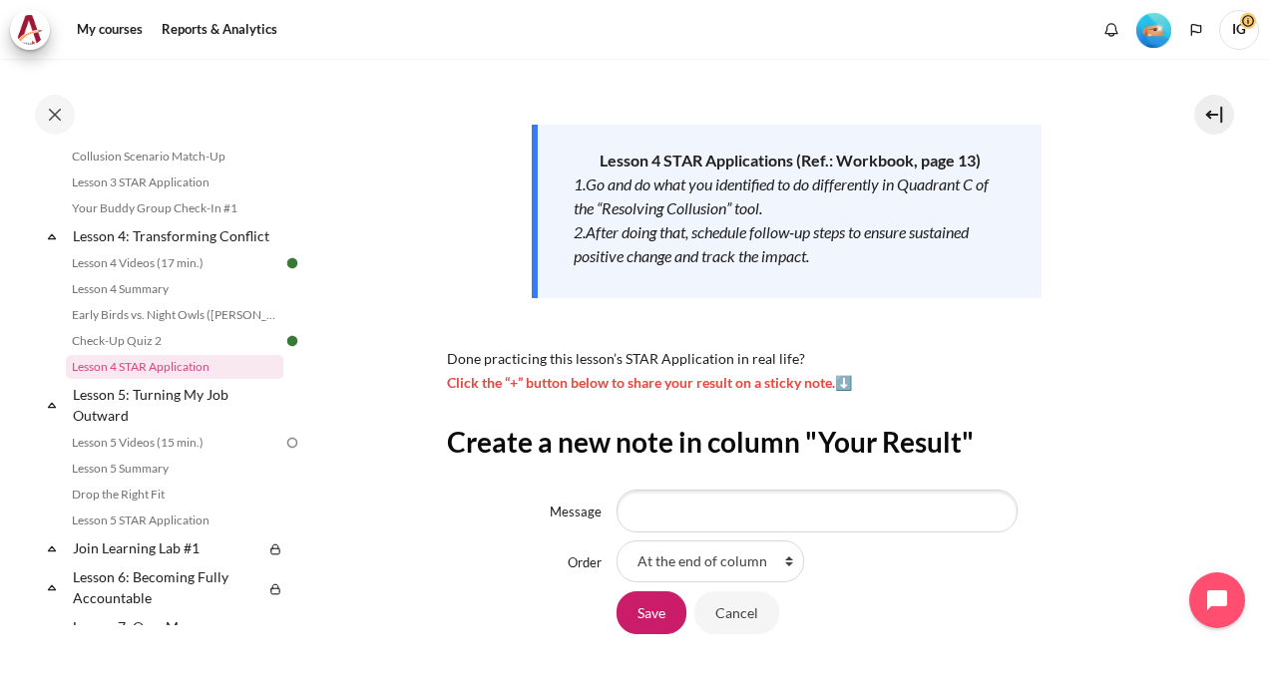
scroll to position [299, 0]
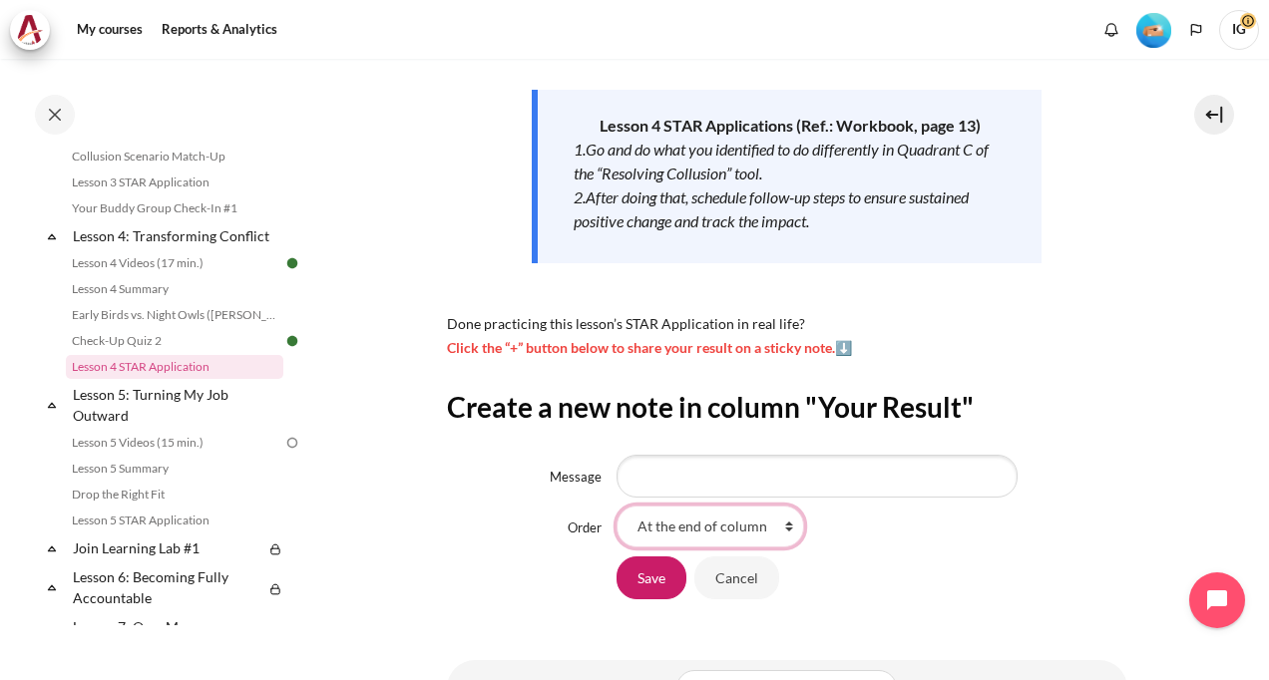
click at [786, 525] on select "At the end of column First place in column" at bounding box center [709, 527] width 187 height 42
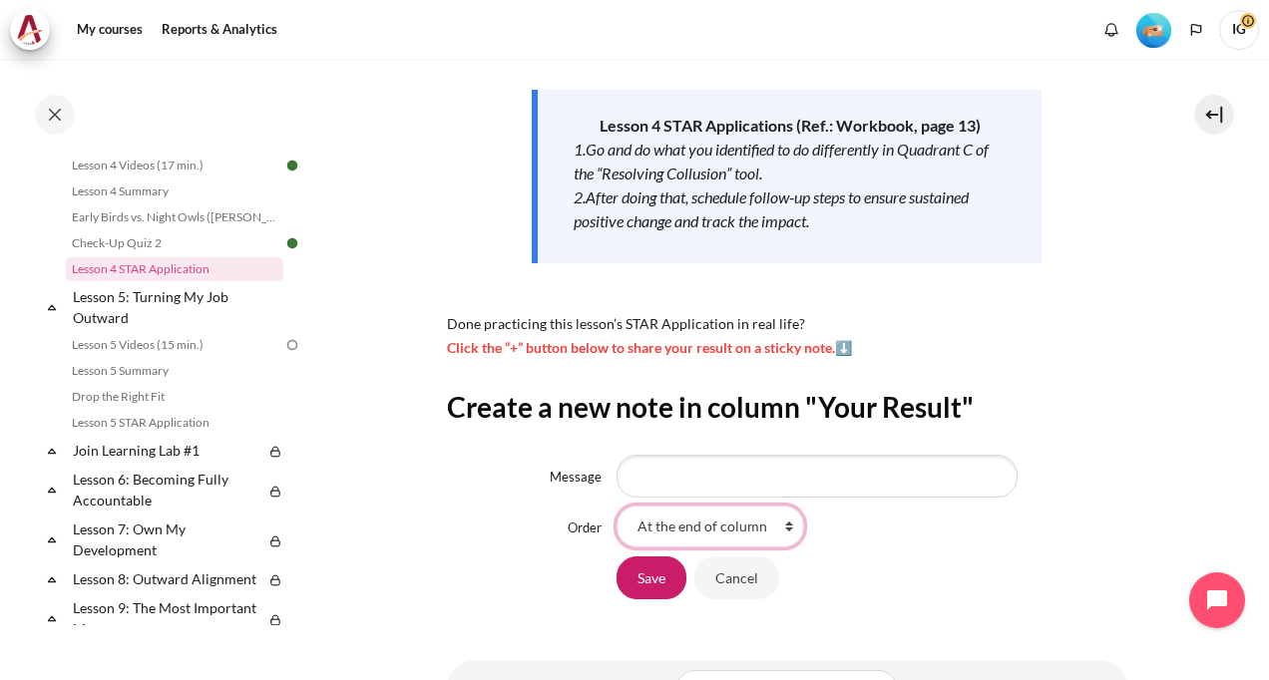
scroll to position [773, 0]
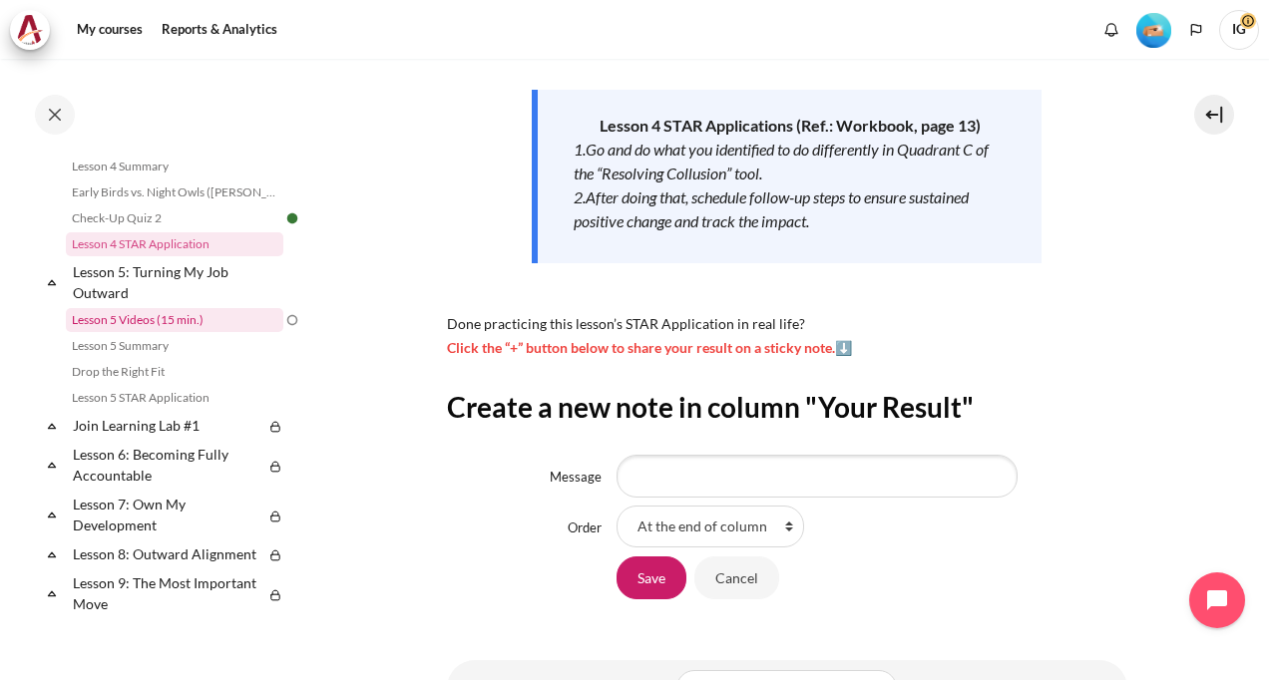
click at [110, 332] on link "Lesson 5 Videos (15 min.)" at bounding box center [174, 320] width 217 height 24
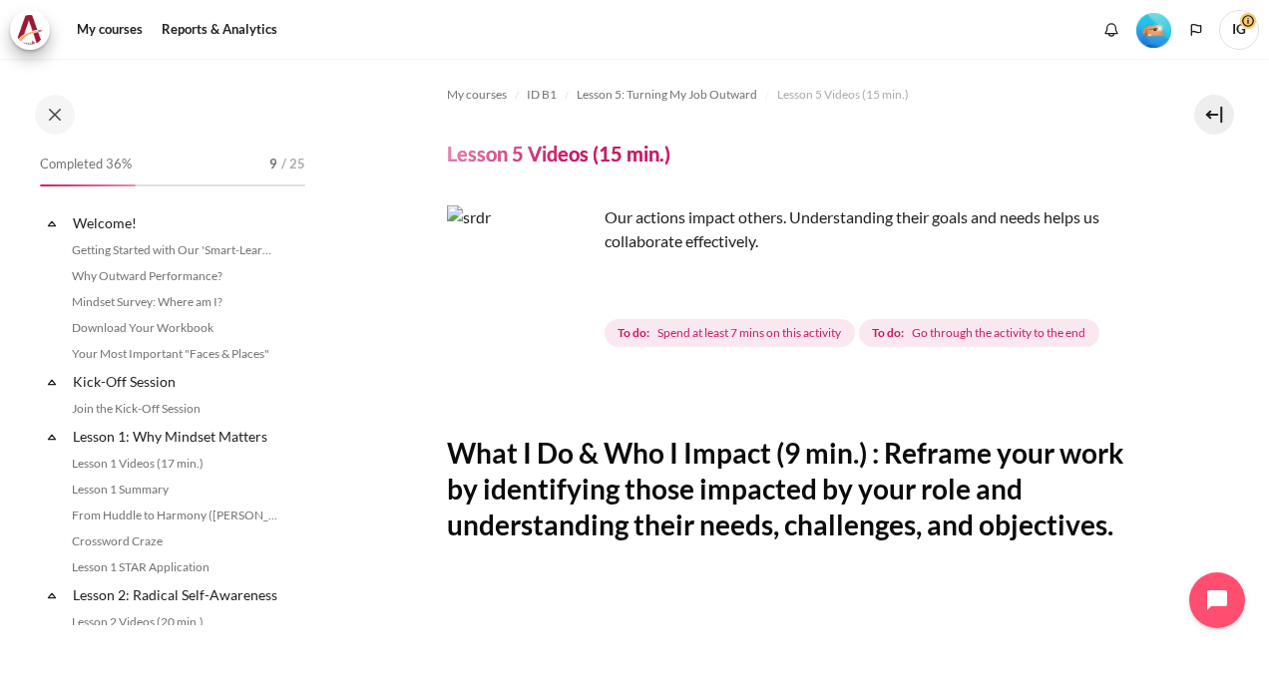
scroll to position [726, 0]
